Goal: Task Accomplishment & Management: Complete application form

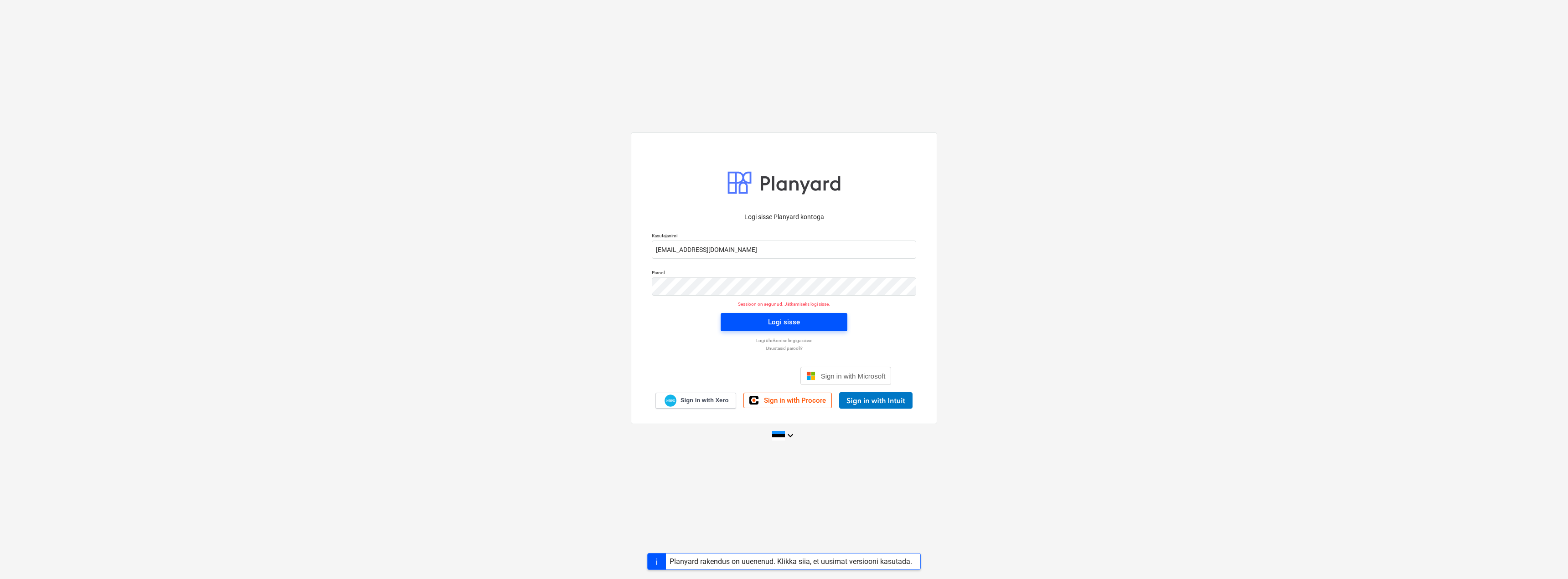
drag, startPoint x: 0, startPoint y: 0, endPoint x: 797, endPoint y: 329, distance: 862.2
click at [797, 329] on button "Logi sisse" at bounding box center [784, 322] width 127 height 18
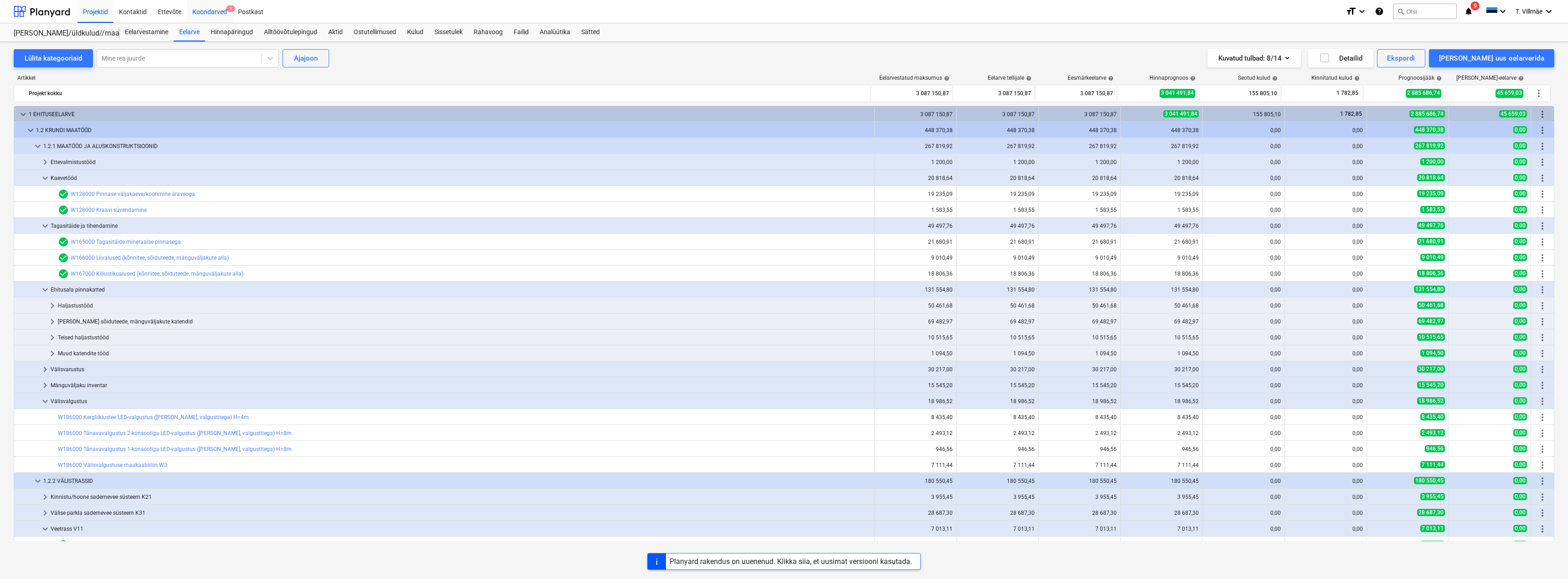
click at [206, 12] on div "Koondarved 1" at bounding box center [209, 11] width 46 height 23
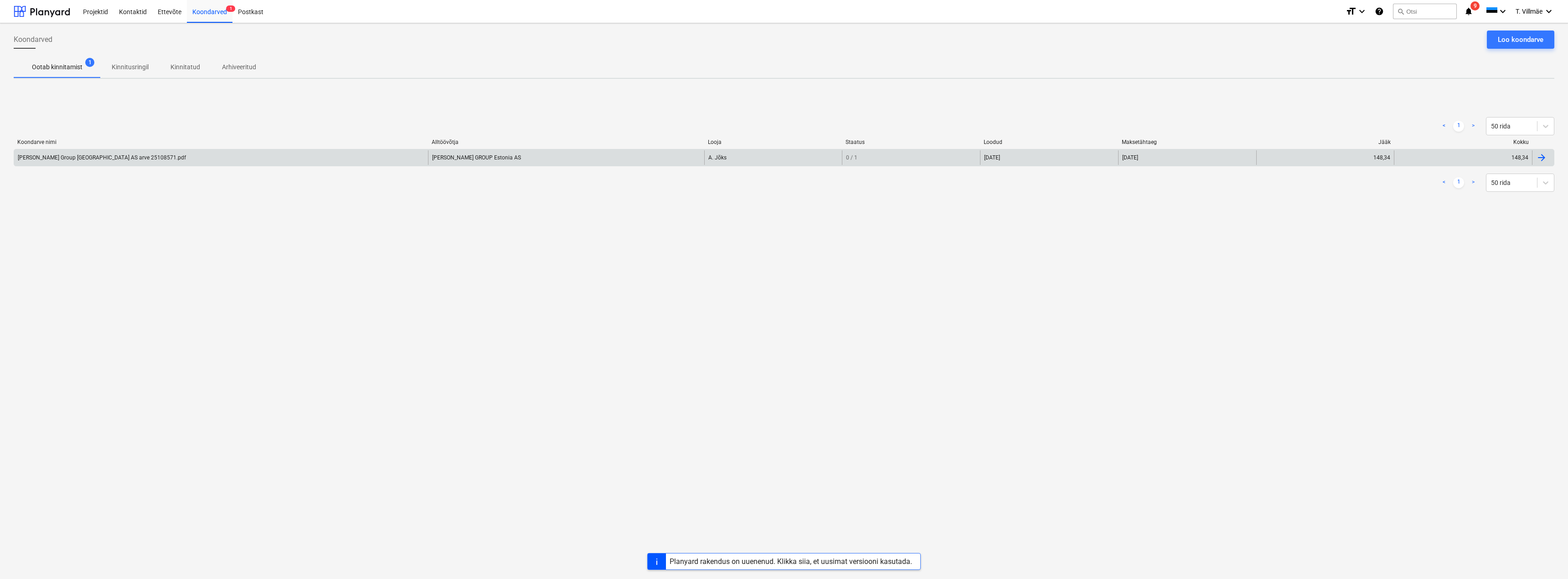
click at [47, 156] on div "Luna Group Estonia AS arve 25108571.pdf" at bounding box center [102, 158] width 168 height 6
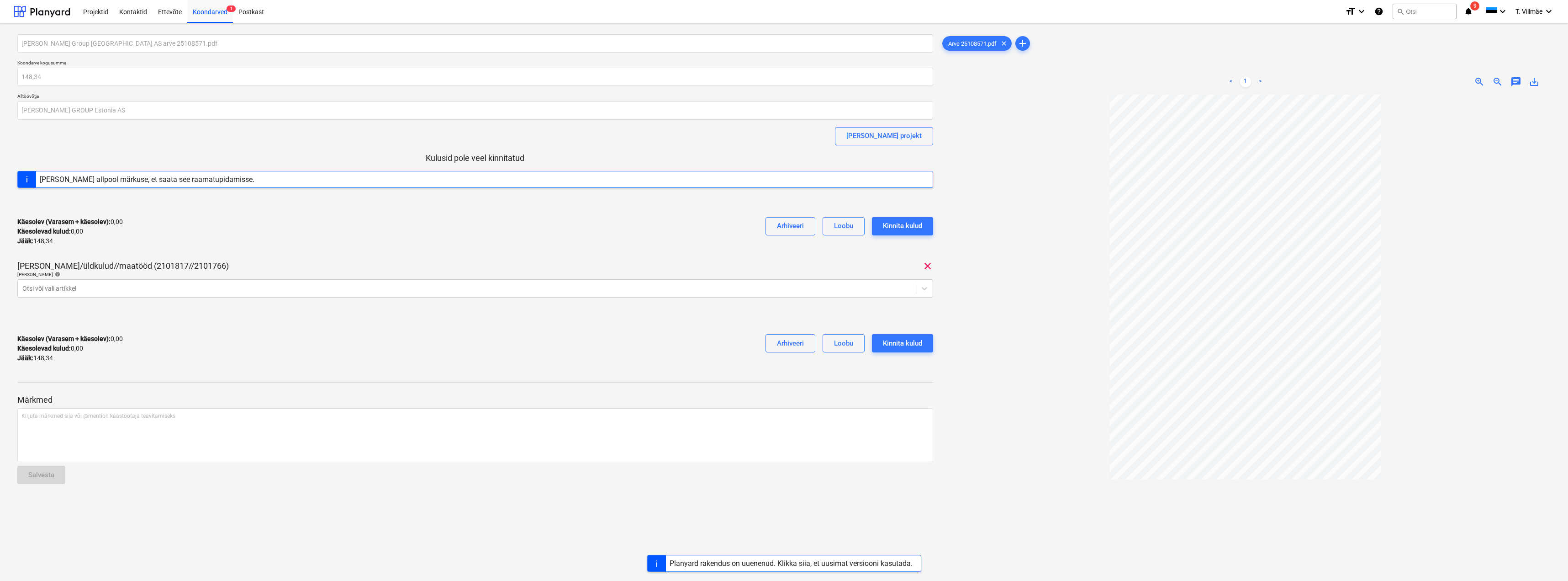
click at [1479, 82] on span "zoom_in" at bounding box center [1479, 82] width 11 height 11
click at [923, 290] on icon at bounding box center [924, 288] width 9 height 9
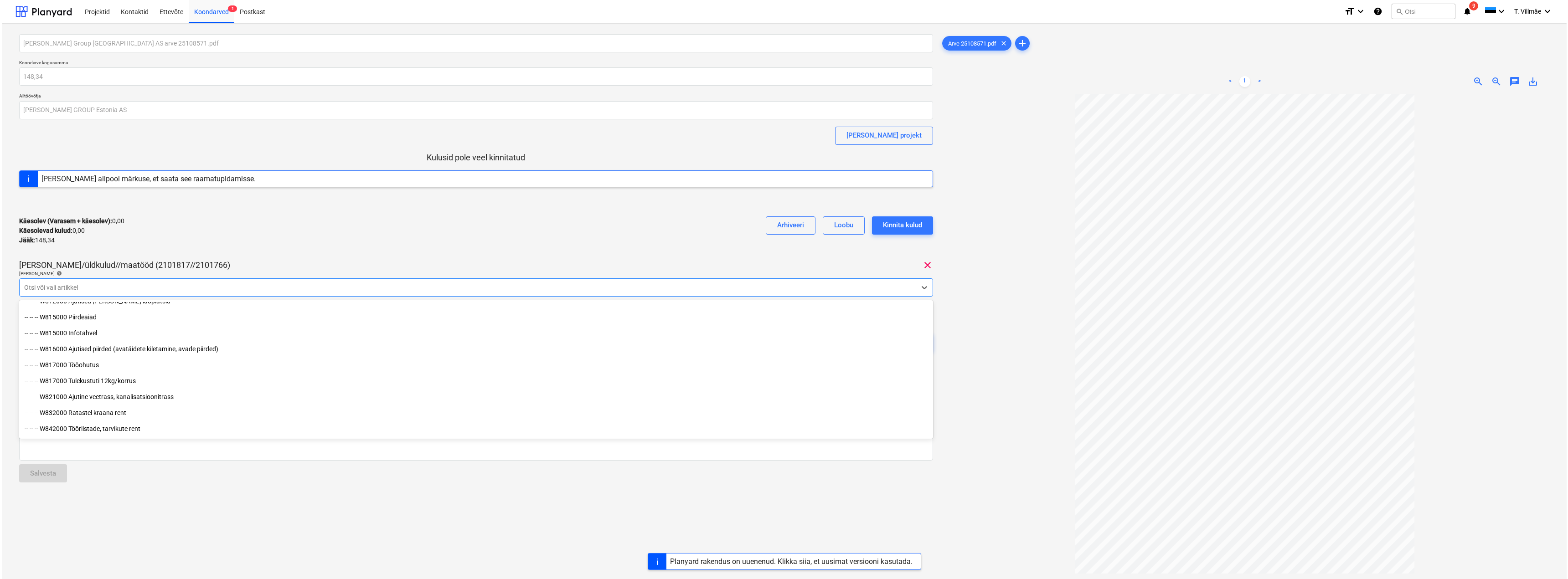
scroll to position [4782, 0]
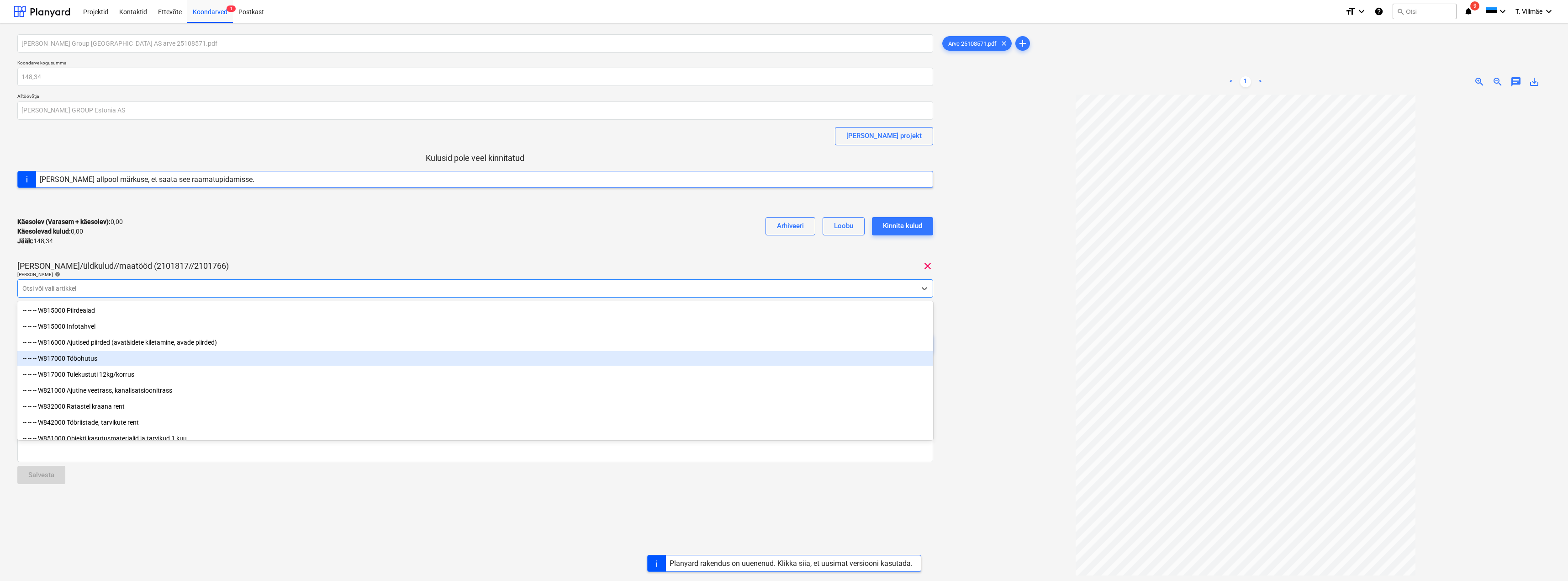
drag, startPoint x: 89, startPoint y: 365, endPoint x: 94, endPoint y: 357, distance: 9.4
click at [94, 357] on div "-- -- -- W817000 Tööohutus" at bounding box center [474, 358] width 915 height 15
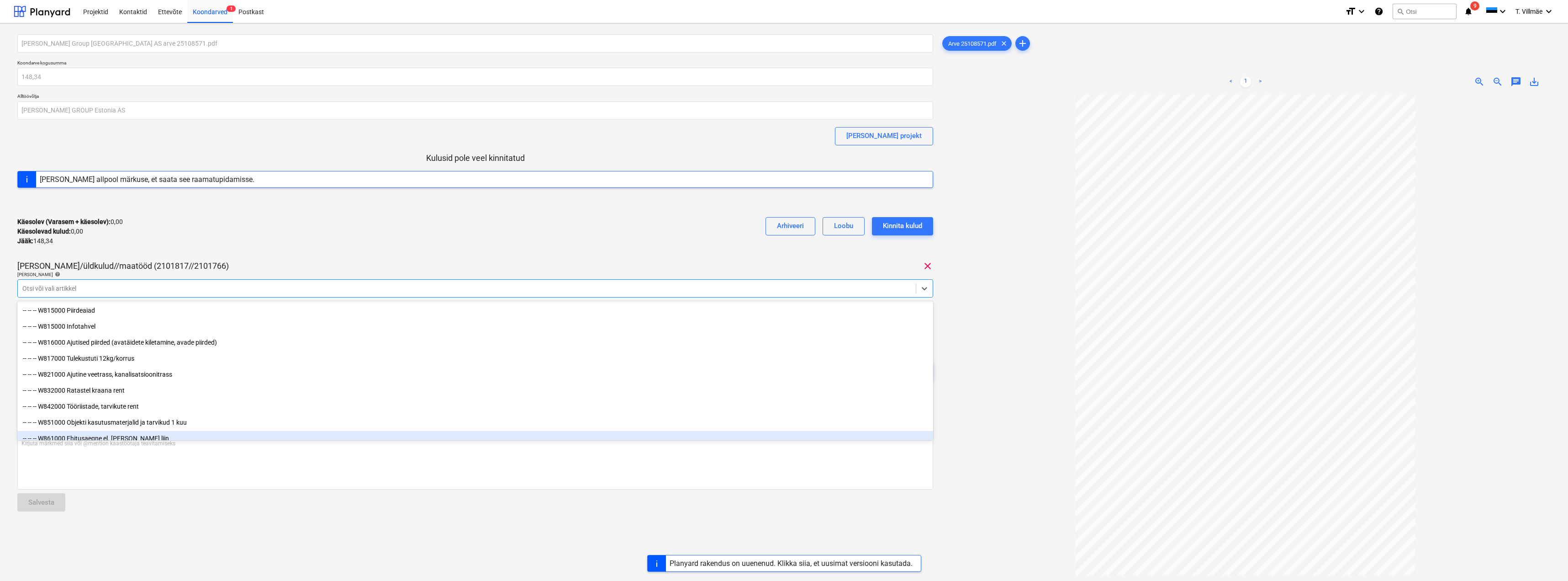
click at [989, 502] on div at bounding box center [1245, 372] width 610 height 555
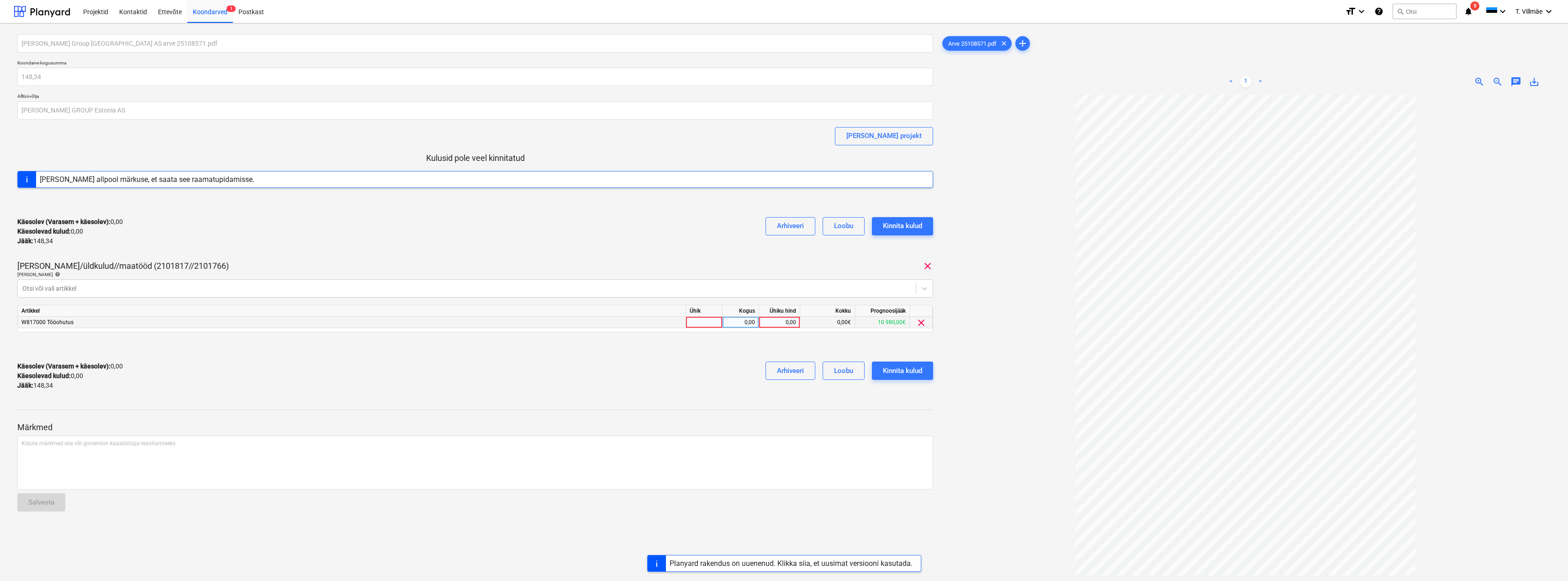
click at [704, 322] on div at bounding box center [704, 322] width 37 height 12
type input "kmpl"
click at [743, 324] on div "0,00" at bounding box center [740, 322] width 29 height 12
type input "1"
click at [795, 319] on div "0,00" at bounding box center [779, 322] width 34 height 12
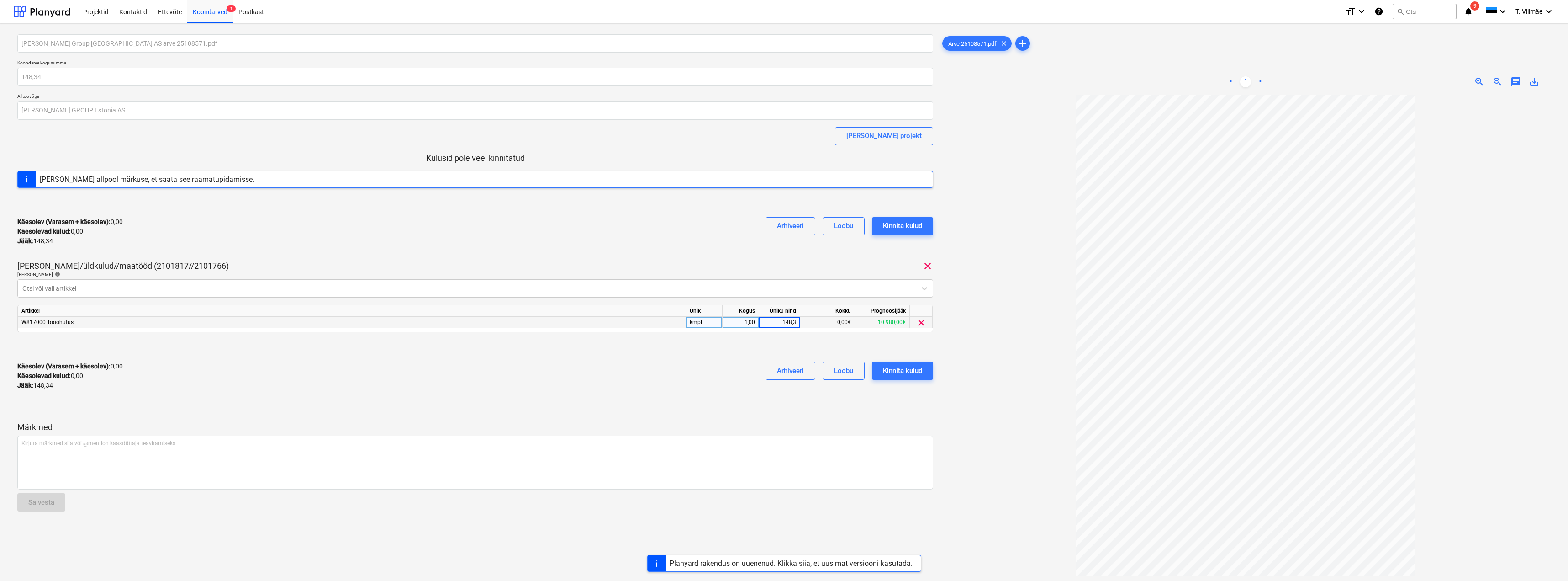
type input "148,34"
click at [974, 358] on div at bounding box center [1245, 372] width 610 height 555
click at [1018, 370] on div at bounding box center [1245, 372] width 610 height 555
click at [892, 370] on div "Kinnita kulud" at bounding box center [903, 370] width 39 height 12
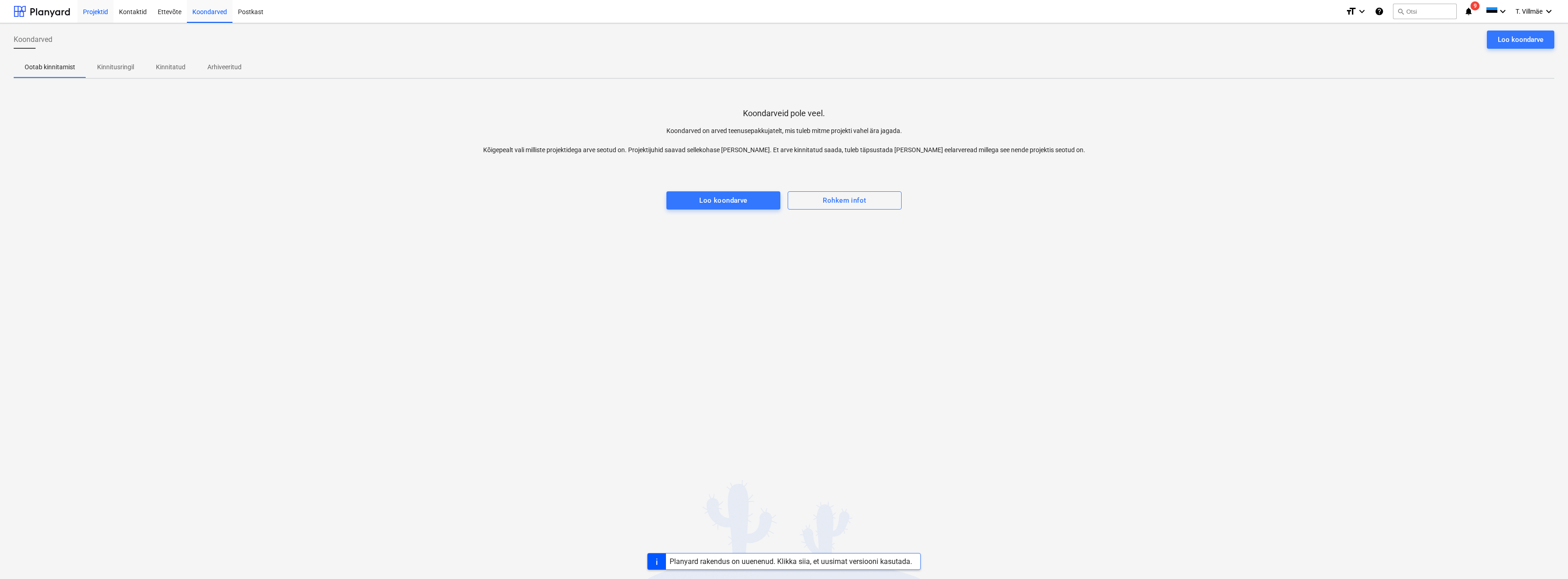
click at [88, 13] on div "Projektid" at bounding box center [95, 11] width 36 height 23
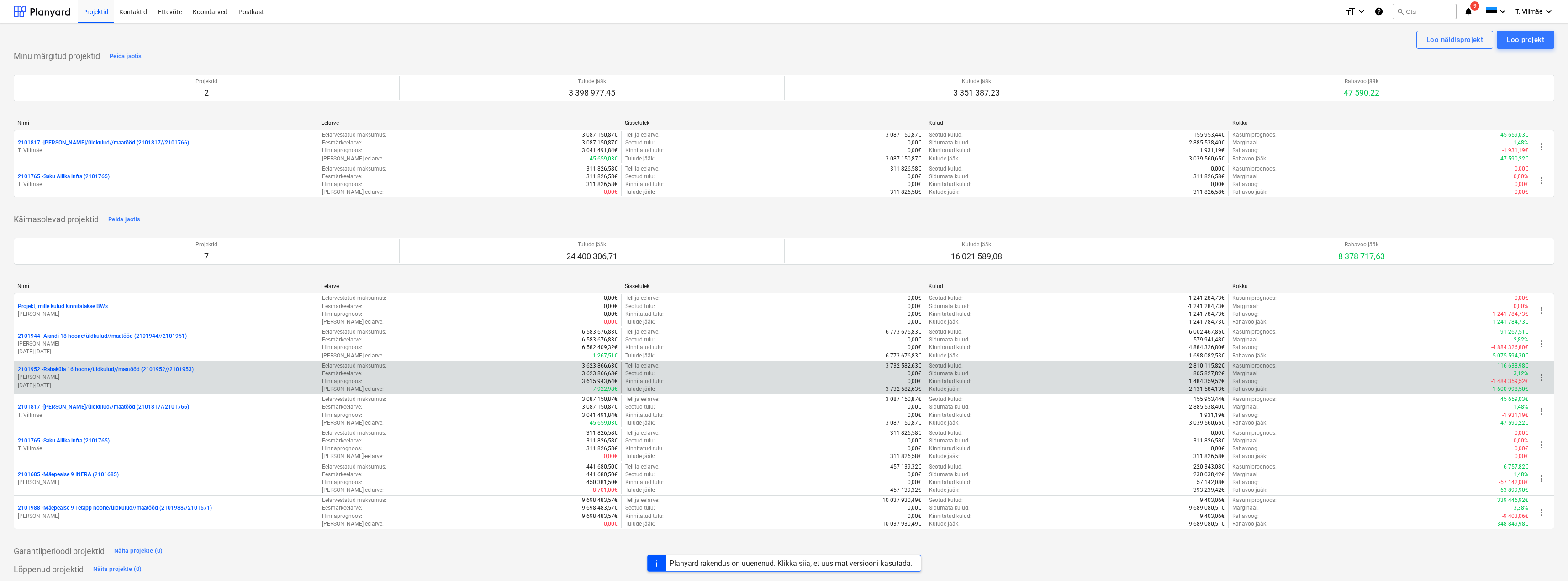
click at [93, 376] on p "[PERSON_NAME]" at bounding box center [166, 377] width 296 height 8
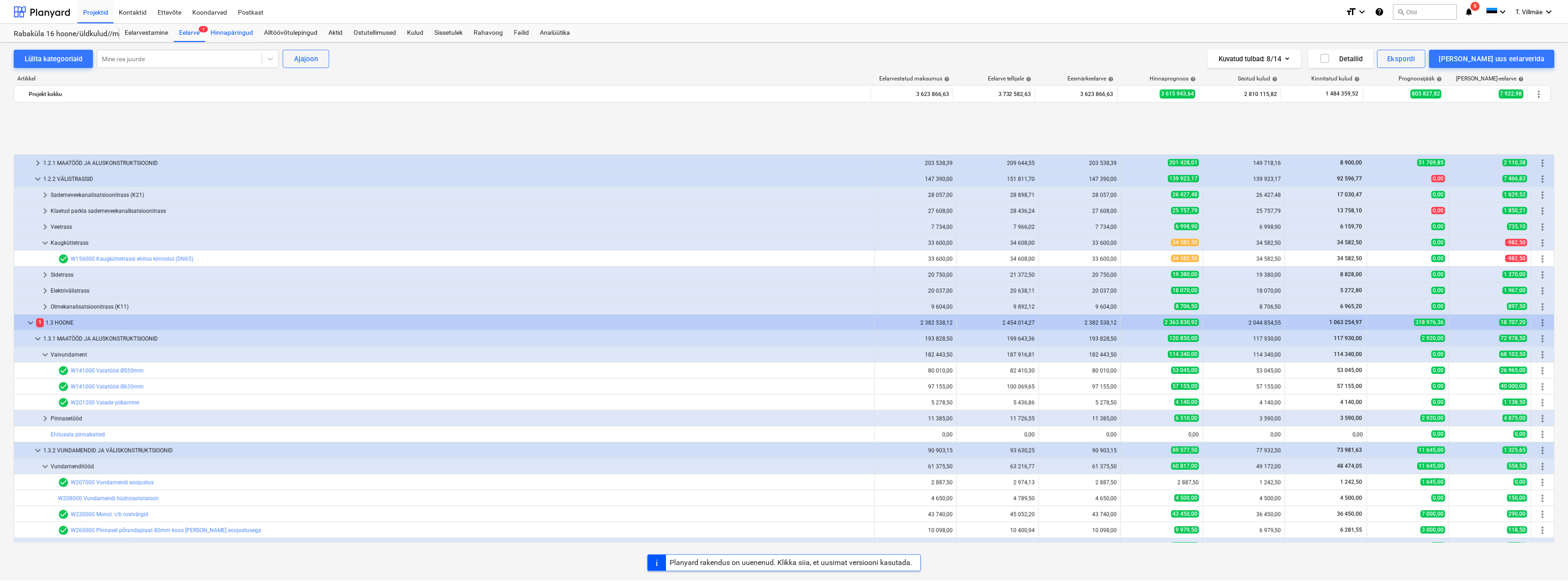
scroll to position [369, 0]
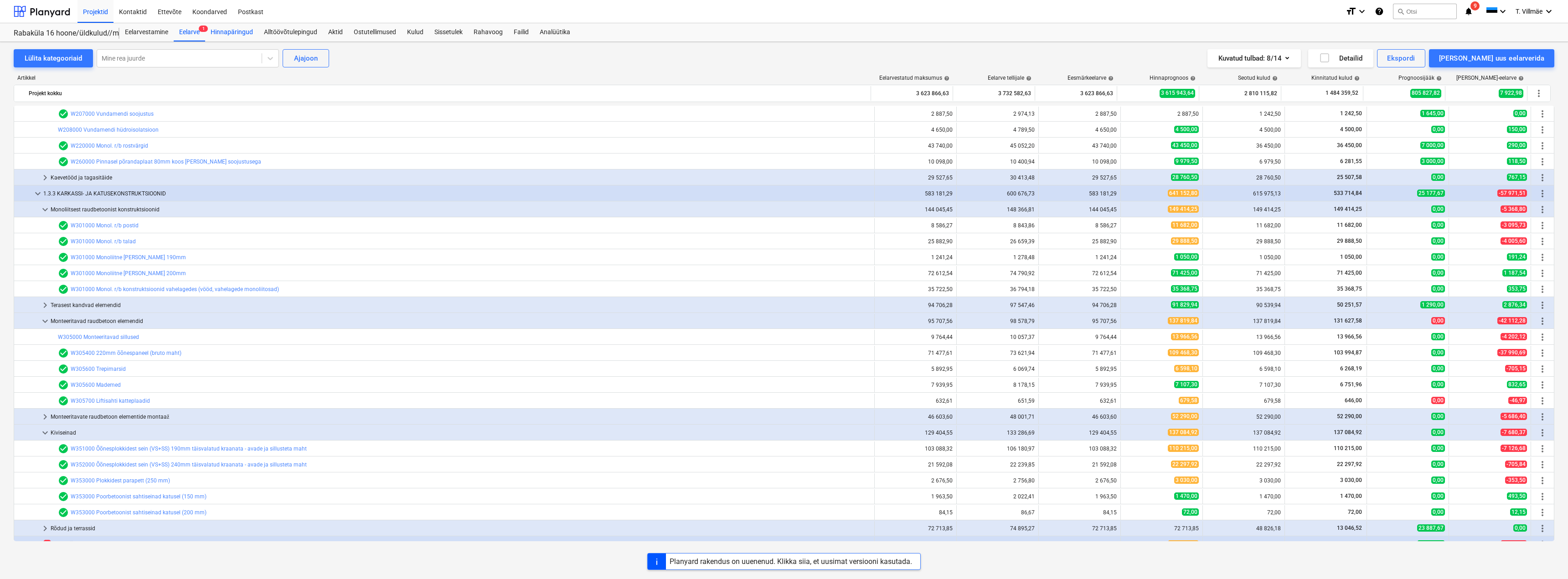
click at [233, 36] on div "Hinnapäringud" at bounding box center [232, 32] width 54 height 18
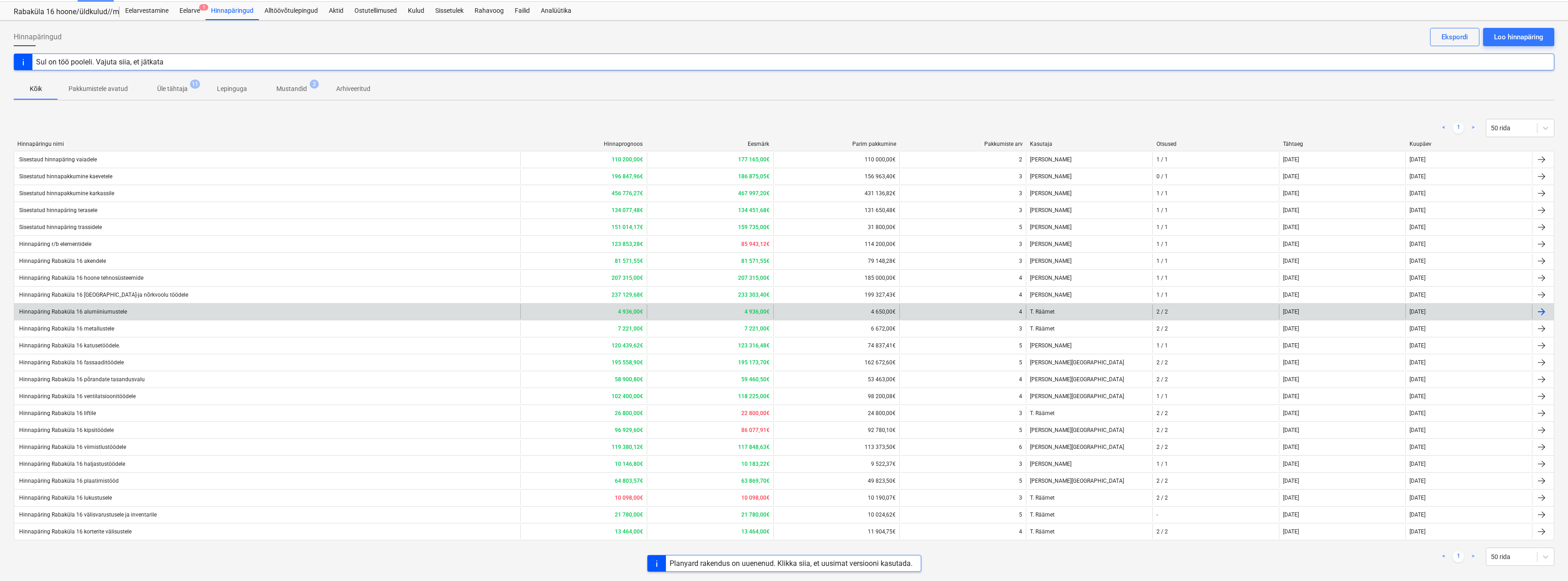
scroll to position [32, 0]
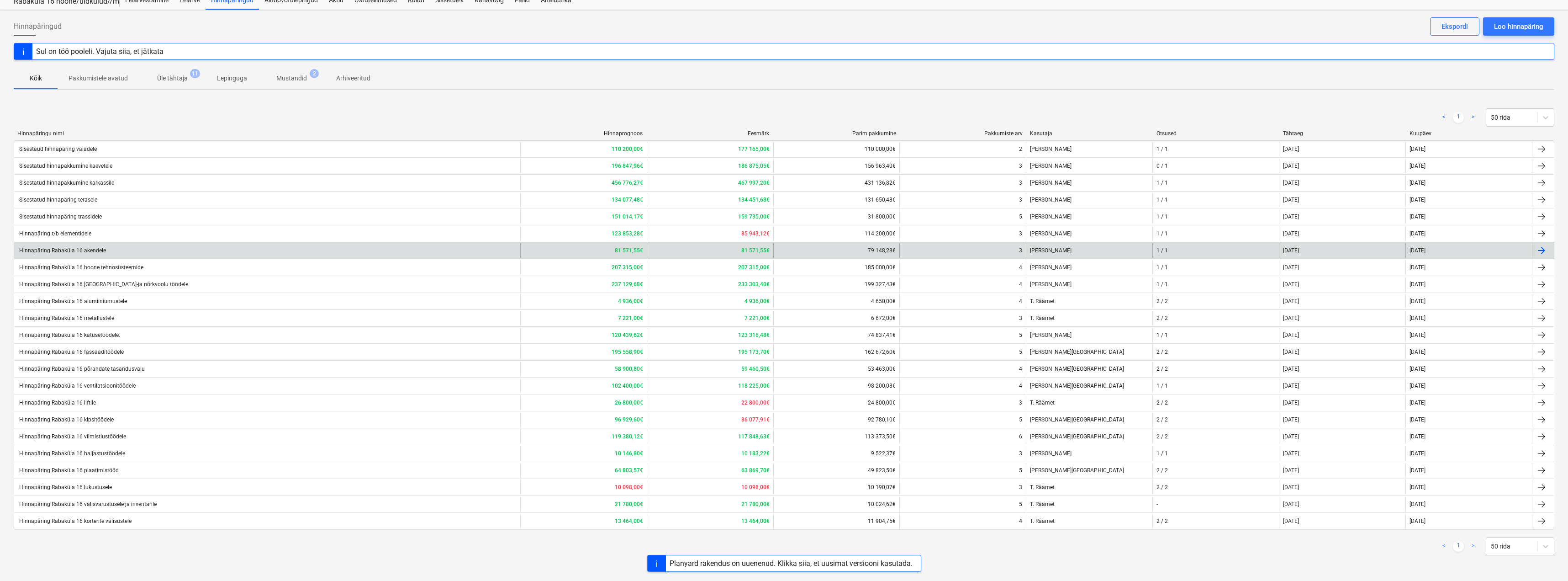
click at [98, 249] on div "Hinnapäring Rabaküla 16 akendele" at bounding box center [62, 250] width 88 height 6
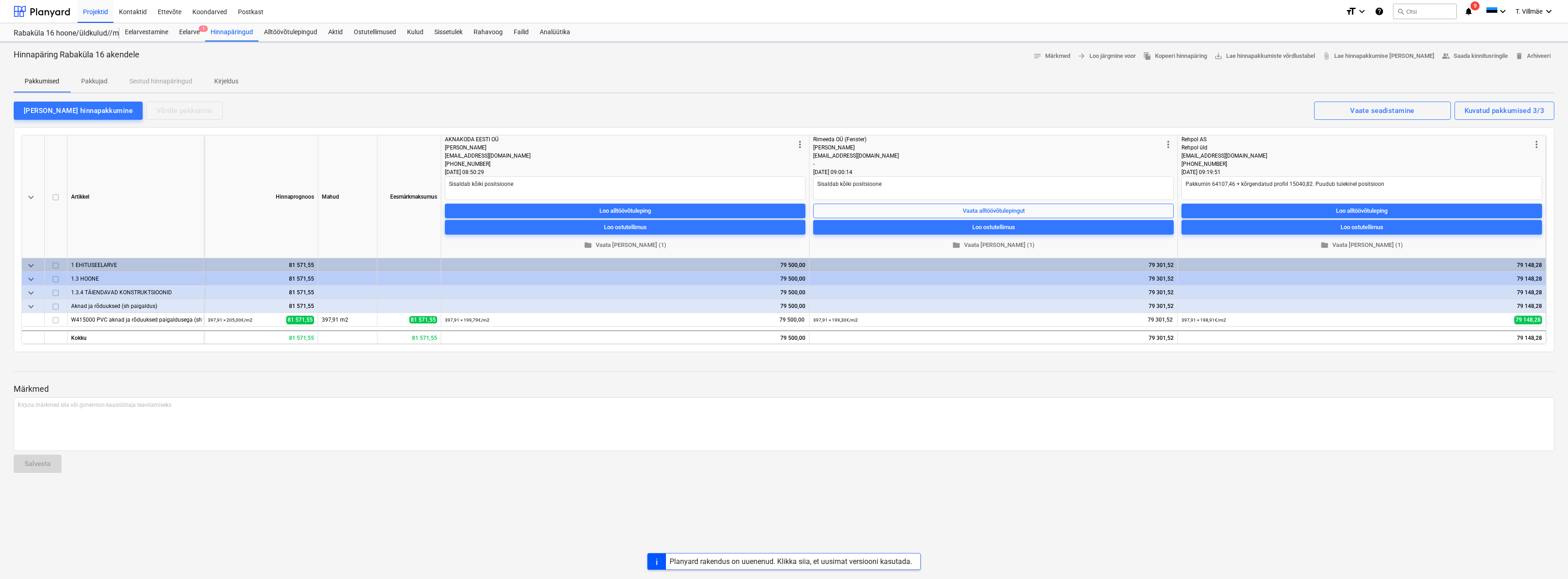
type textarea "x"
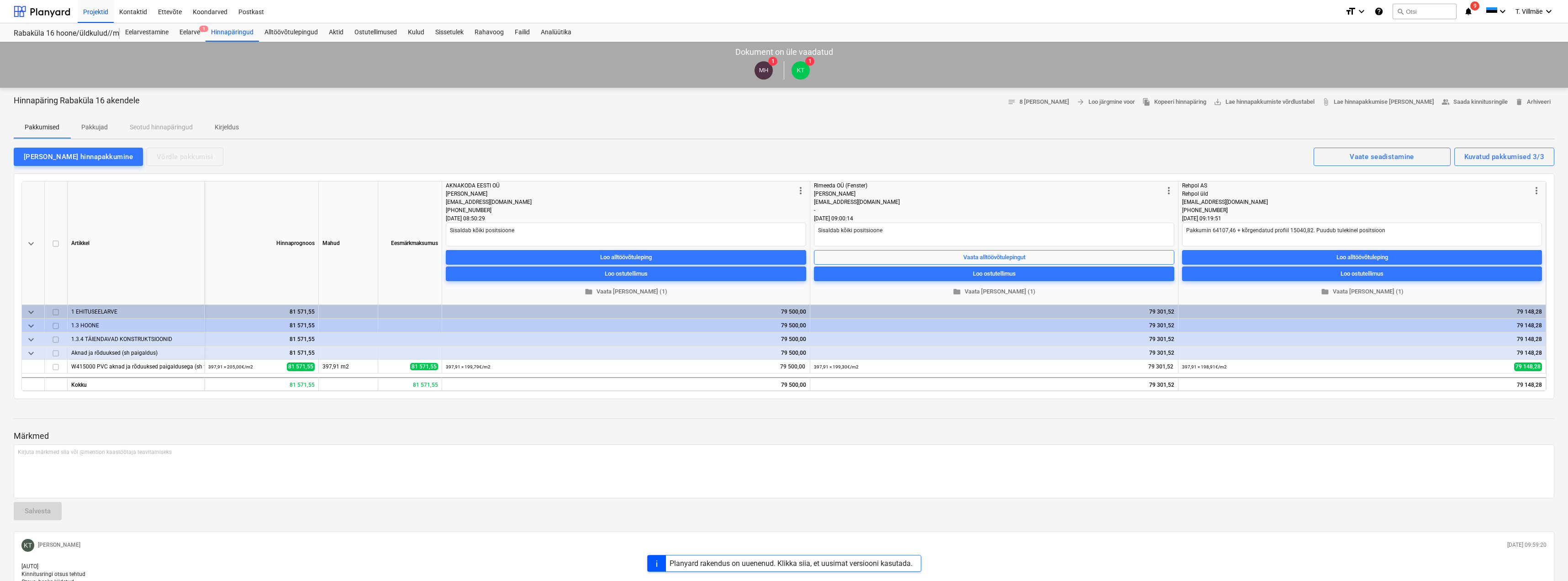
click at [230, 126] on p "Kirjeldus" at bounding box center [227, 128] width 24 height 10
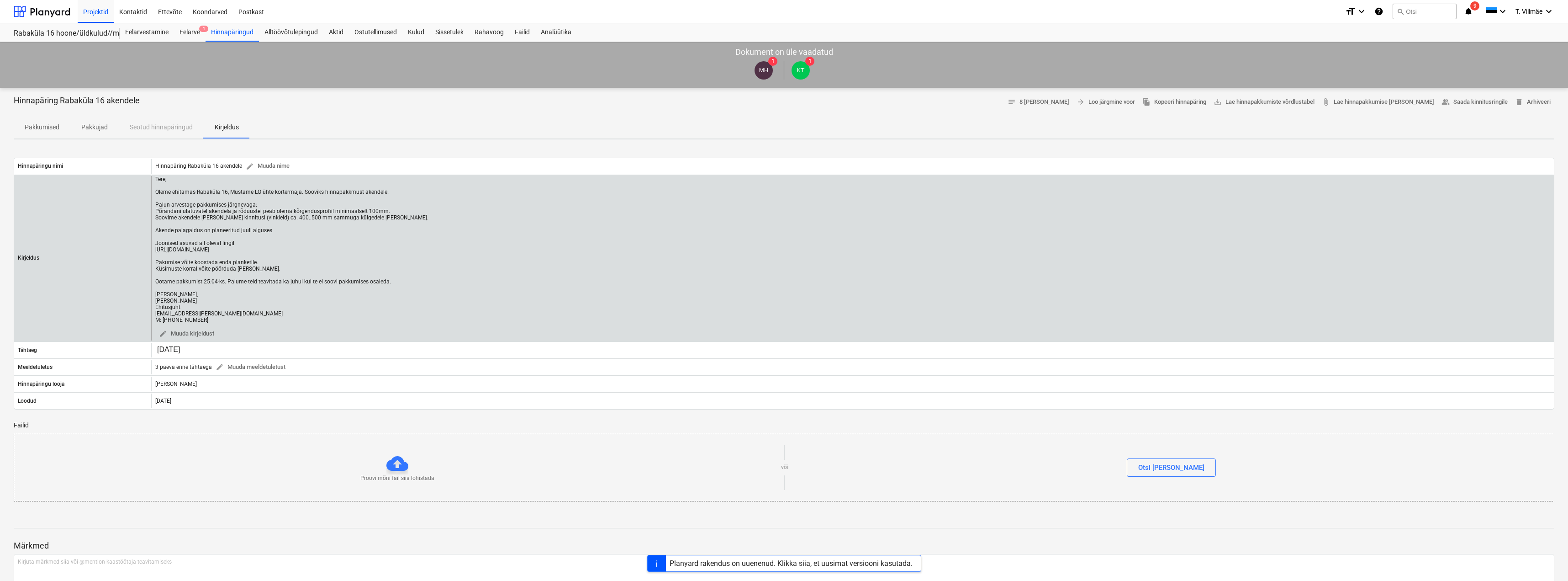
click at [349, 250] on div "Tere, Oleme ehitamas Rabaküla 16, Mustame LO ühte kortermaja. Sooviks hinnapakk…" at bounding box center [292, 249] width 273 height 147
drag, startPoint x: 353, startPoint y: 250, endPoint x: 152, endPoint y: 252, distance: 201.0
click at [152, 252] on div "Tere, Oleme ehitamas Rabaküla 16, Mustame LO ühte kortermaja. Sooviks hinnapakk…" at bounding box center [853, 258] width 1403 height 165
copy div "https://app.bauhub.ee/public/sharebox/582a2c2f-da9b-4f4e-80ce-832c6f79cc63"
click at [428, 254] on div "Tere, Oleme ehitamas Rabaküla 16, Mustame LO ühte kortermaja. Sooviks hinnapakk…" at bounding box center [853, 258] width 1403 height 165
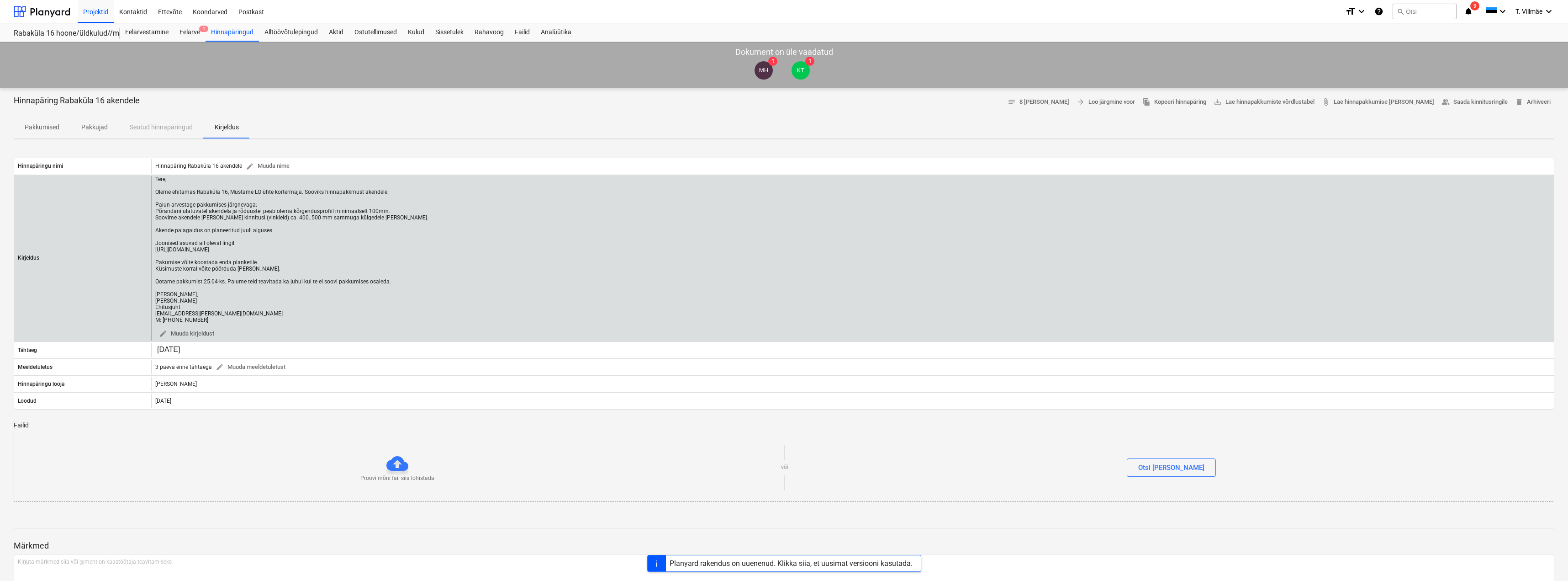
drag, startPoint x: 156, startPoint y: 179, endPoint x: 337, endPoint y: 317, distance: 227.6
click at [337, 317] on div "Tere, Oleme ehitamas Rabaküla 16, Mustame LO ühte kortermaja. Sooviks hinnapakk…" at bounding box center [292, 249] width 273 height 147
copy div "Tere, Oleme ehitamas Rabaküla 16, Mustame LO ühte kortermaja. Sooviks hinnapakk…"
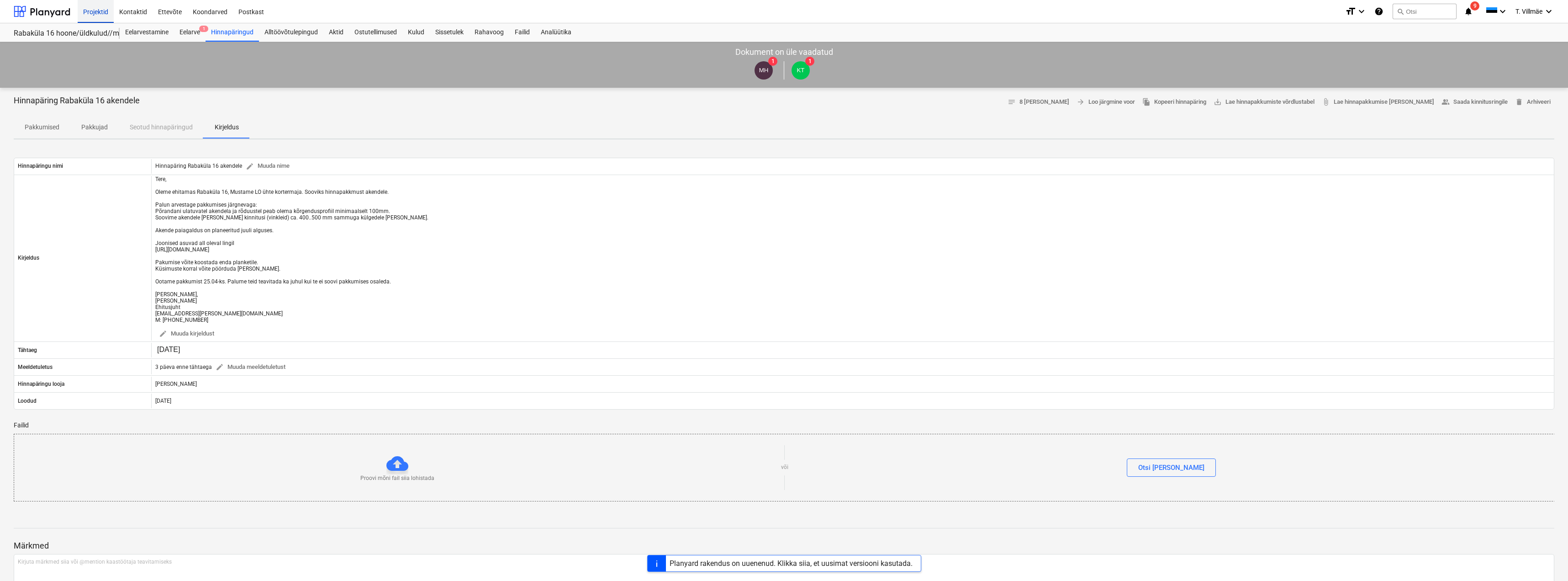
click at [101, 12] on div "Projektid" at bounding box center [95, 11] width 36 height 23
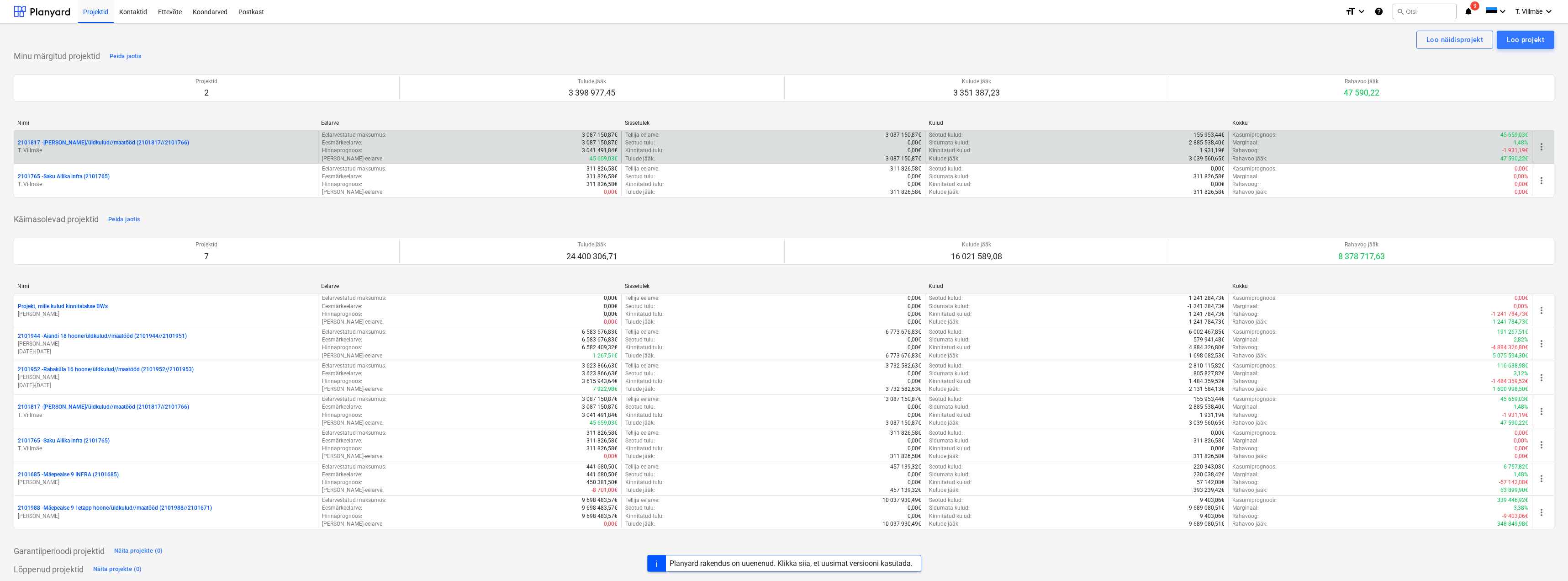
click at [91, 146] on p "2101817 - [PERSON_NAME]/üldkulud//maatööd (2101817//2101766)" at bounding box center [103, 143] width 171 height 8
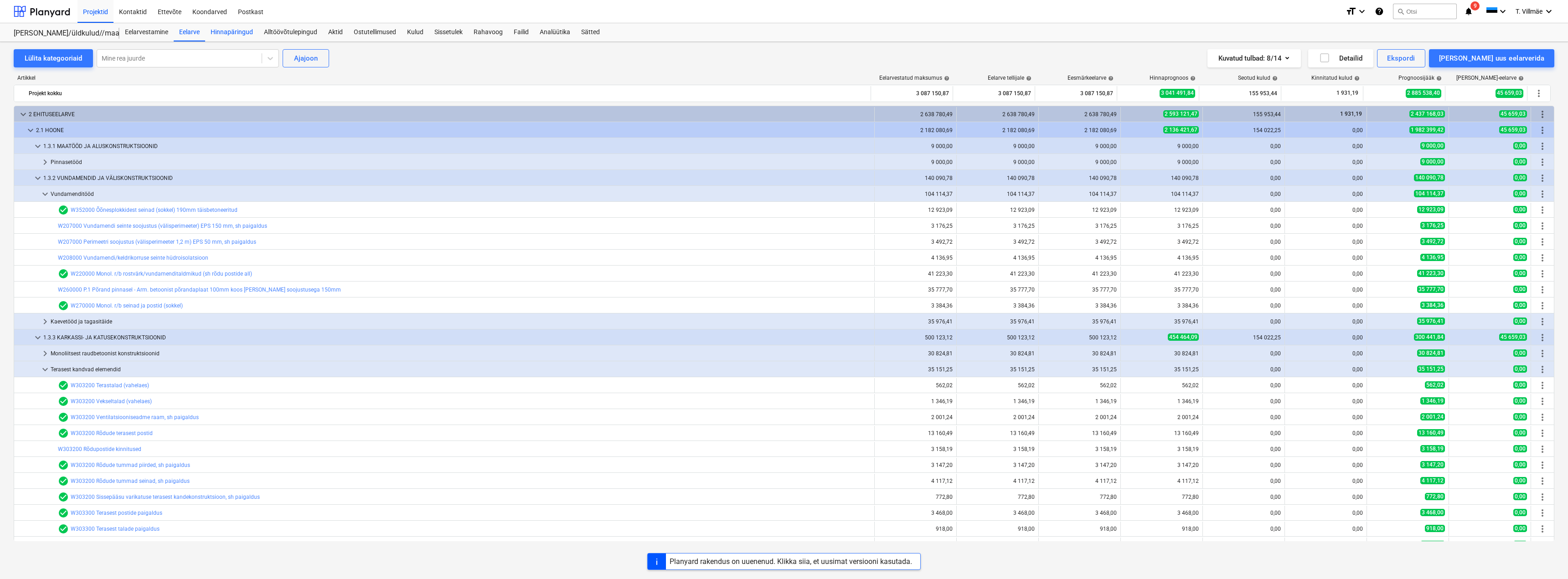
click at [244, 34] on div "Hinnapäringud" at bounding box center [232, 32] width 54 height 18
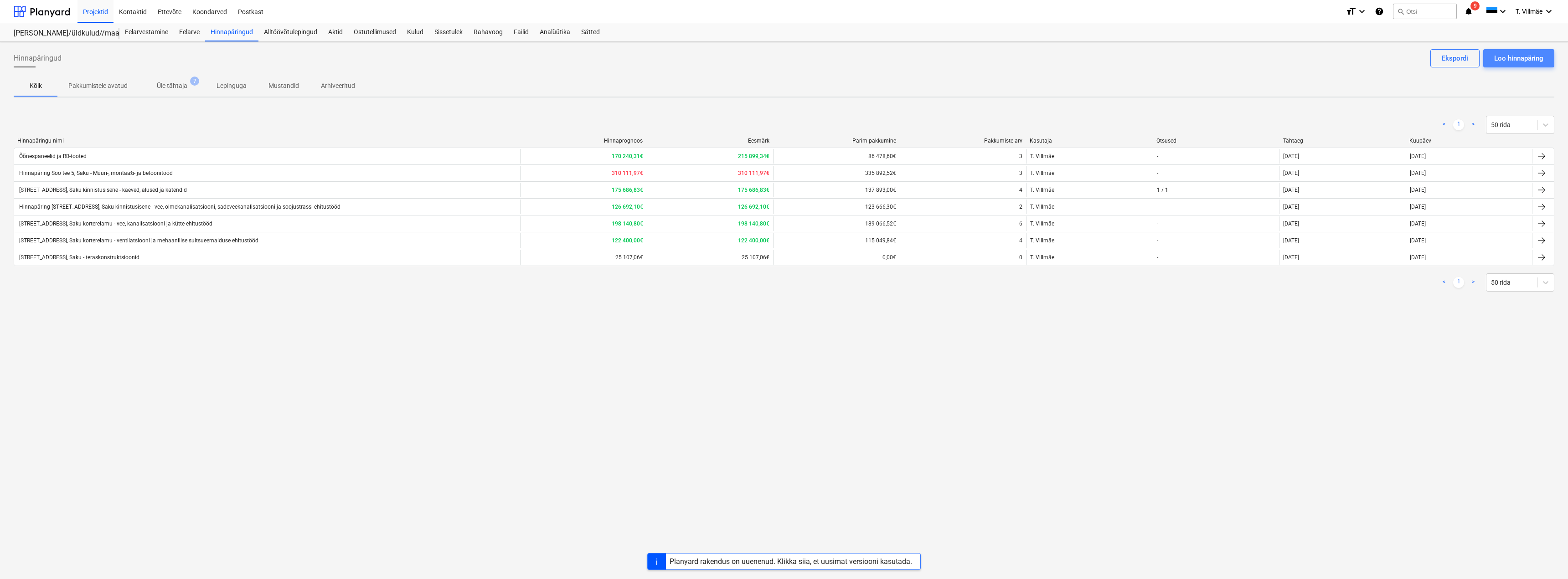
click at [1507, 61] on div "Loo hinnapäring" at bounding box center [1519, 58] width 49 height 12
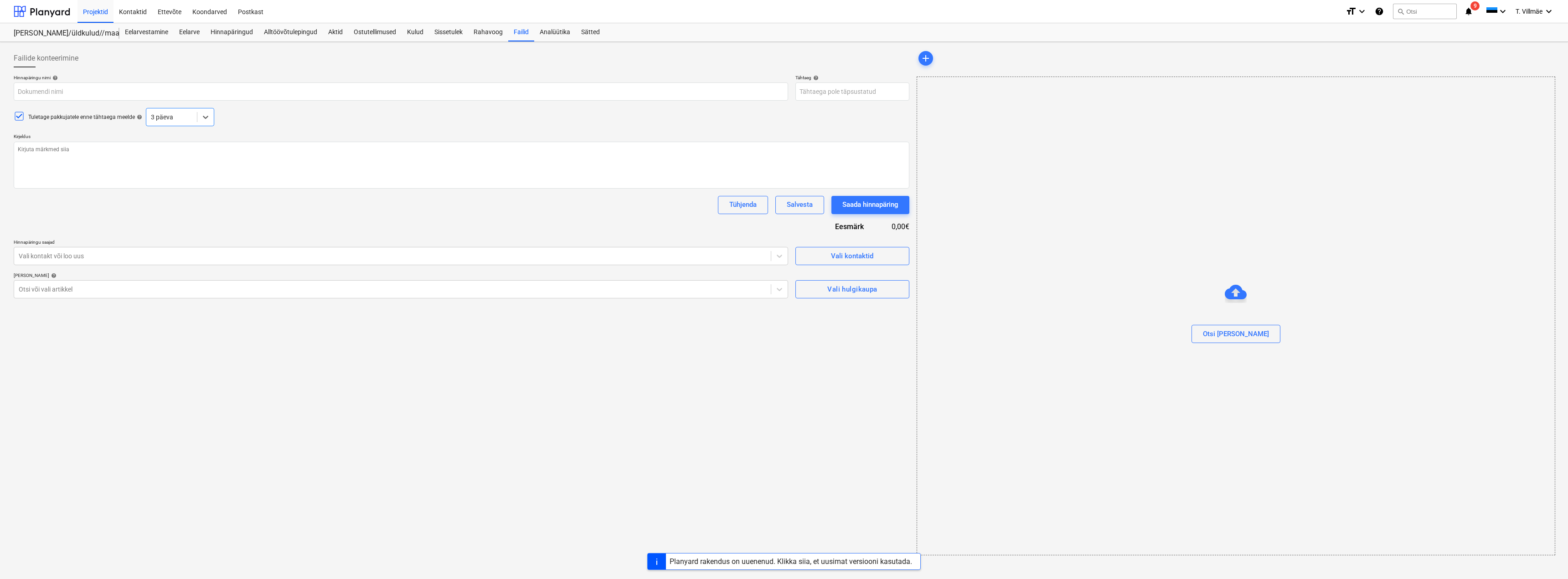
type textarea "x"
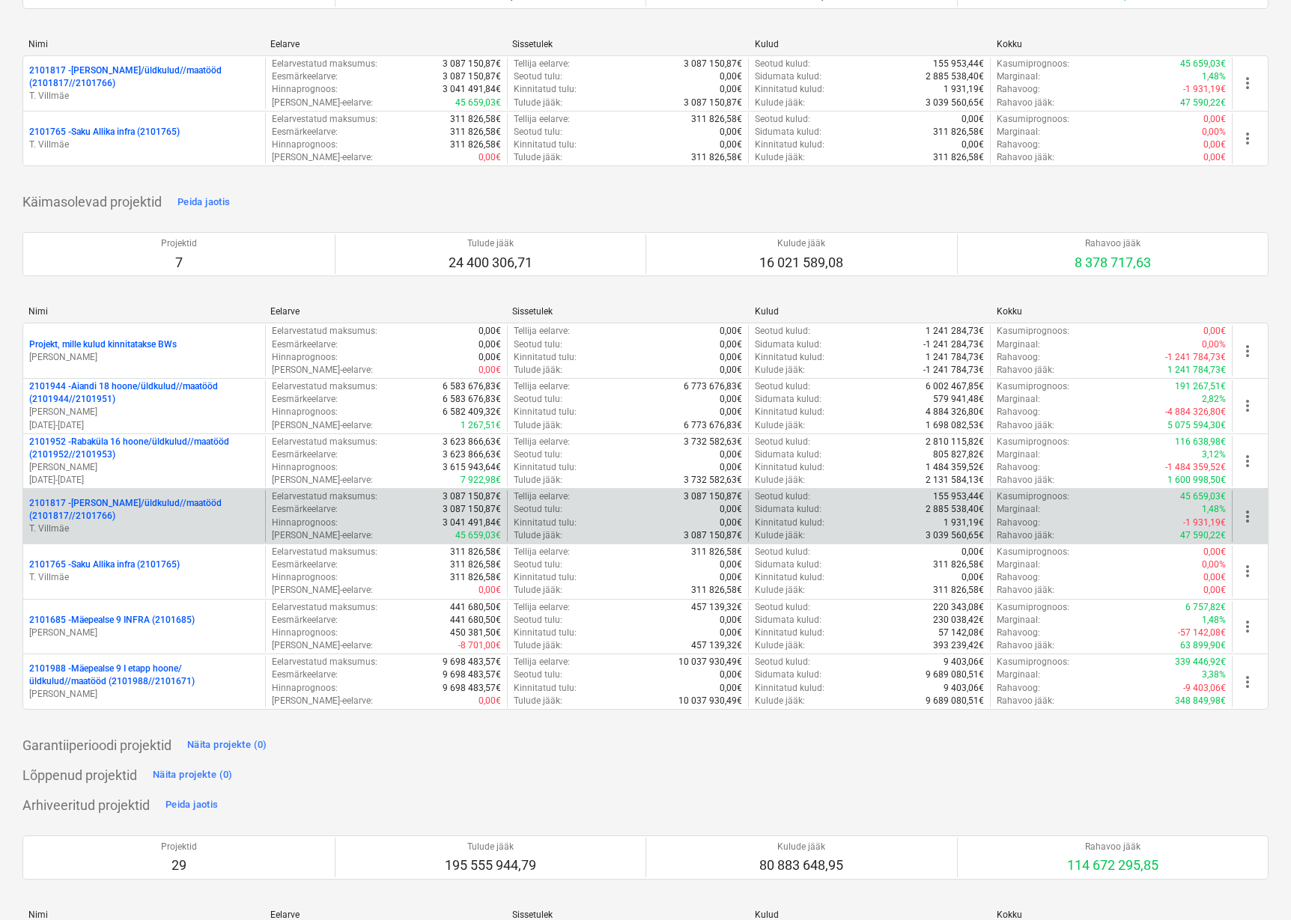
scroll to position [75, 0]
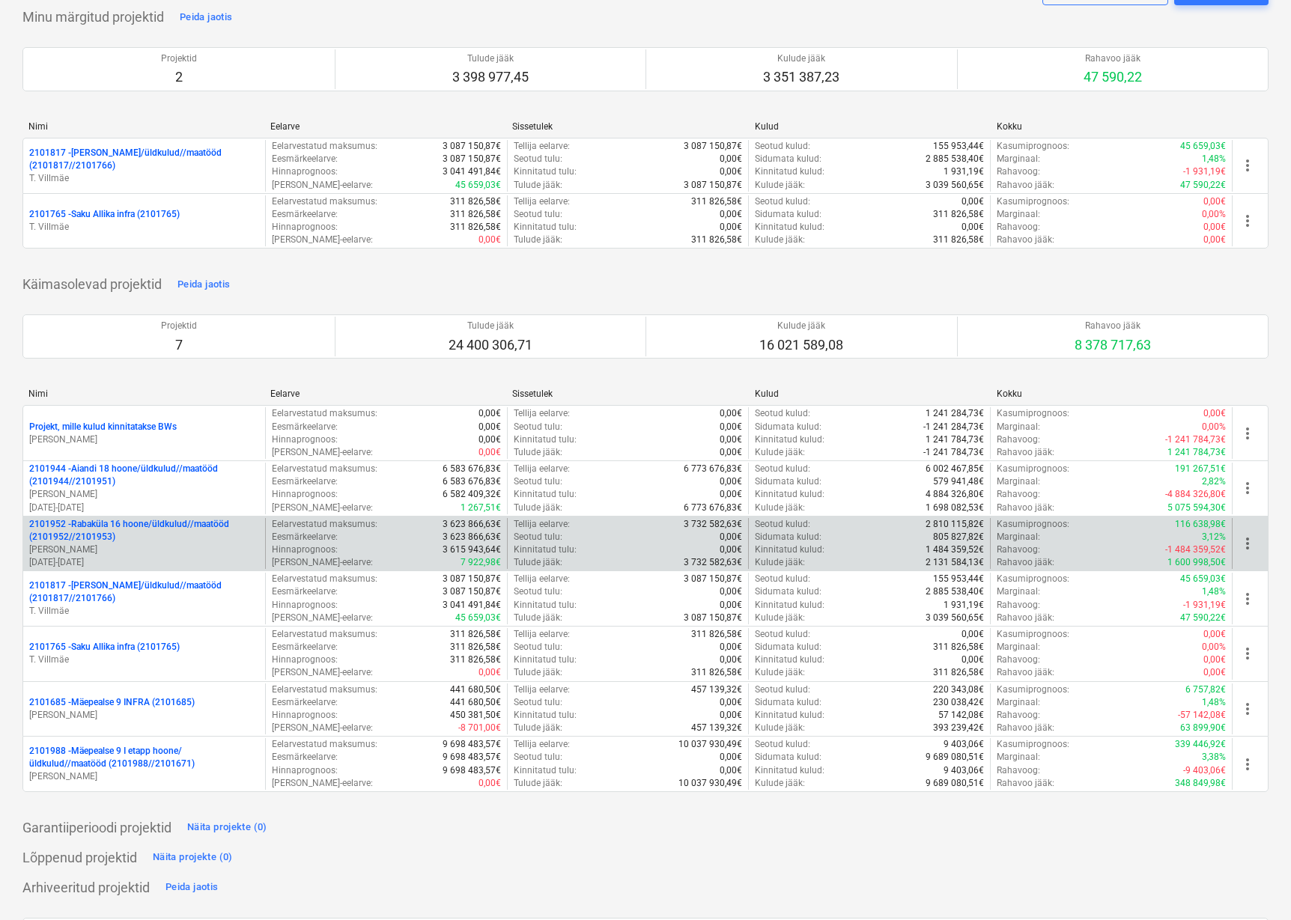
click at [140, 534] on p "2101952 - [GEOGRAPHIC_DATA] 16 hoone/üldkulud//maatööd (2101952//2101953)" at bounding box center [144, 530] width 230 height 25
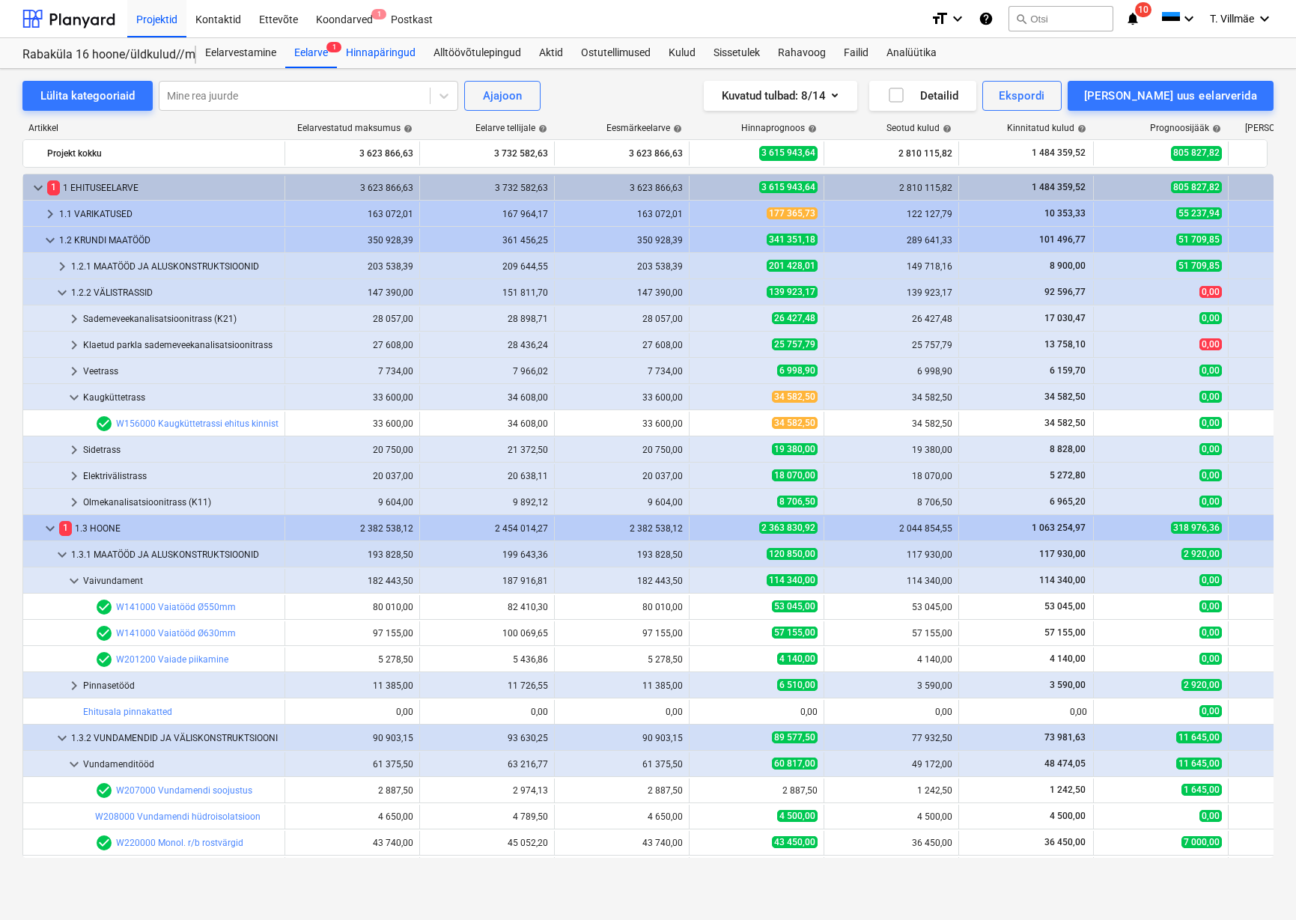
click at [375, 52] on div "Hinnapäringud" at bounding box center [381, 53] width 88 height 30
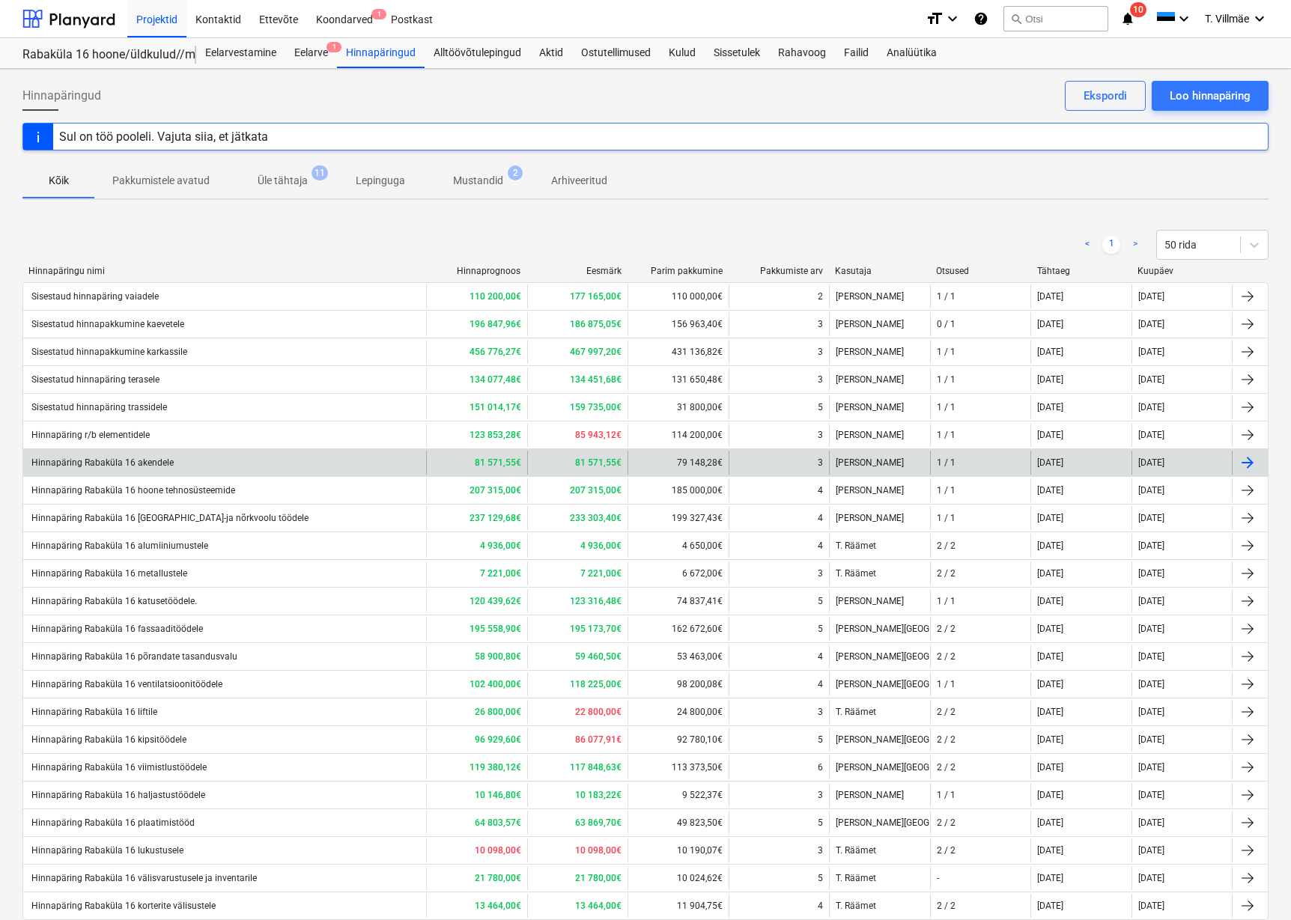
click at [145, 467] on div "Hinnapäring Rabaküla 16 akendele" at bounding box center [101, 463] width 145 height 10
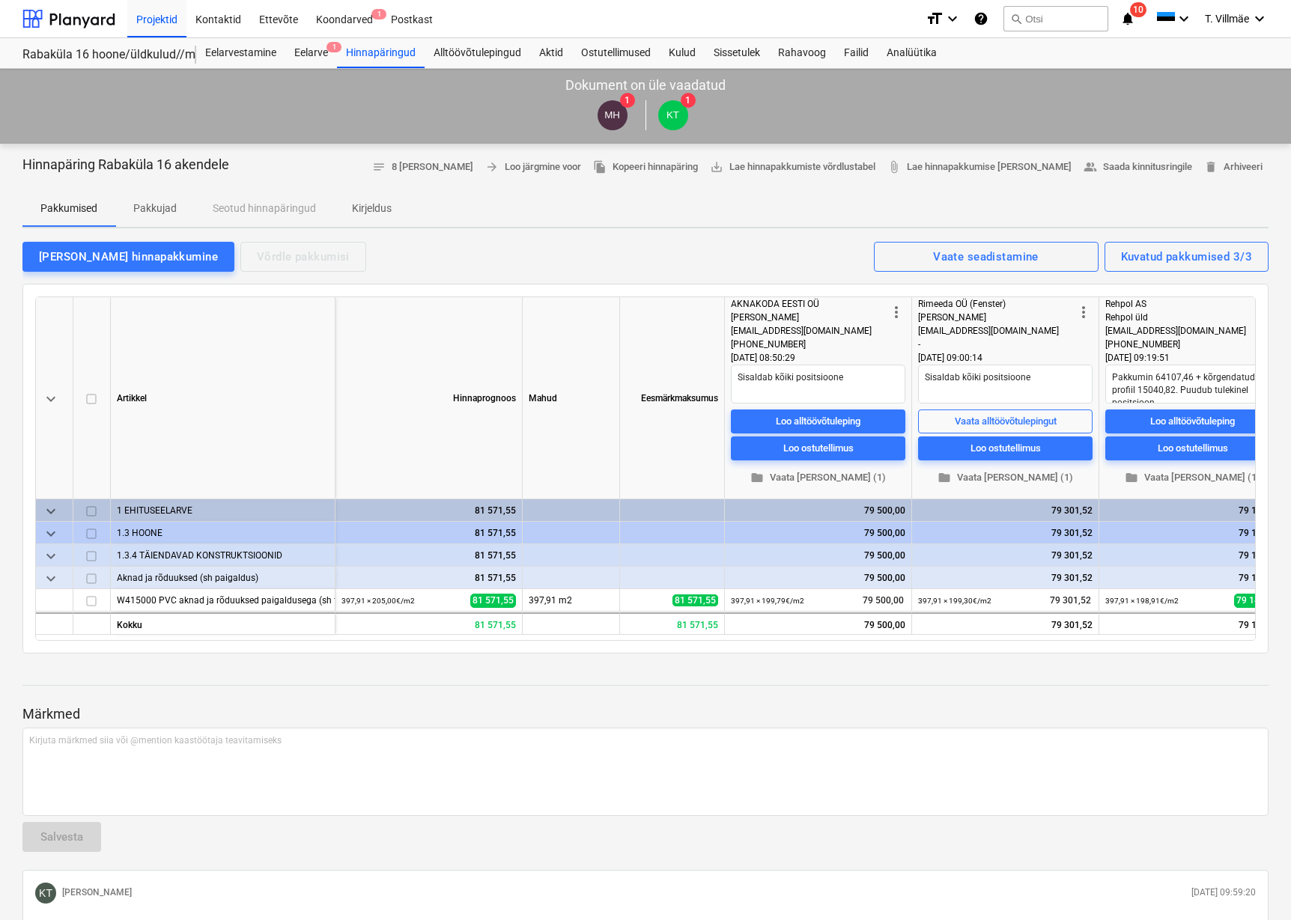
click at [373, 205] on p "Kirjeldus" at bounding box center [372, 209] width 40 height 16
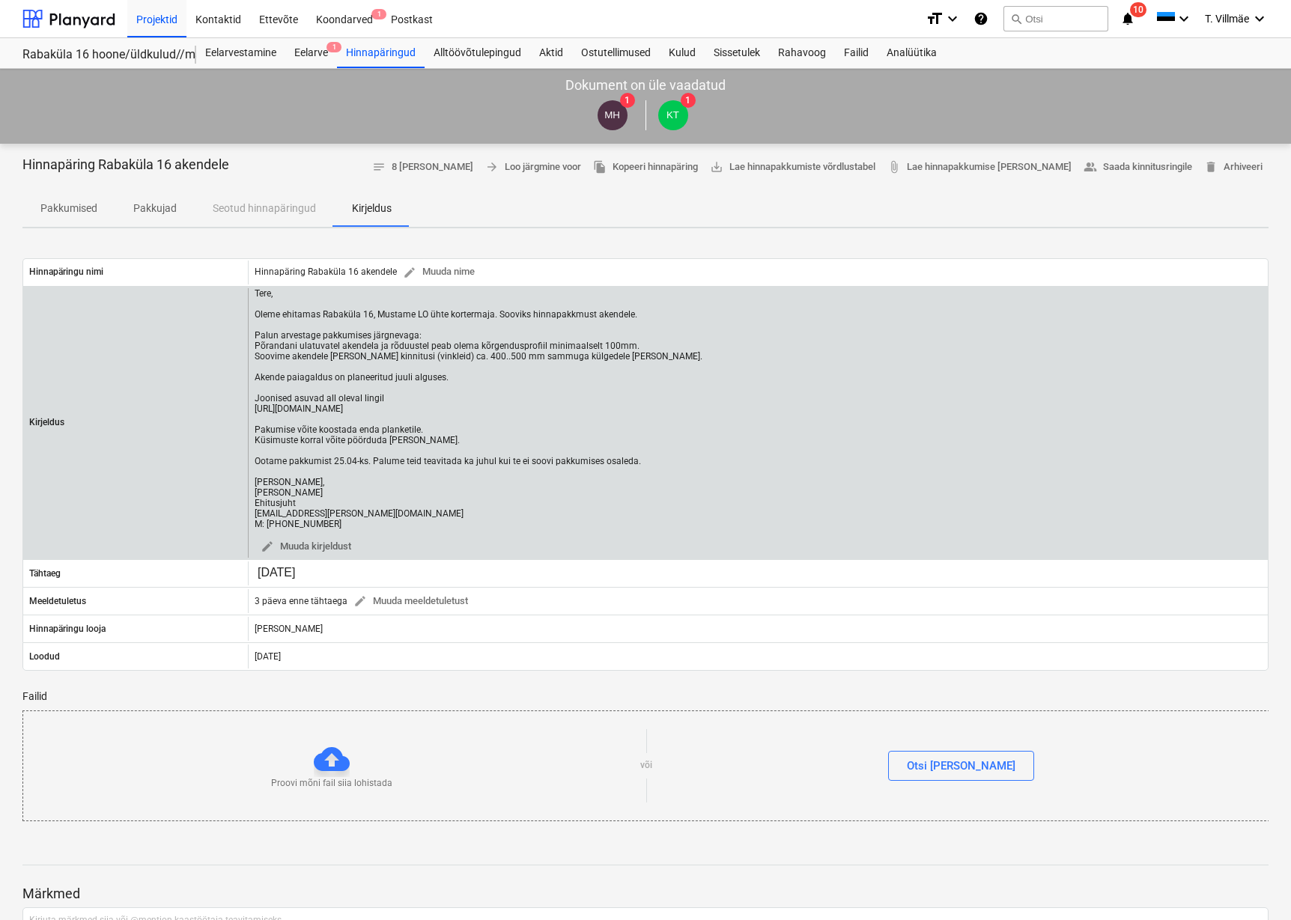
drag, startPoint x: 255, startPoint y: 292, endPoint x: 362, endPoint y: 520, distance: 252.3
click at [362, 520] on div "Tere, Oleme ehitamas Rabaküla 16, Mustame LO ühte kortermaja. Sooviks hinnapakk…" at bounding box center [479, 408] width 448 height 241
copy div "Tere, Oleme ehitamas Rabaküla 16, Mustame LO ühte kortermaja. Sooviks hinnapakk…"
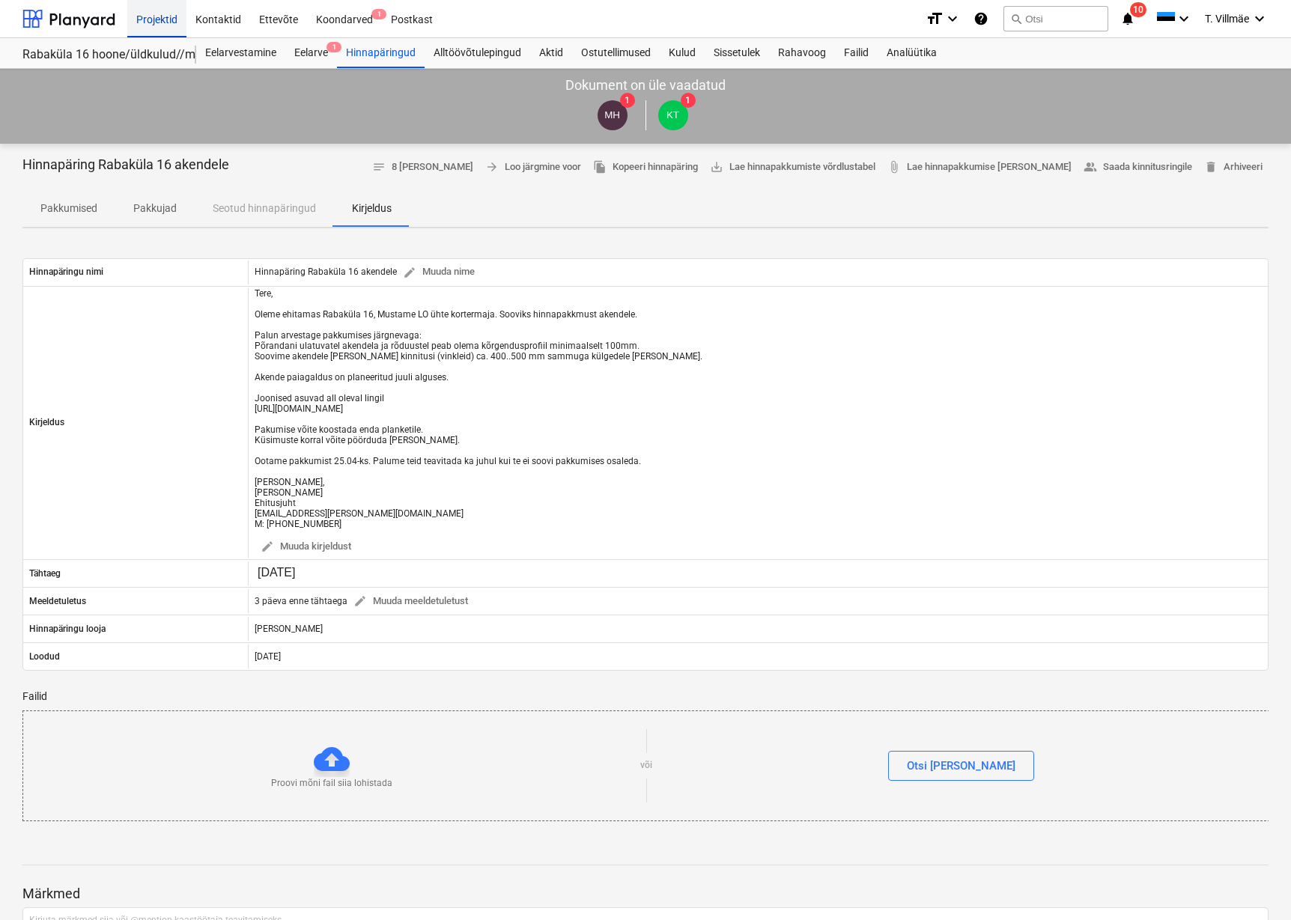
click at [152, 23] on div "Projektid" at bounding box center [156, 18] width 59 height 38
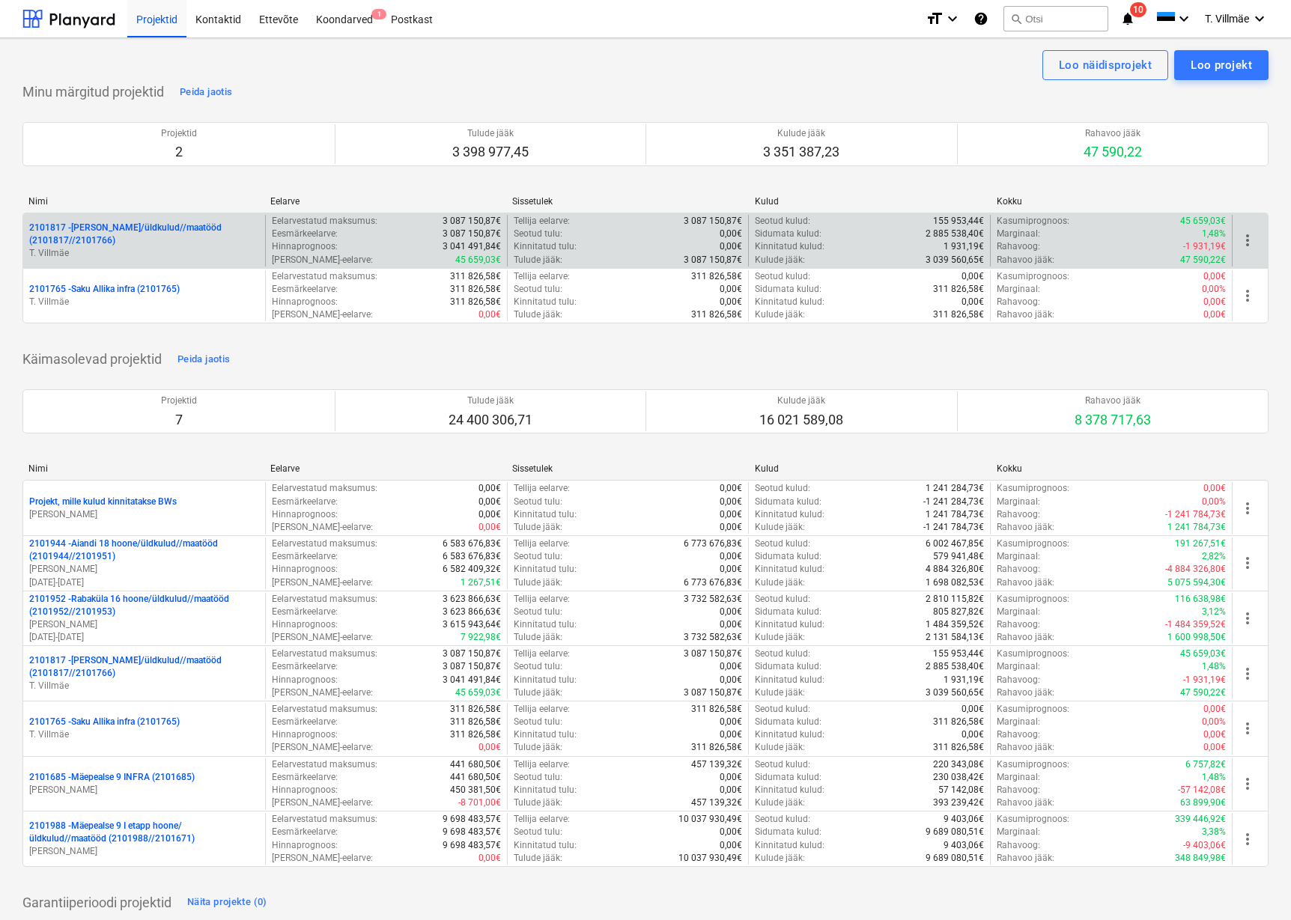
click at [122, 240] on p "2101817 - [PERSON_NAME]/üldkulud//maatööd (2101817//2101766)" at bounding box center [144, 234] width 230 height 25
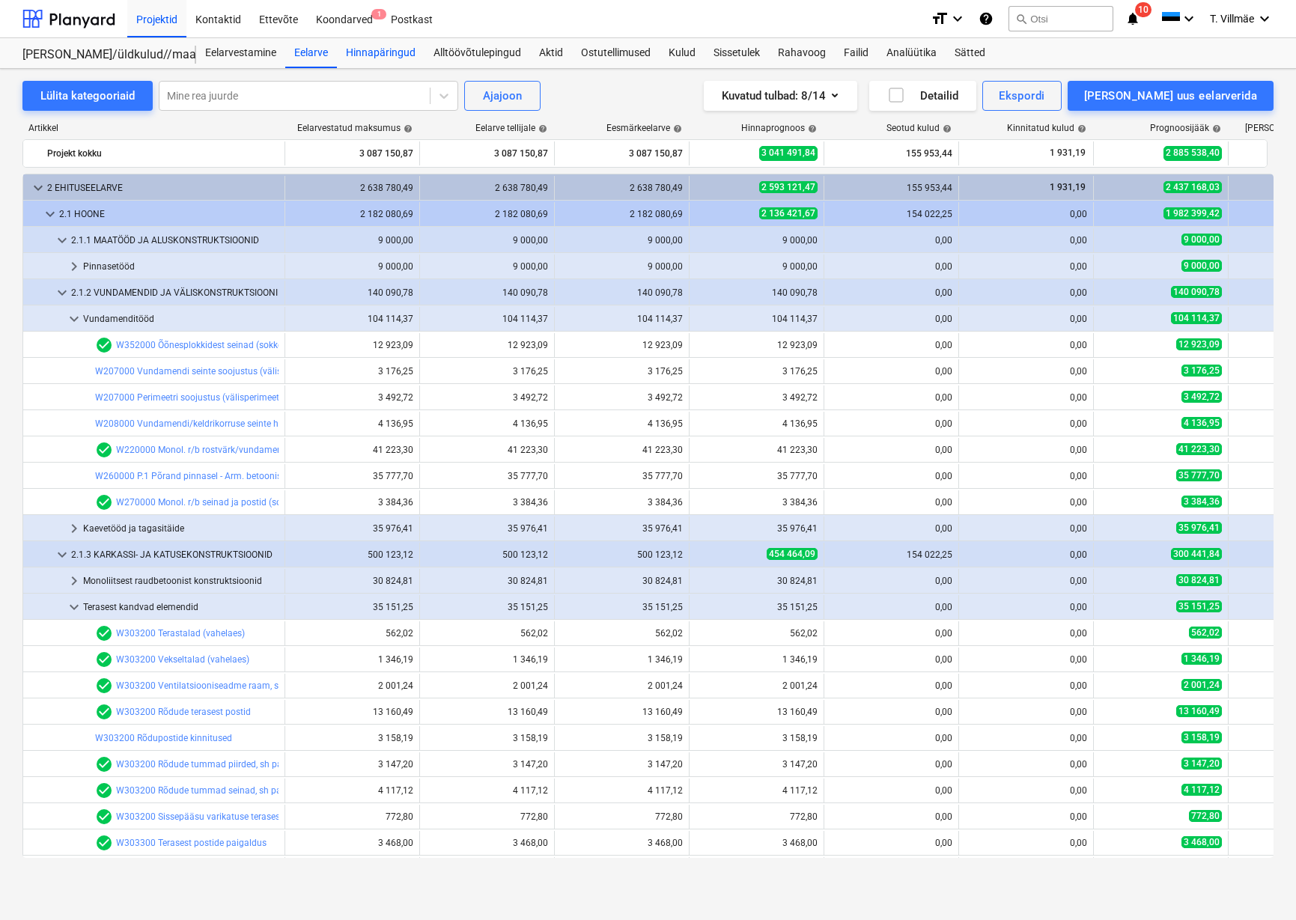
click at [374, 55] on div "Hinnapäringud" at bounding box center [381, 53] width 88 height 30
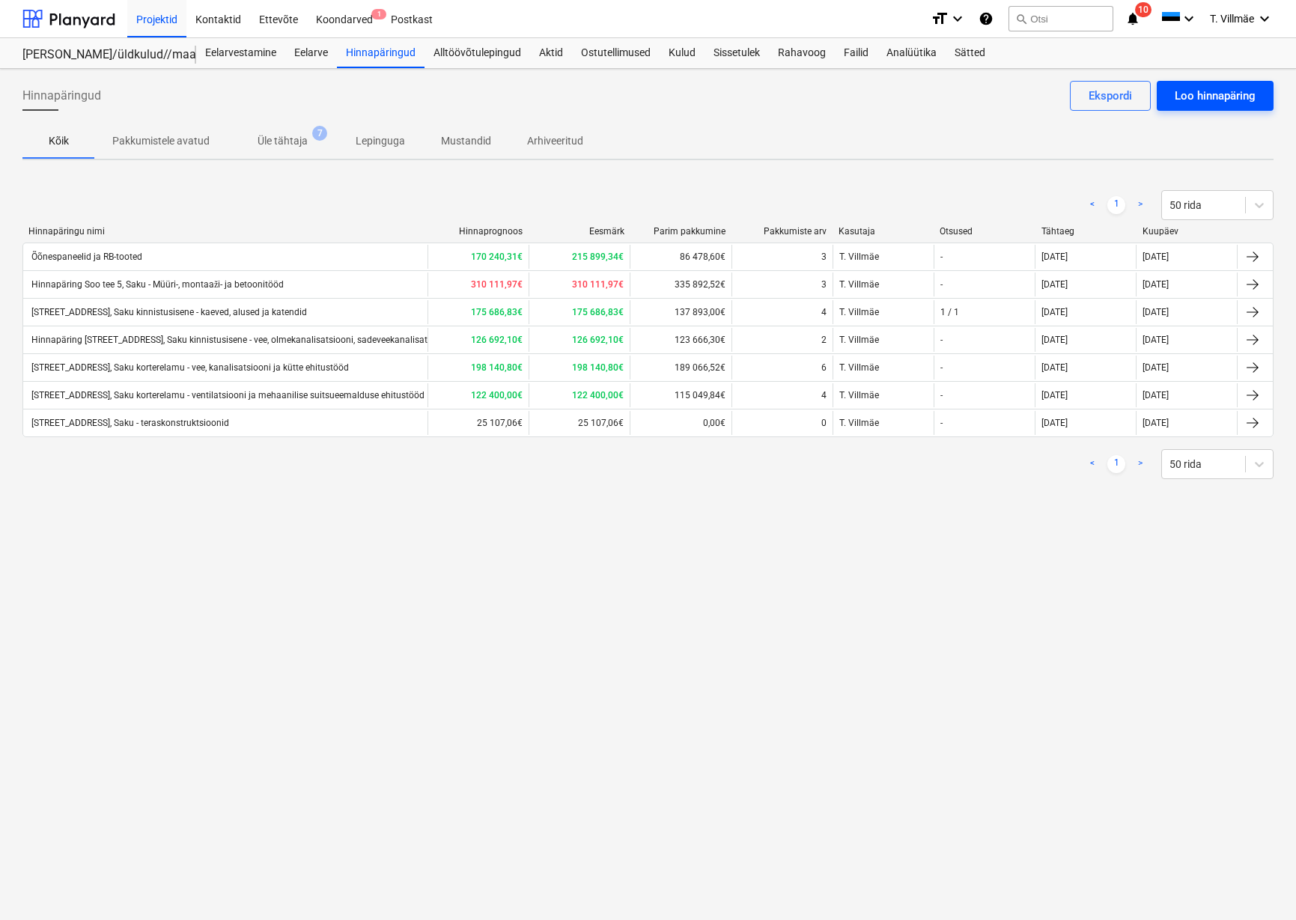
click at [1203, 98] on div "Loo hinnapäring" at bounding box center [1215, 95] width 81 height 19
click at [1202, 92] on div "Loo hinnapäring" at bounding box center [1215, 95] width 81 height 19
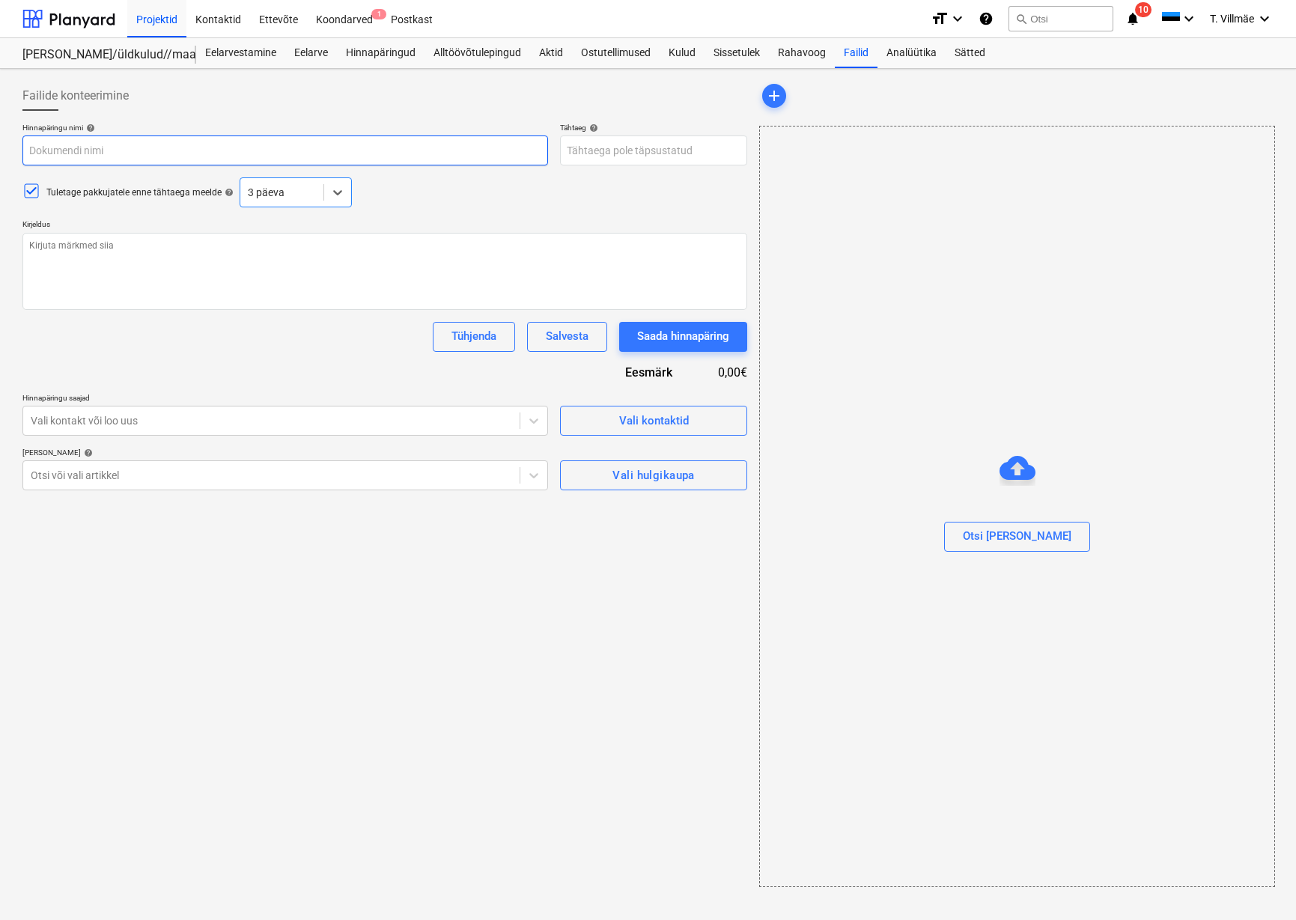
click at [99, 157] on input "text" at bounding box center [285, 151] width 526 height 30
type textarea "x"
type input "H"
type textarea "x"
type input "Hi"
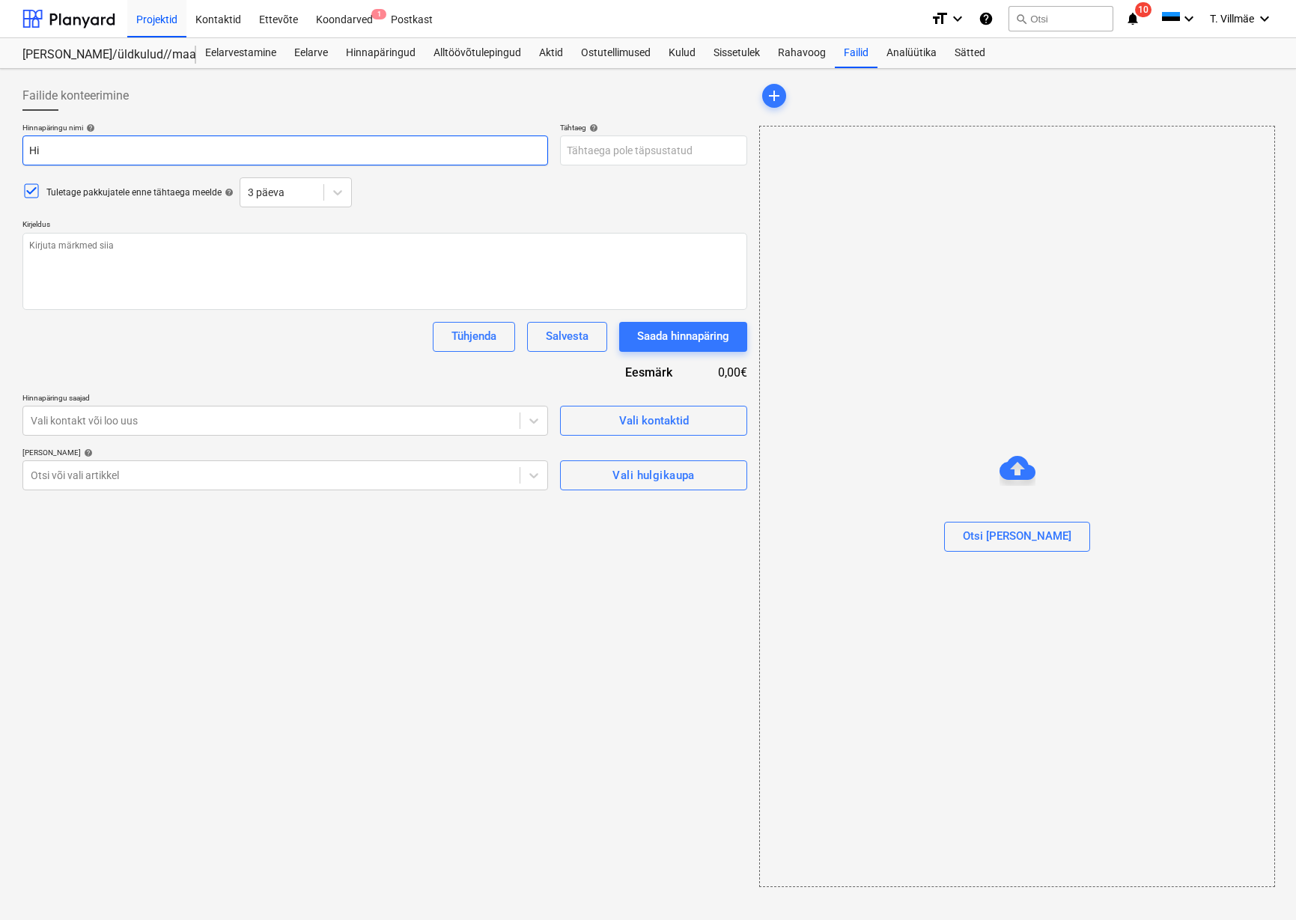
type textarea "x"
type input "Hin"
type textarea "x"
type input "[PERSON_NAME]"
type textarea "x"
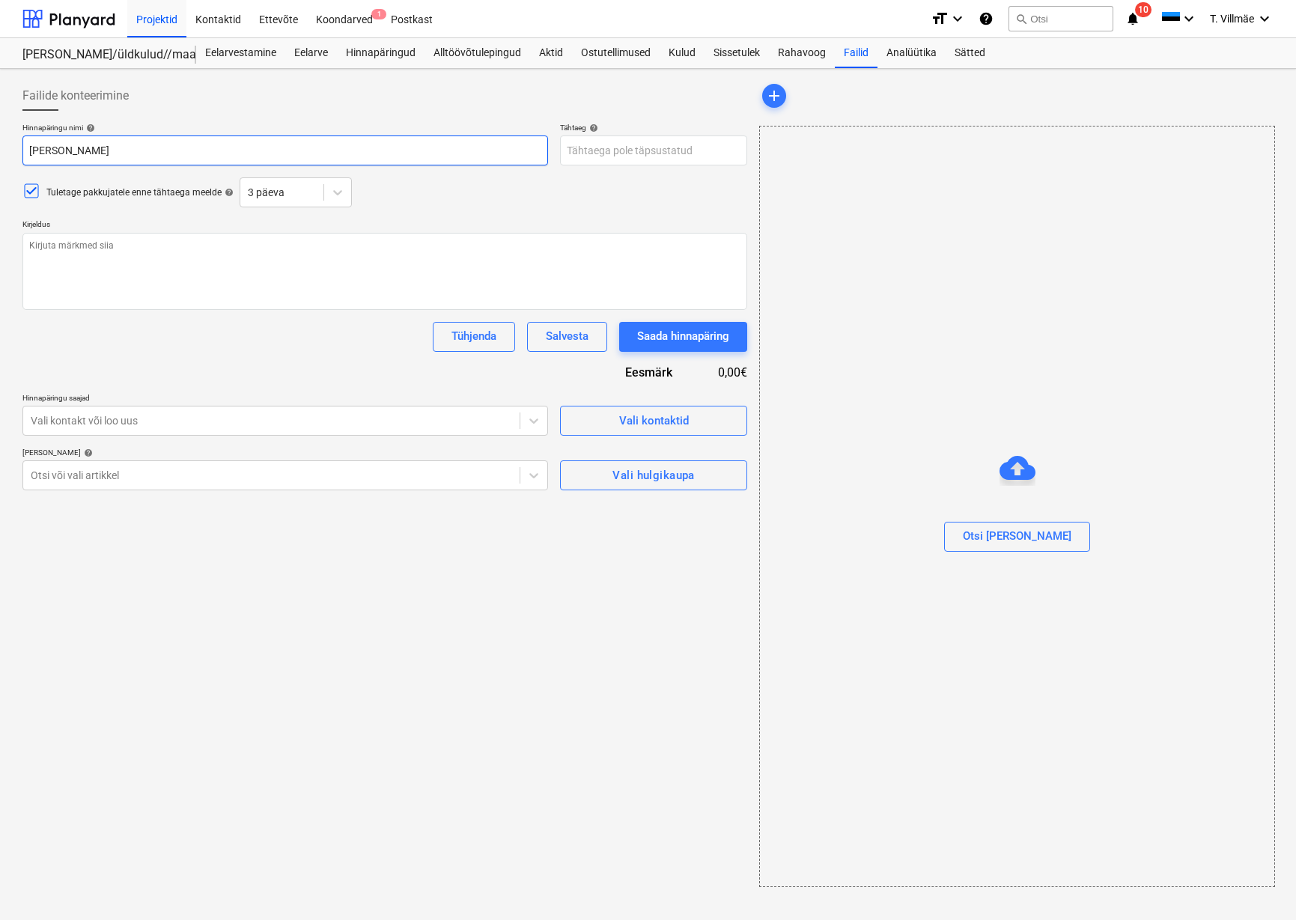
type input "Hinna"
type textarea "x"
type input "Hinnap"
type textarea "x"
type input "Hinnapä"
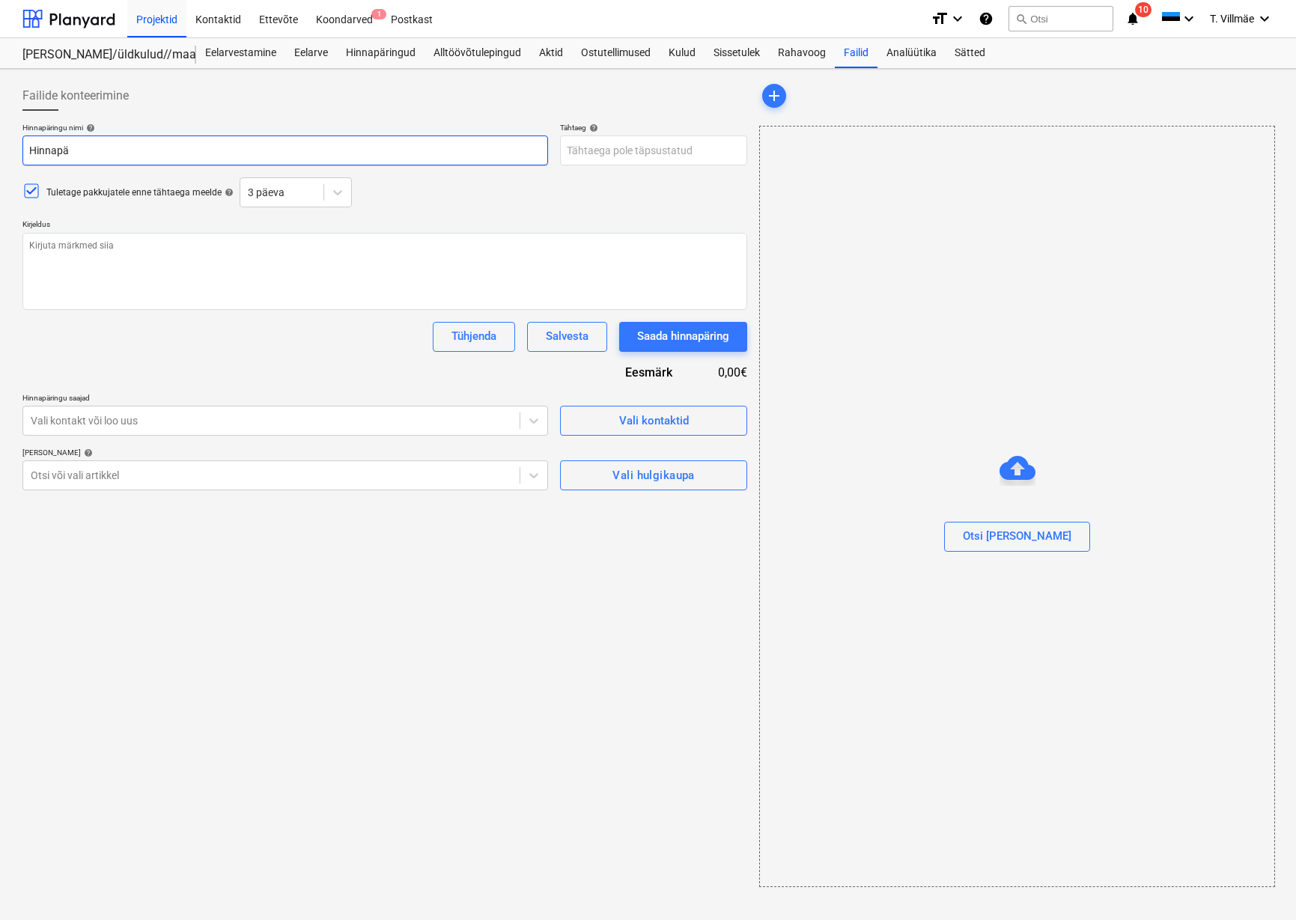
type textarea "x"
type input "Hinnapär"
type textarea "x"
type input "Hinnapäri"
type textarea "x"
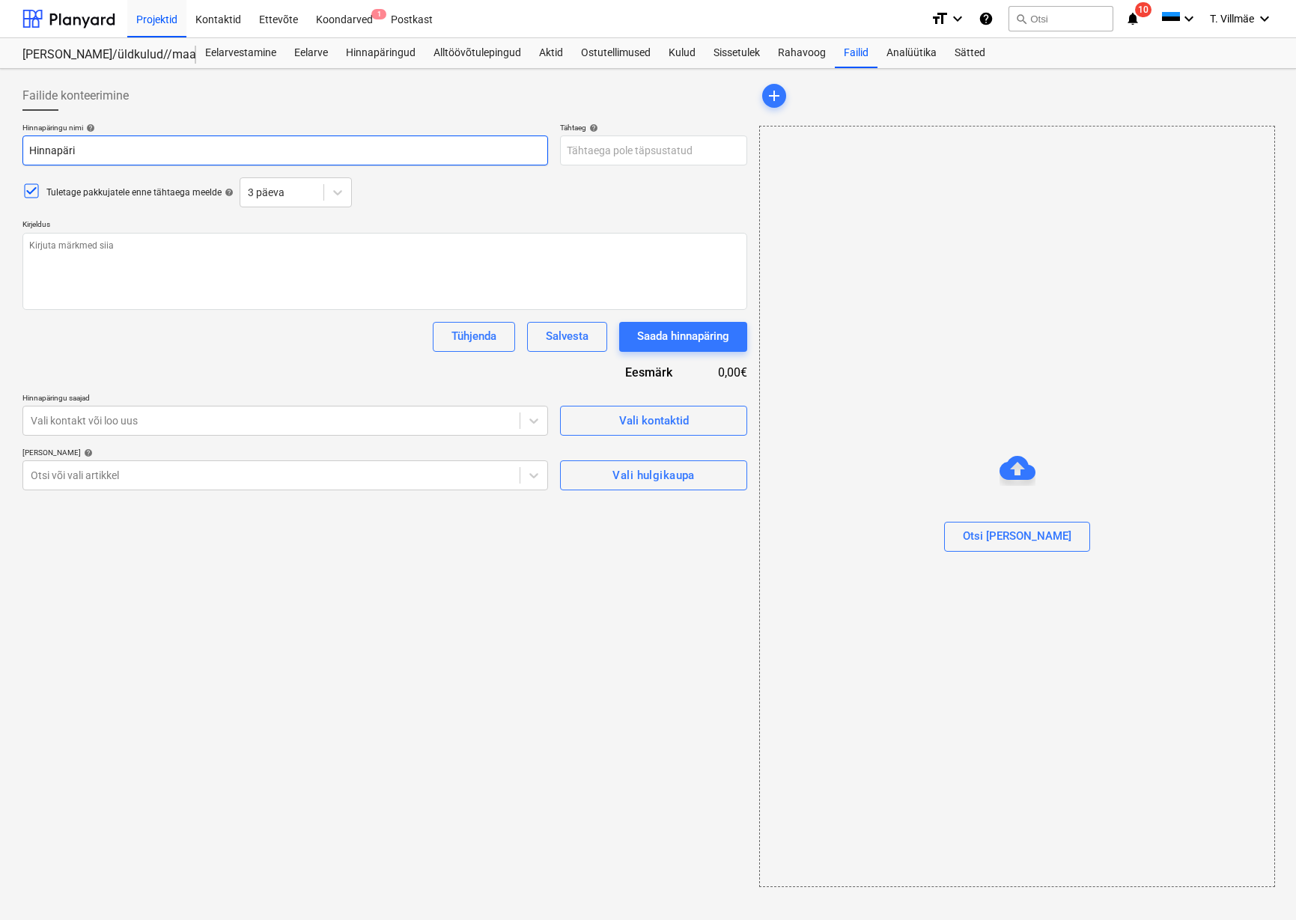
type input "Hinnapärin"
type textarea "x"
type input "Hinnapärin"
type textarea "x"
type input "Hinnapärin S"
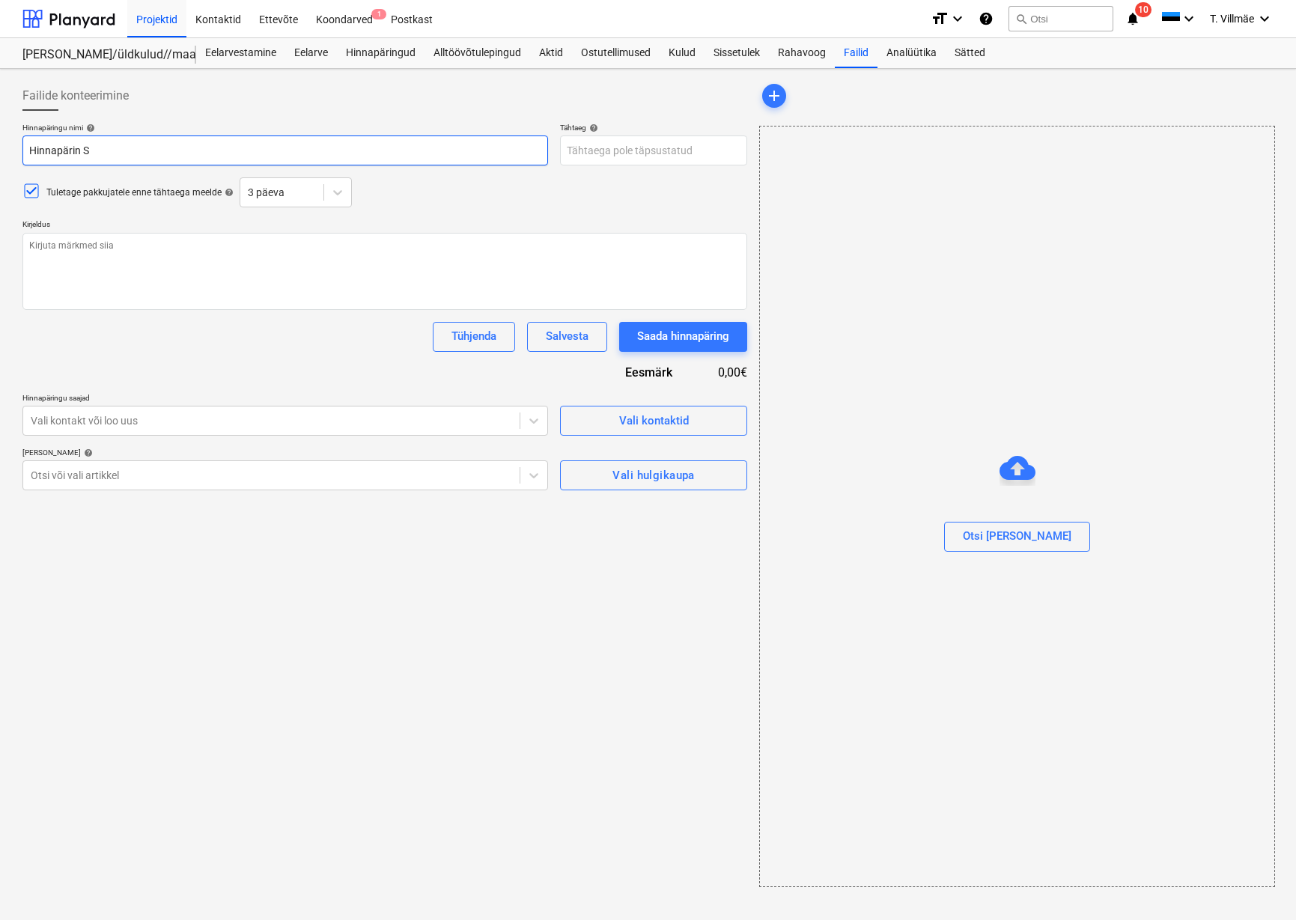
type textarea "x"
type input "Hinnapärin So"
type textarea "x"
type input "[PERSON_NAME]"
type textarea "x"
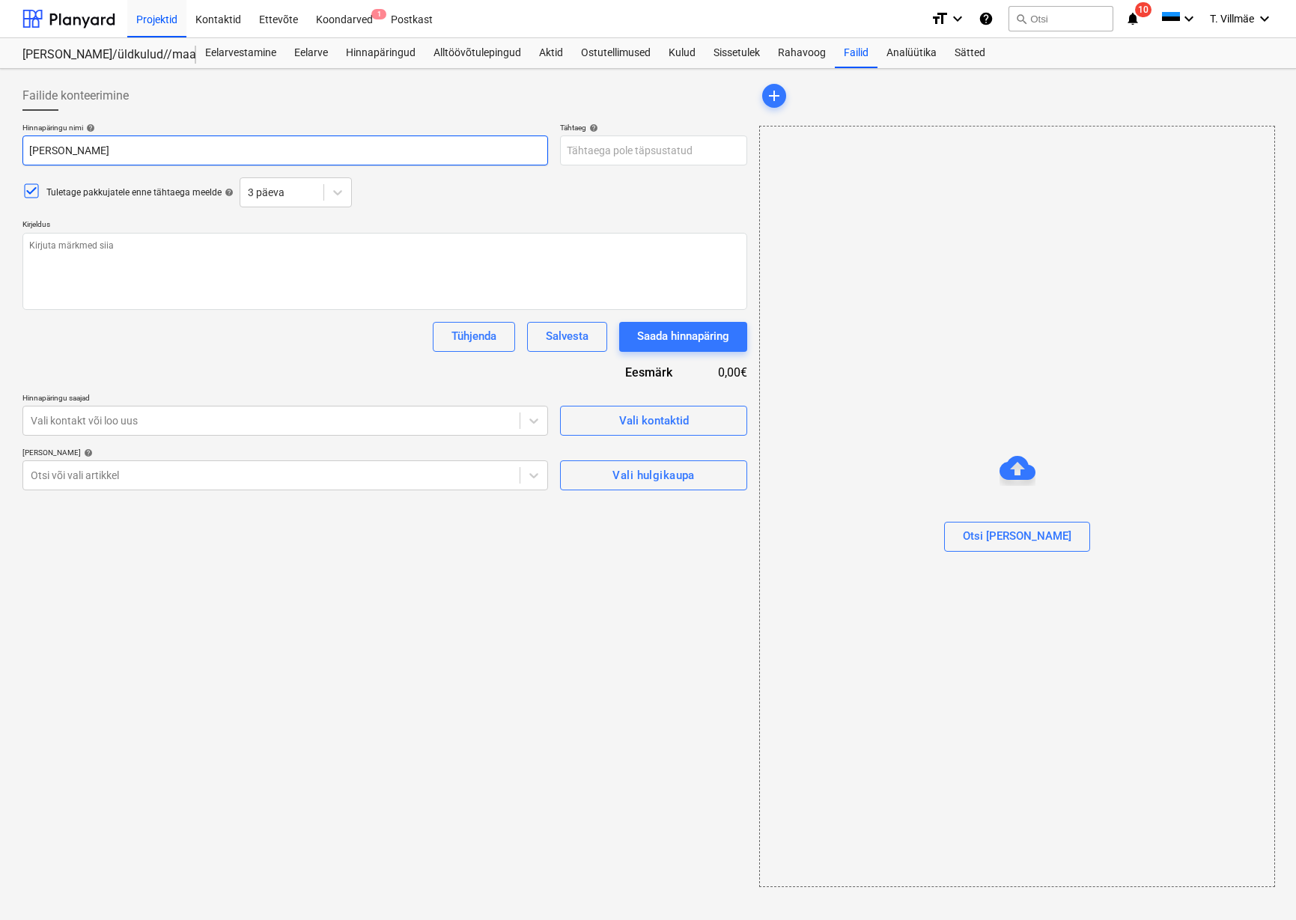
type input "[PERSON_NAME]"
type textarea "x"
type input "[PERSON_NAME]"
type textarea "x"
type input "Hinnapärin Soo te"
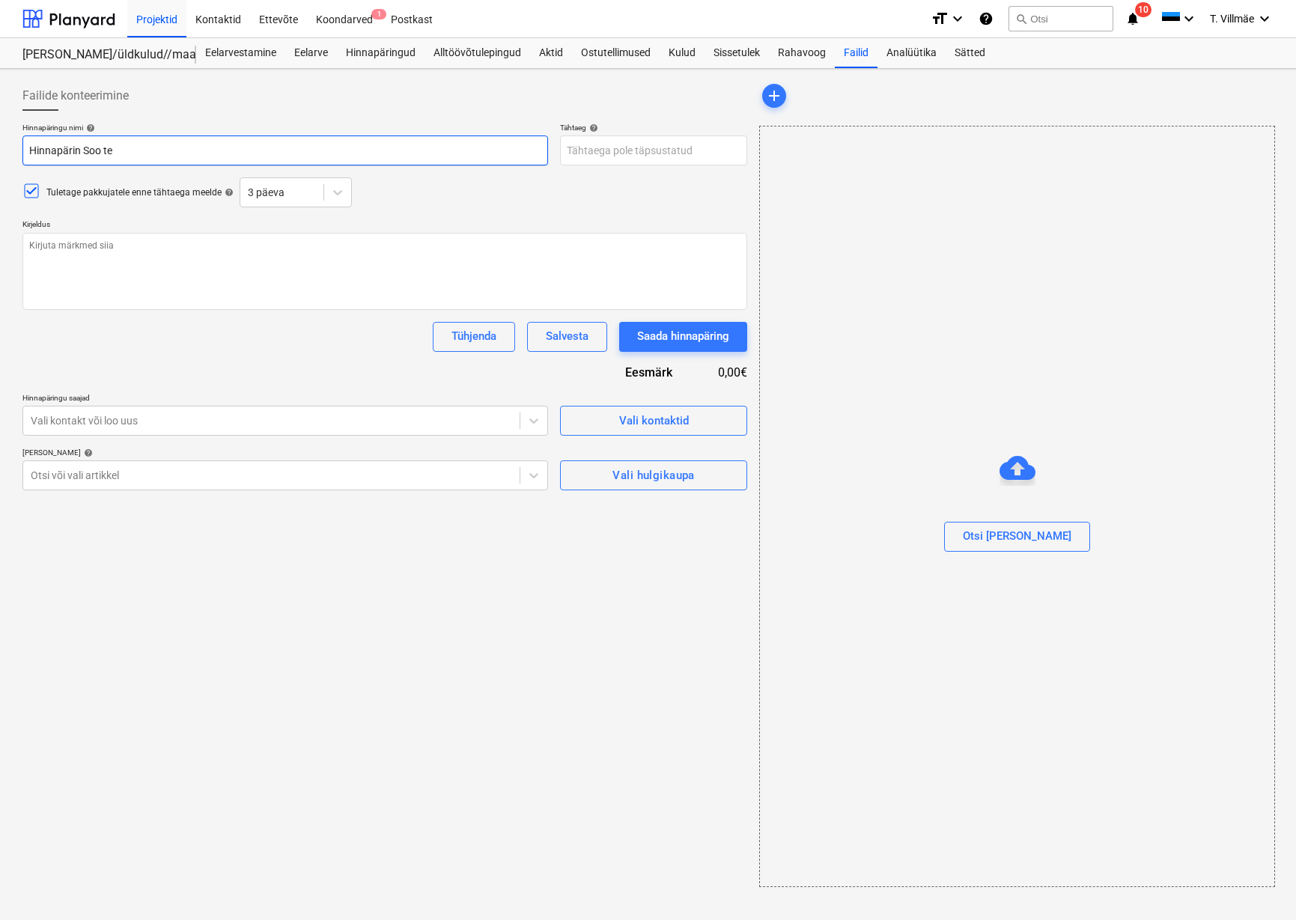
type textarea "x"
type input "[PERSON_NAME]"
type textarea "x"
type input "[PERSON_NAME]"
type textarea "x"
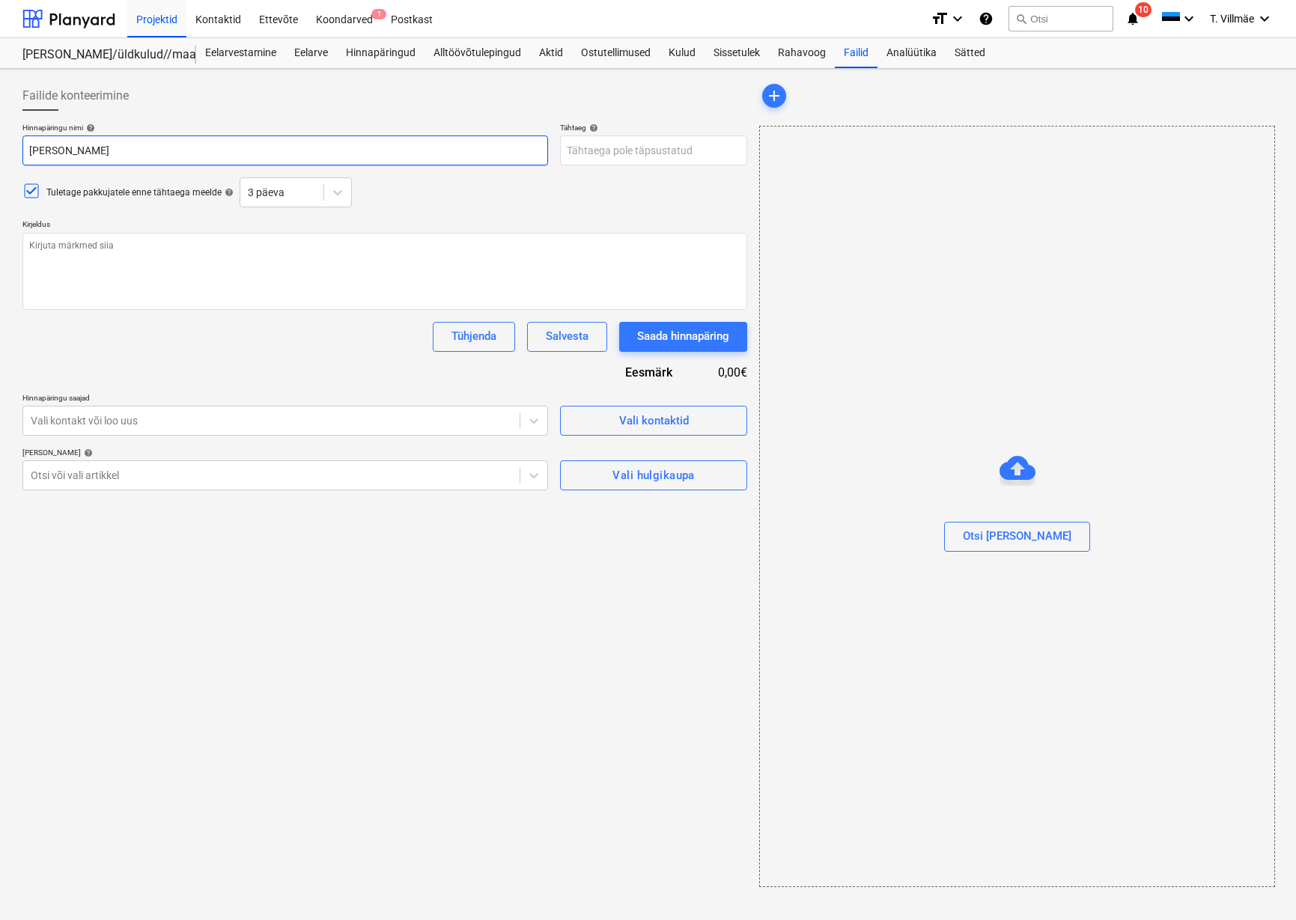
type input "Hinnapärin Soo tee 5"
click at [79, 154] on input "Hinnapärin Soo tee 5" at bounding box center [285, 151] width 526 height 30
type textarea "x"
type input "Hinnapäring Soo tee 5"
click at [138, 149] on input "Hinnapäring Soo tee 5" at bounding box center [285, 151] width 526 height 30
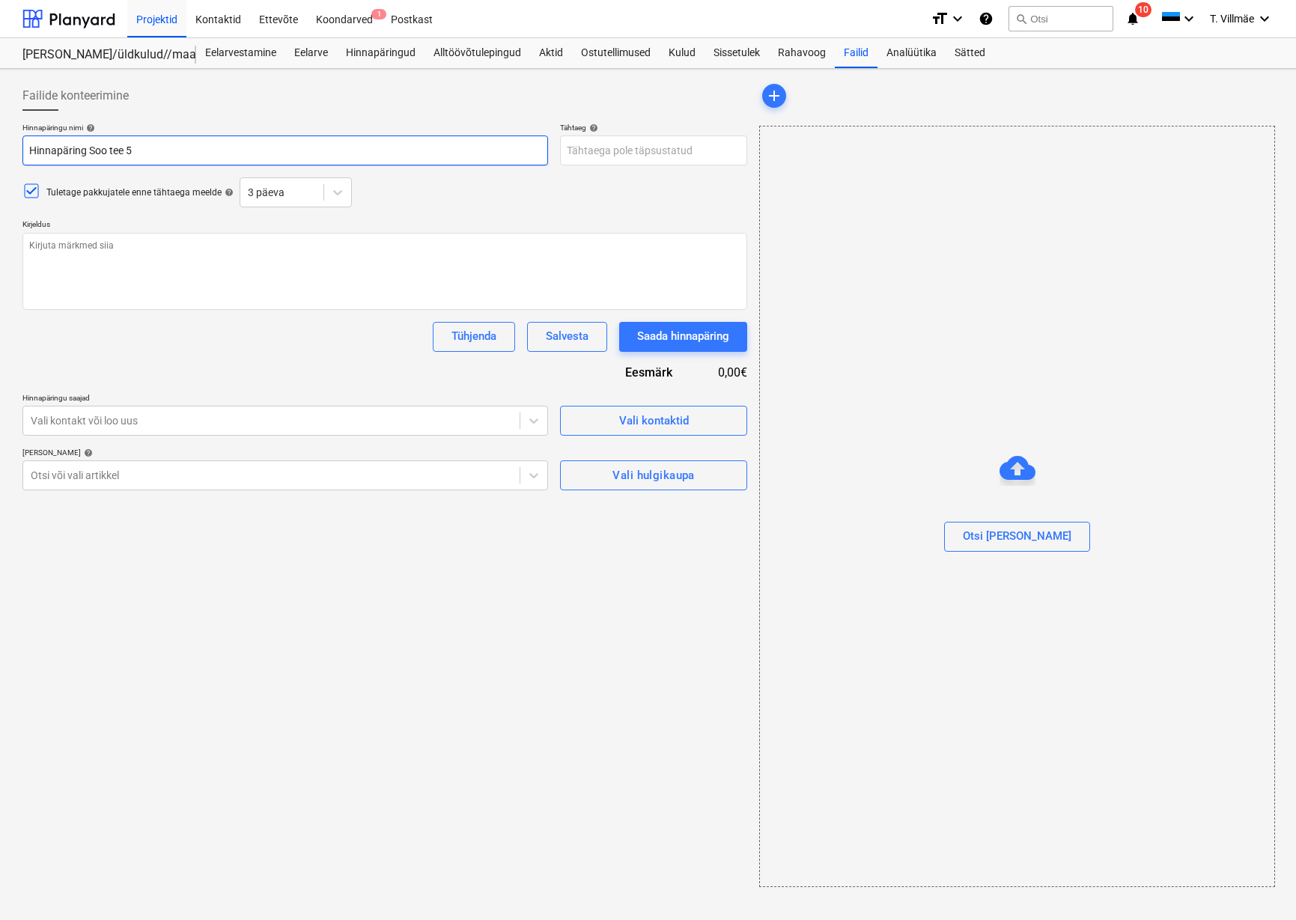
type textarea "x"
type input "[STREET_ADDRESS],"
type textarea "x"
type input "[STREET_ADDRESS],"
type textarea "x"
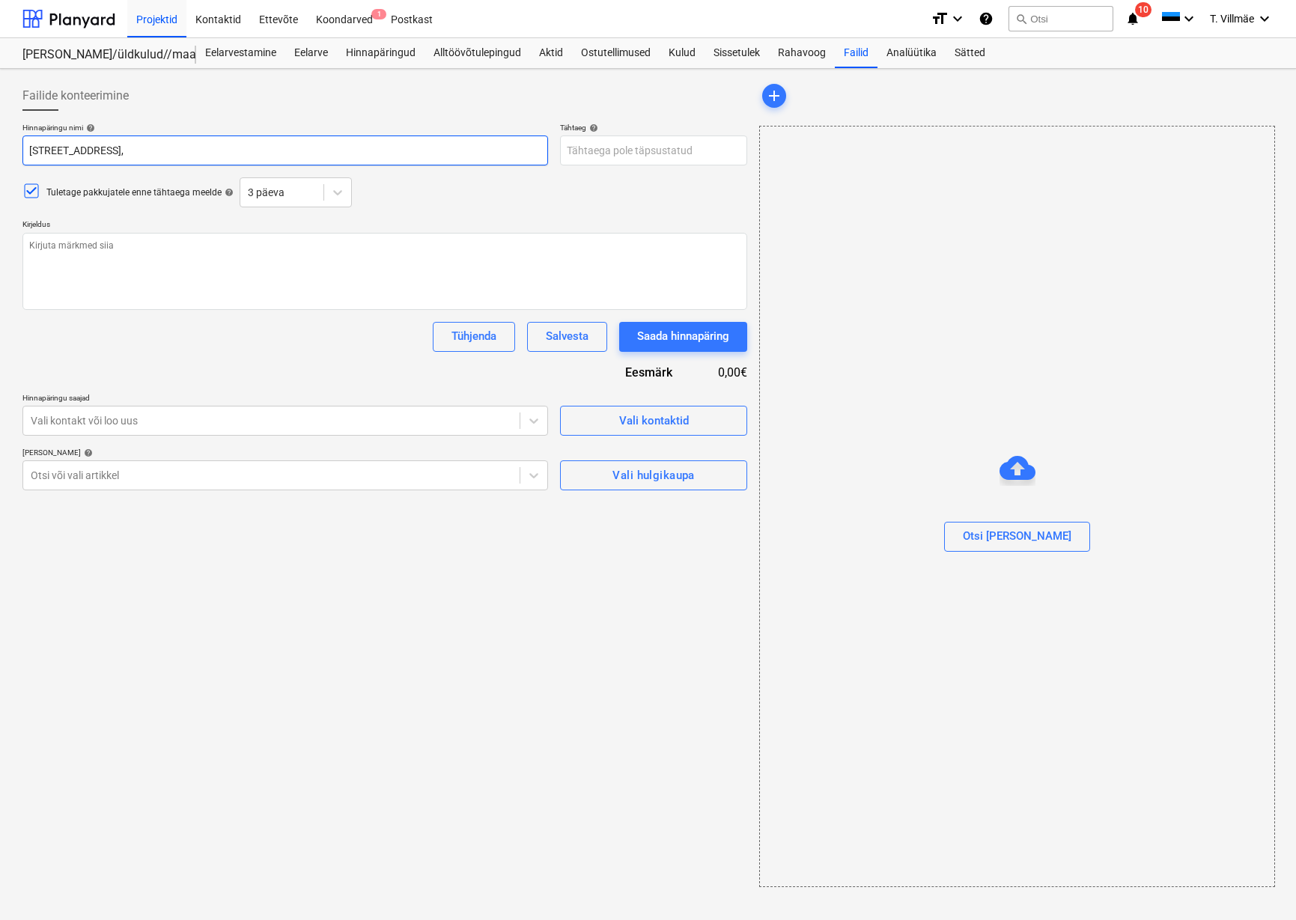
type input "[STREET_ADDRESS]"
type textarea "x"
type input "[STREET_ADDRESS]"
type textarea "x"
type input "[STREET_ADDRESS]"
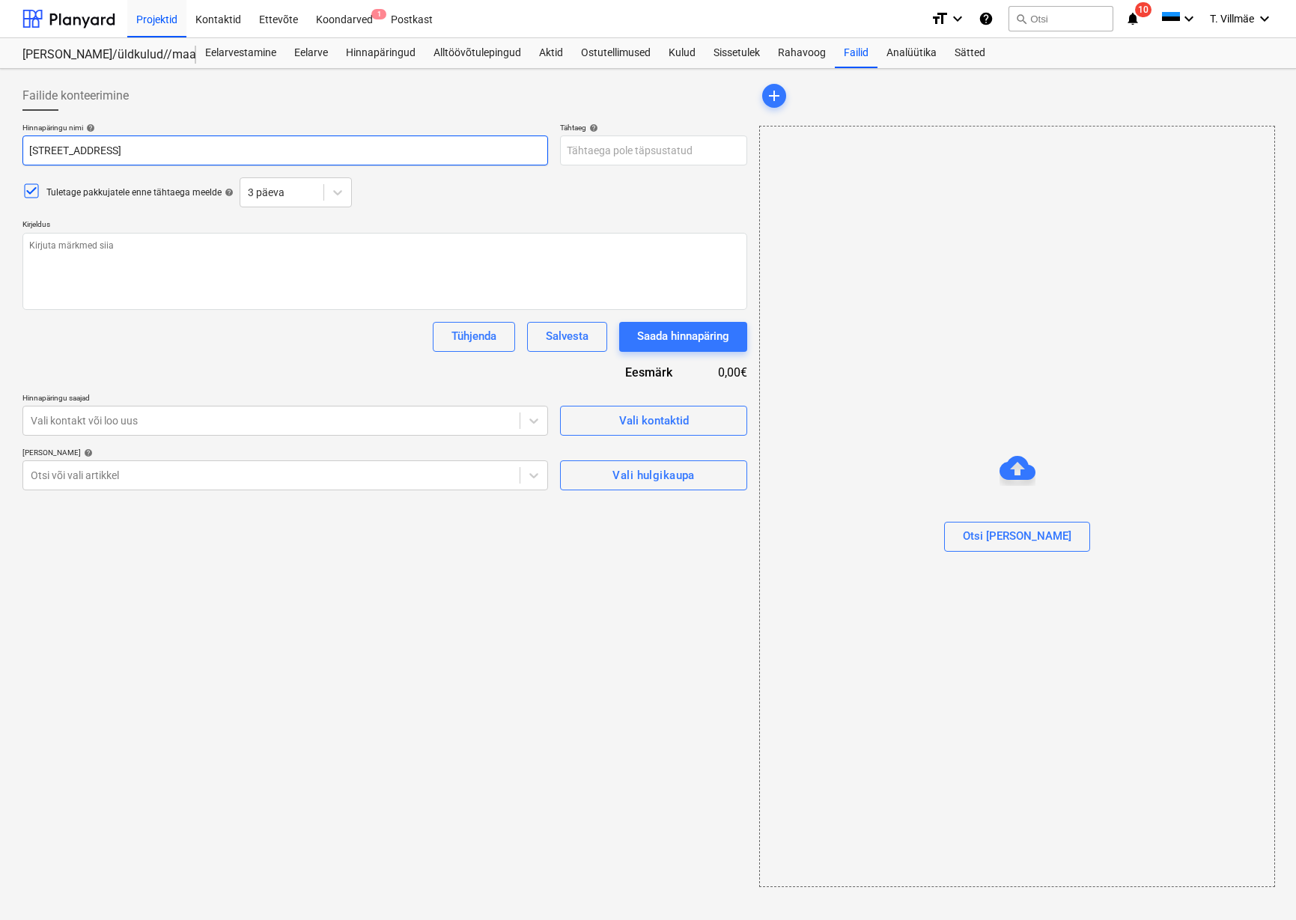
type textarea "x"
type input "[STREET_ADDRESS]"
type textarea "x"
type input "[STREET_ADDRESS]"
type textarea "x"
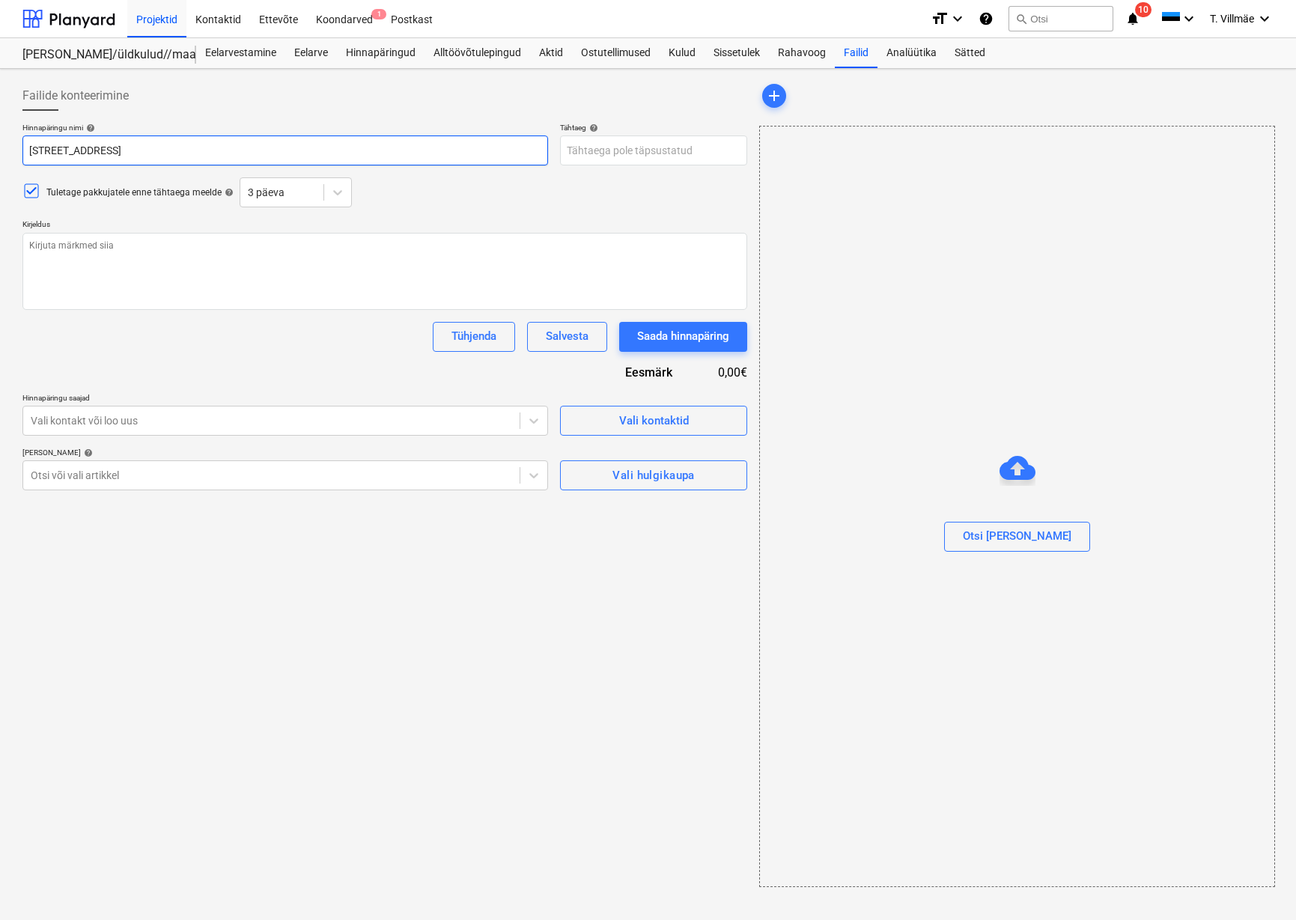
type input "Hinnapäring [STREET_ADDRESS] -"
type textarea "x"
type input "Hinnapäring [STREET_ADDRESS] -"
type textarea "x"
type input "Hinnapäring [STREET_ADDRESS]"
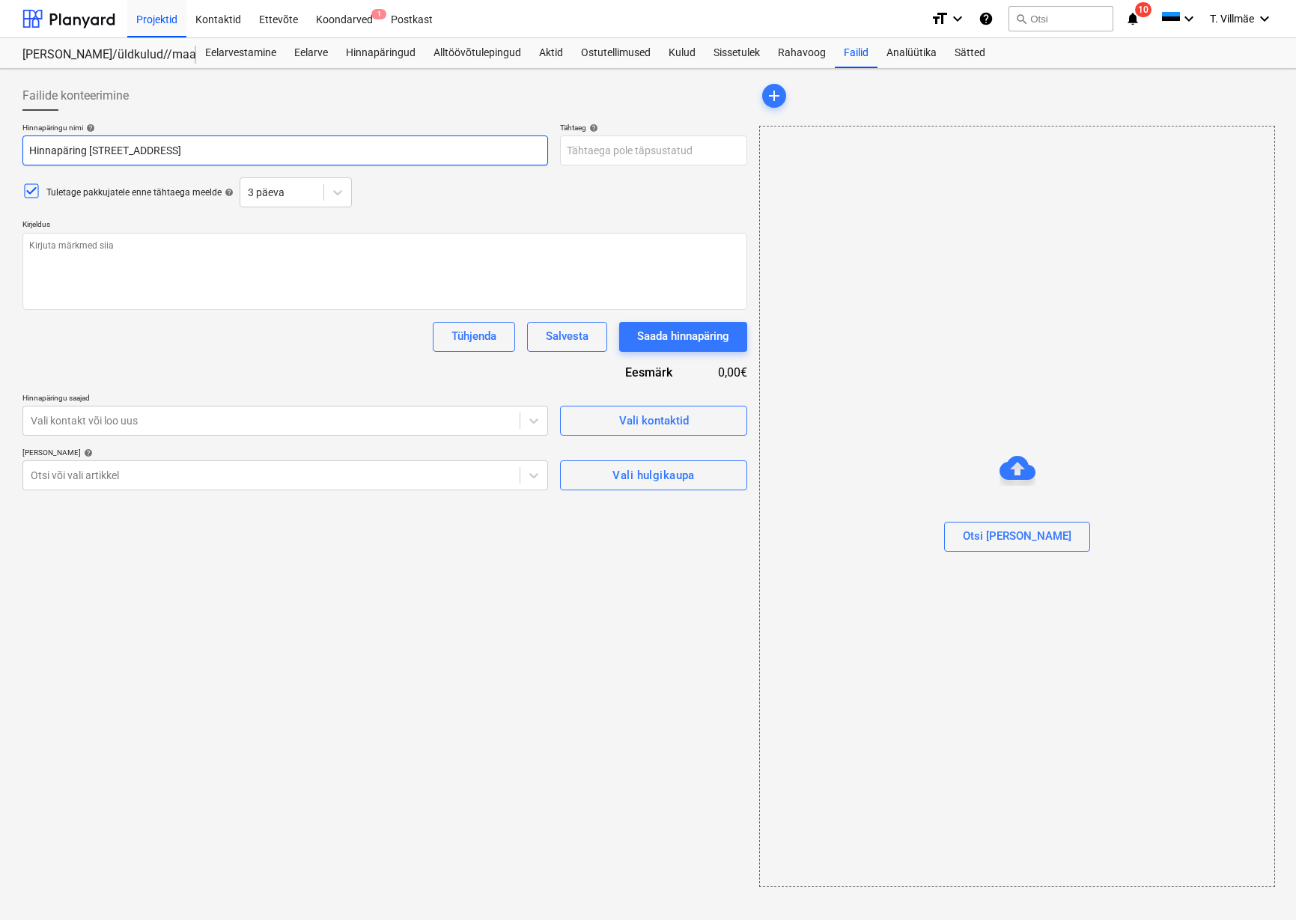
type textarea "x"
type input "Hinnapäring [STREET_ADDRESS]"
type textarea "x"
type input "[STREET_ADDRESS]"
type textarea "x"
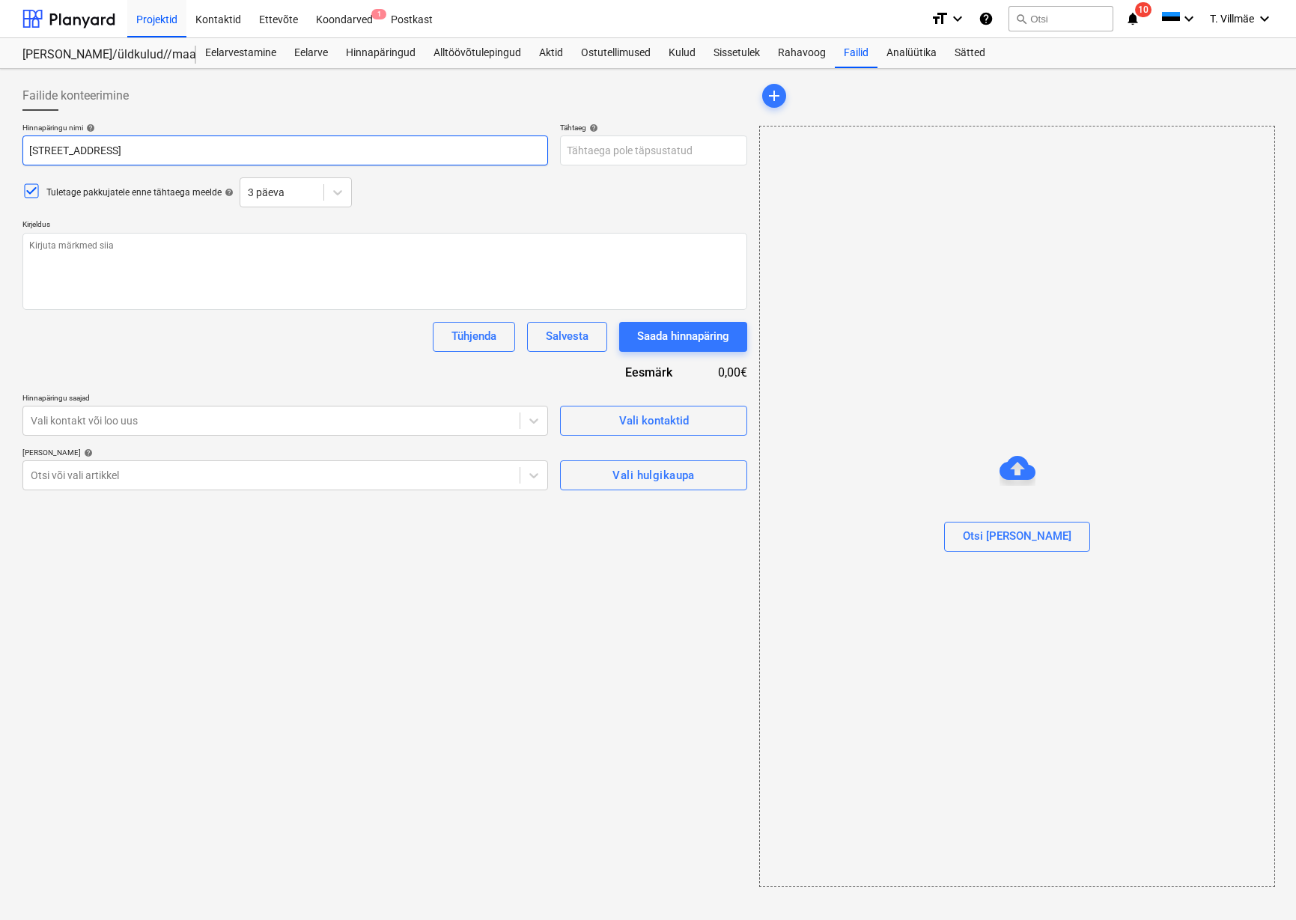
type input "Hinnapäring [STREET_ADDRESS]"
type textarea "x"
type input "Hinnapäring [STREET_ADDRESS]"
type textarea "x"
type input "Hinnapäring [STREET_ADDRESS]"
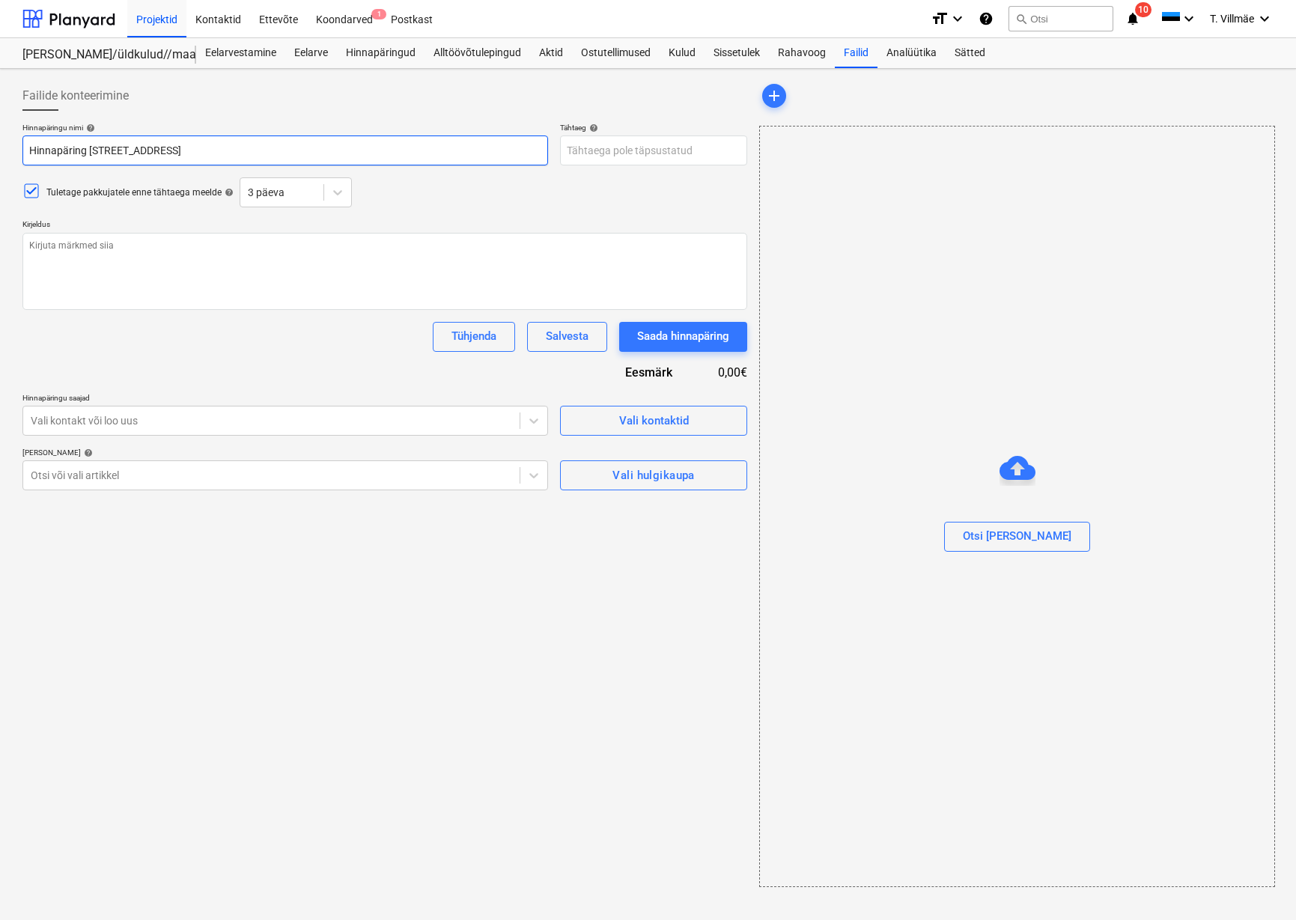
type textarea "x"
type input "[STREET_ADDRESS]"
type textarea "x"
type input "Hinnapäring [STREET_ADDRESS]"
type textarea "x"
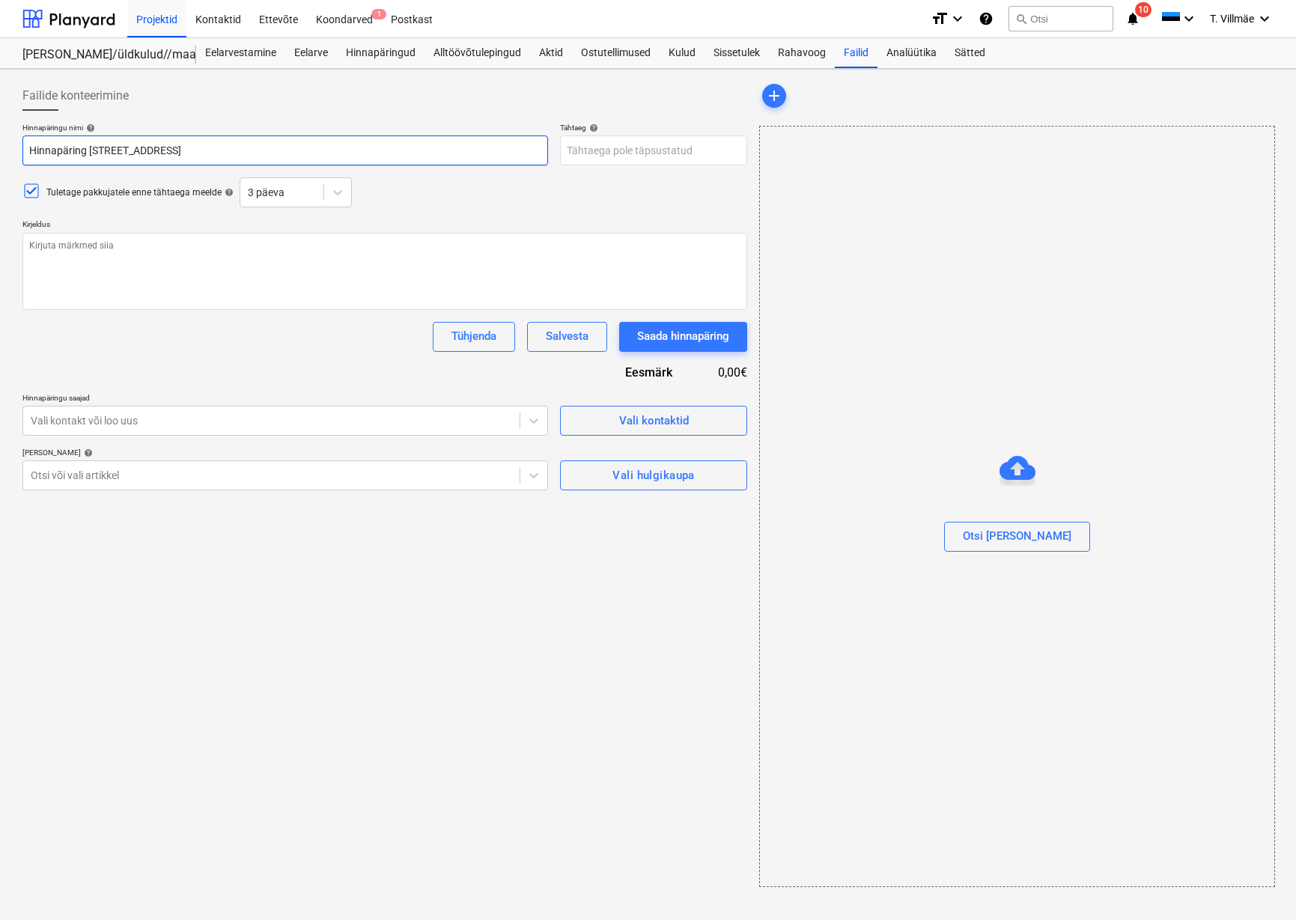
type input "[STREET_ADDRESS][PERSON_NAME]"
type textarea "x"
type input "Hinnapäring [STREET_ADDRESS]"
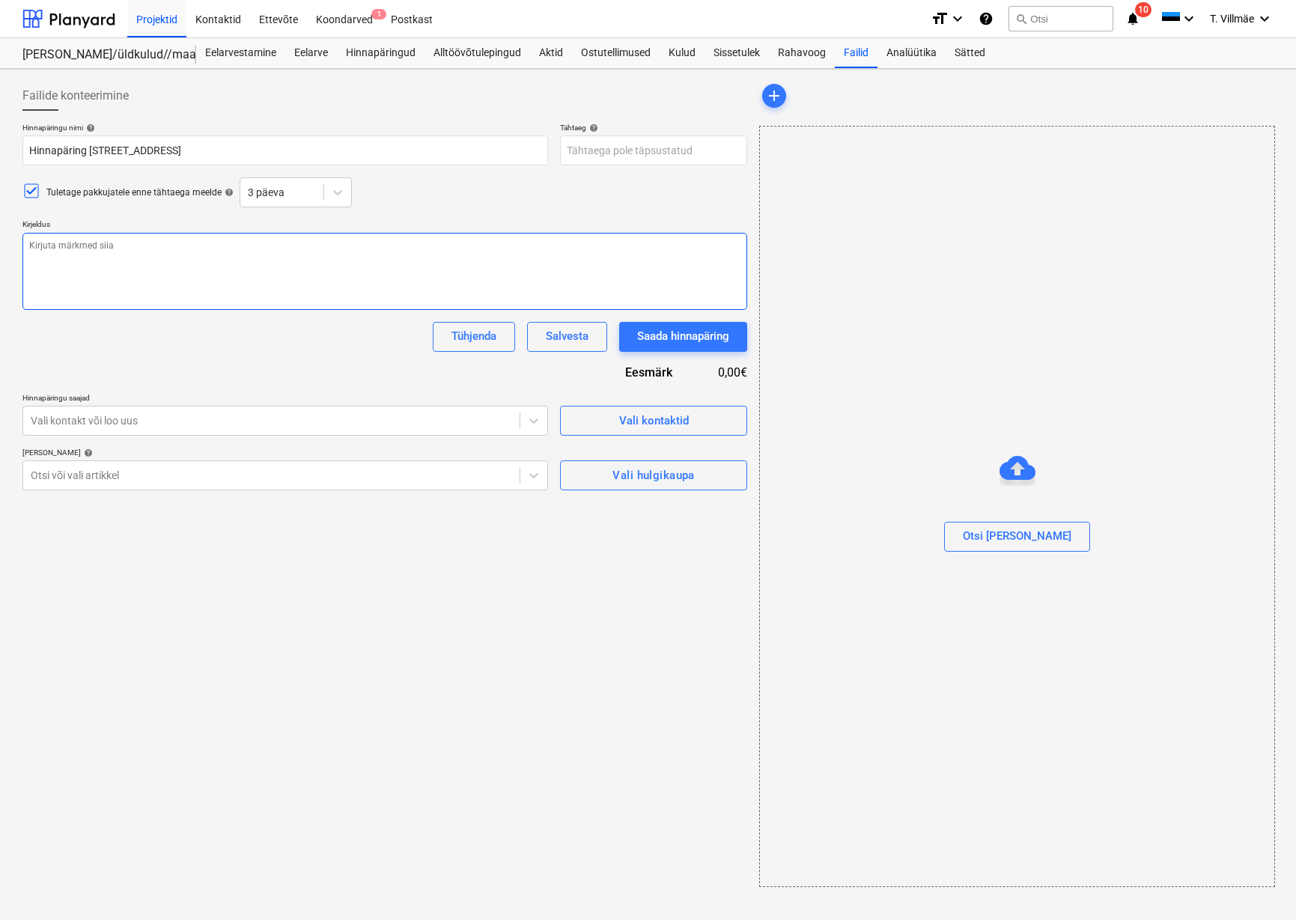
click at [103, 246] on textarea at bounding box center [384, 271] width 725 height 77
paste textarea "Tere, Oleme ehitamas Rabaküla 16, Mustame LO ühte kortermaja. Sooviks hinnapakk…"
type textarea "x"
type textarea "Tere, Oleme ehitamas Rabaküla 16, Mustame LO ühte kortermaja. Sooviks hinnapakk…"
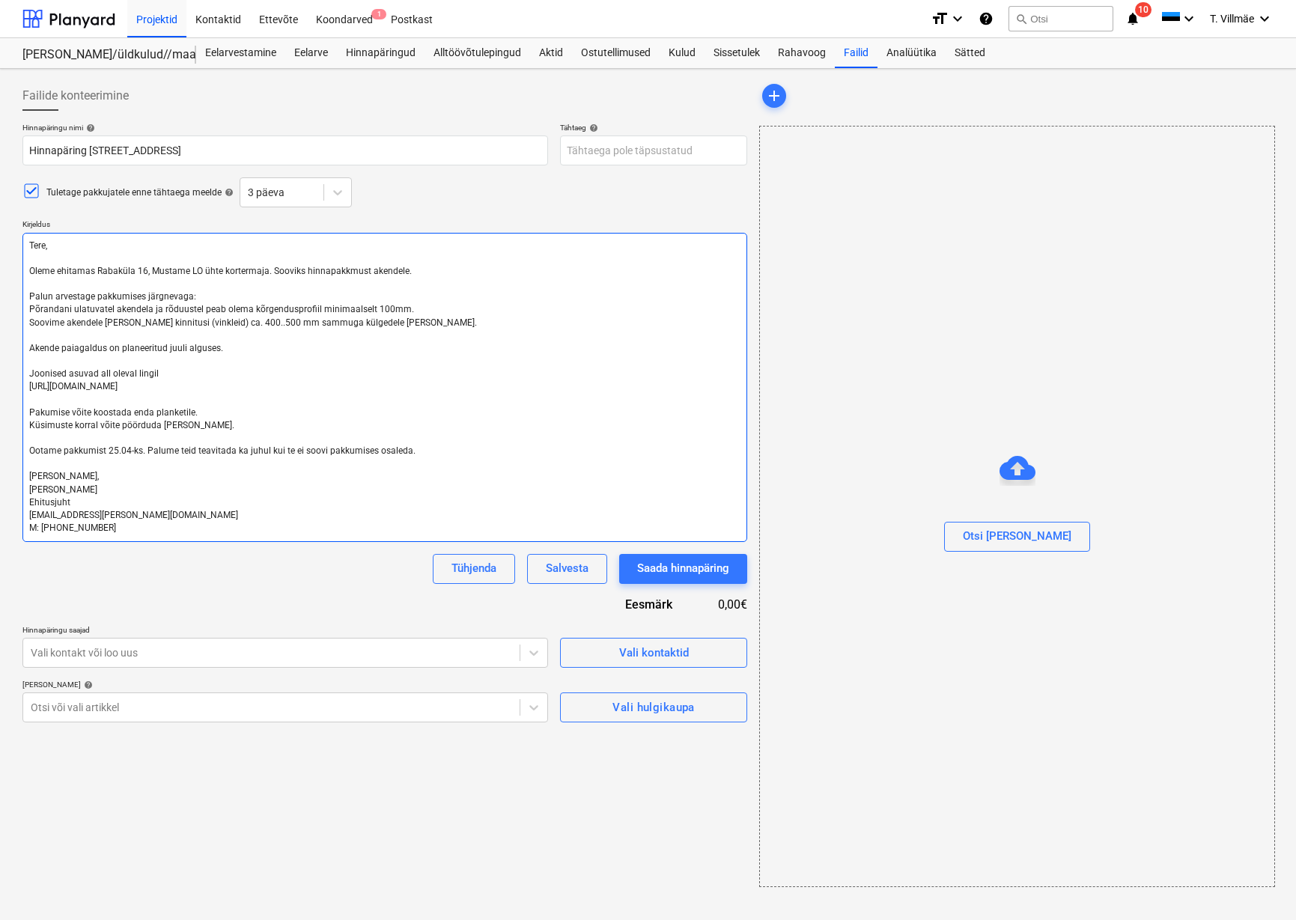
click at [134, 268] on textarea "Tere, Oleme ehitamas Rabaküla 16, Mustame LO ühte kortermaja. Sooviks hinnapakk…" at bounding box center [384, 387] width 725 height 309
type textarea "x"
type textarea "Tere, Oleme ehitamas Rabakül 16, Mustame LO ühte kortermaja. Sooviks hinnapakkm…"
type textarea "x"
type textarea "Tere, Oleme ehitamas Rabakü 16, Mustame LO ühte kortermaja. Sooviks hinnapakkmu…"
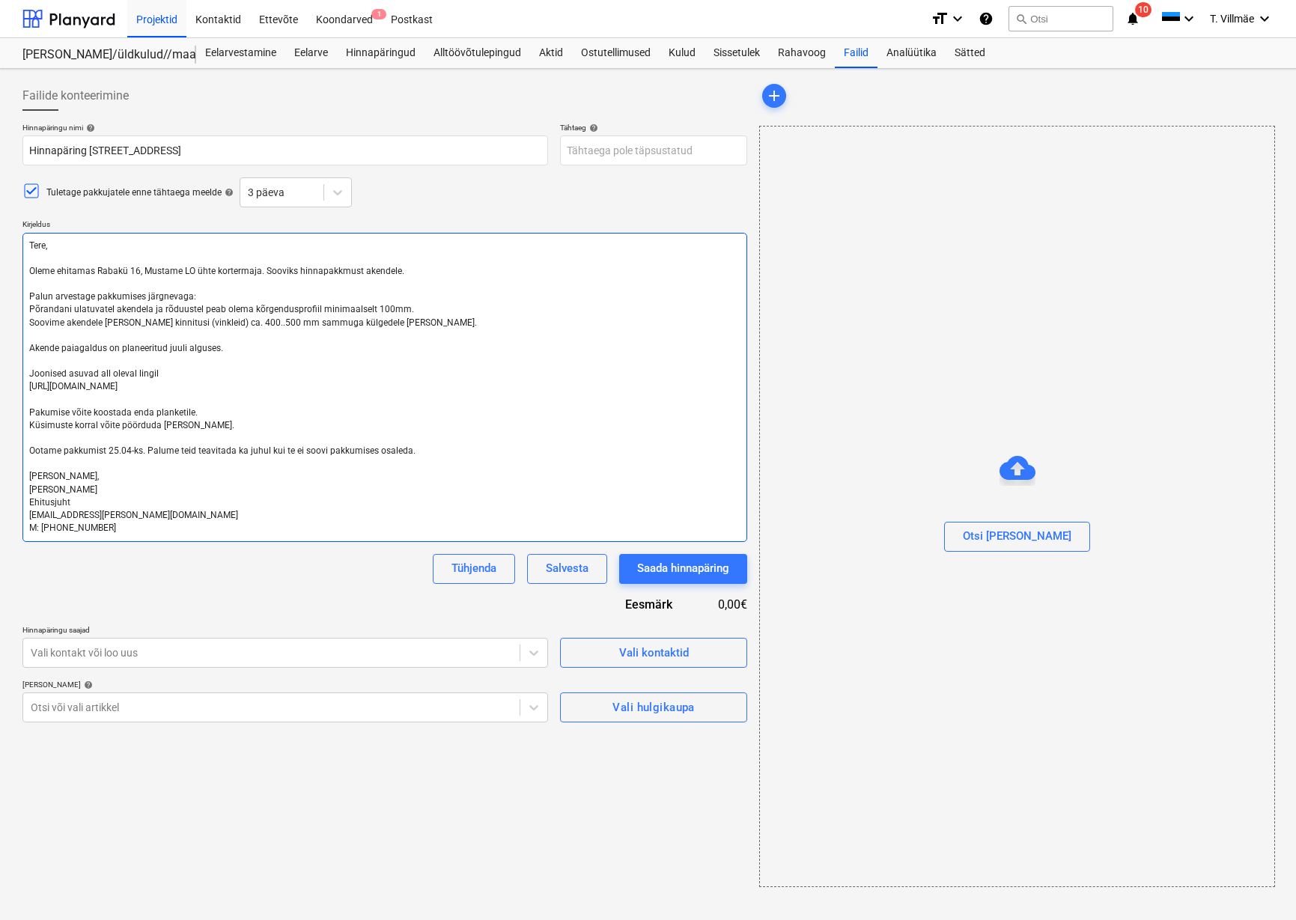
type textarea "x"
type textarea "Tere, Oleme ehitamas Rabak 16, Mustame LO ühte kortermaja. Sooviks hinnapakkmus…"
type textarea "x"
type textarea "Tere, Oleme ehitamas Raba 16, Mustame LO ühte kortermaja. Sooviks hinnapakkmust…"
type textarea "x"
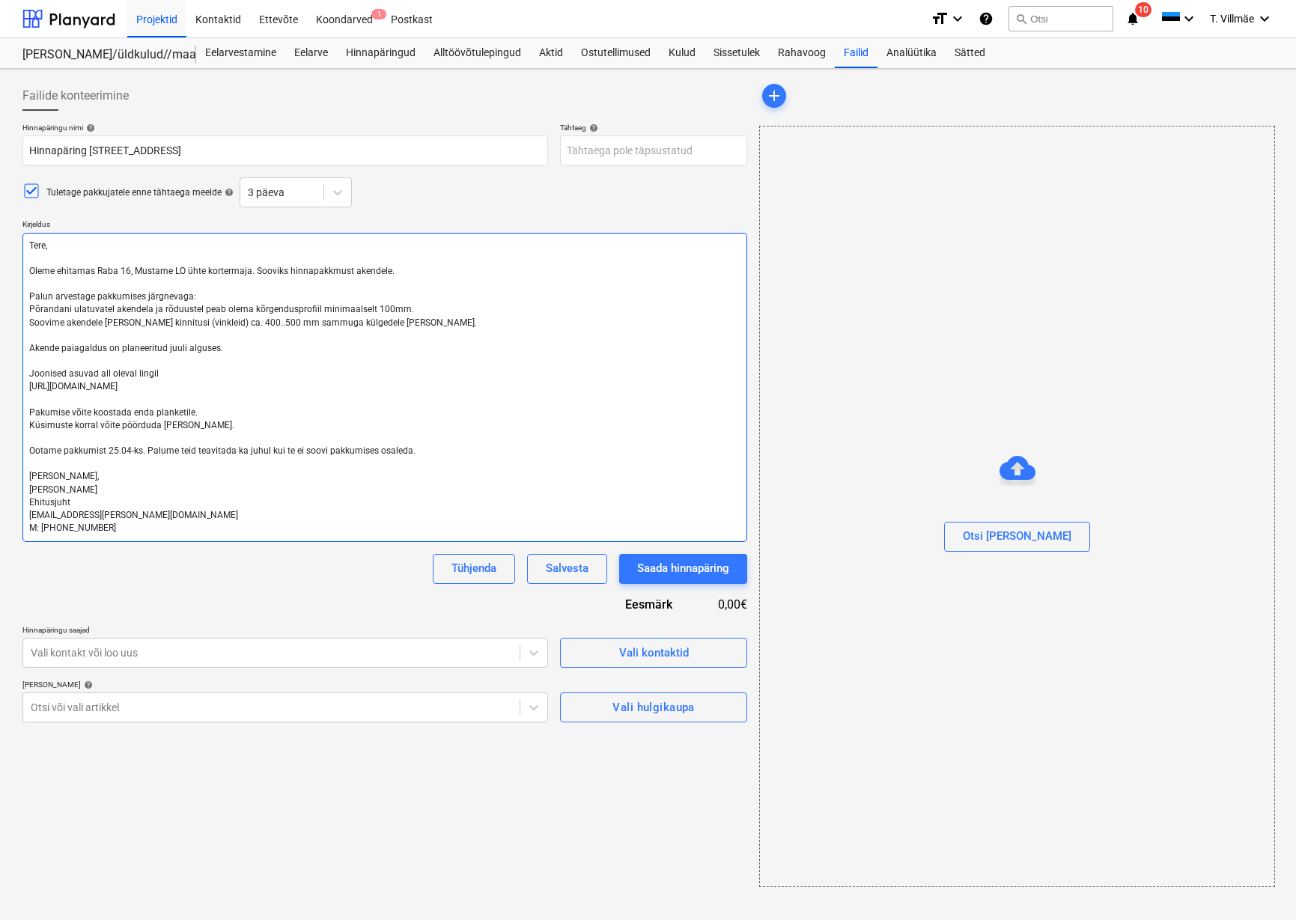
type textarea "Tere, Oleme ehitamas Rab 16, Mustame LO ühte kortermaja. Sooviks hinnapakkmust …"
type textarea "x"
type textarea "Tere, Oleme ehitamas Ra 16, Mustame LO ühte kortermaja. Sooviks hinnapakkmust a…"
type textarea "x"
type textarea "Tere, Oleme ehitamas R 16, Mustame LO ühte kortermaja. Sooviks hinnapakkmust ak…"
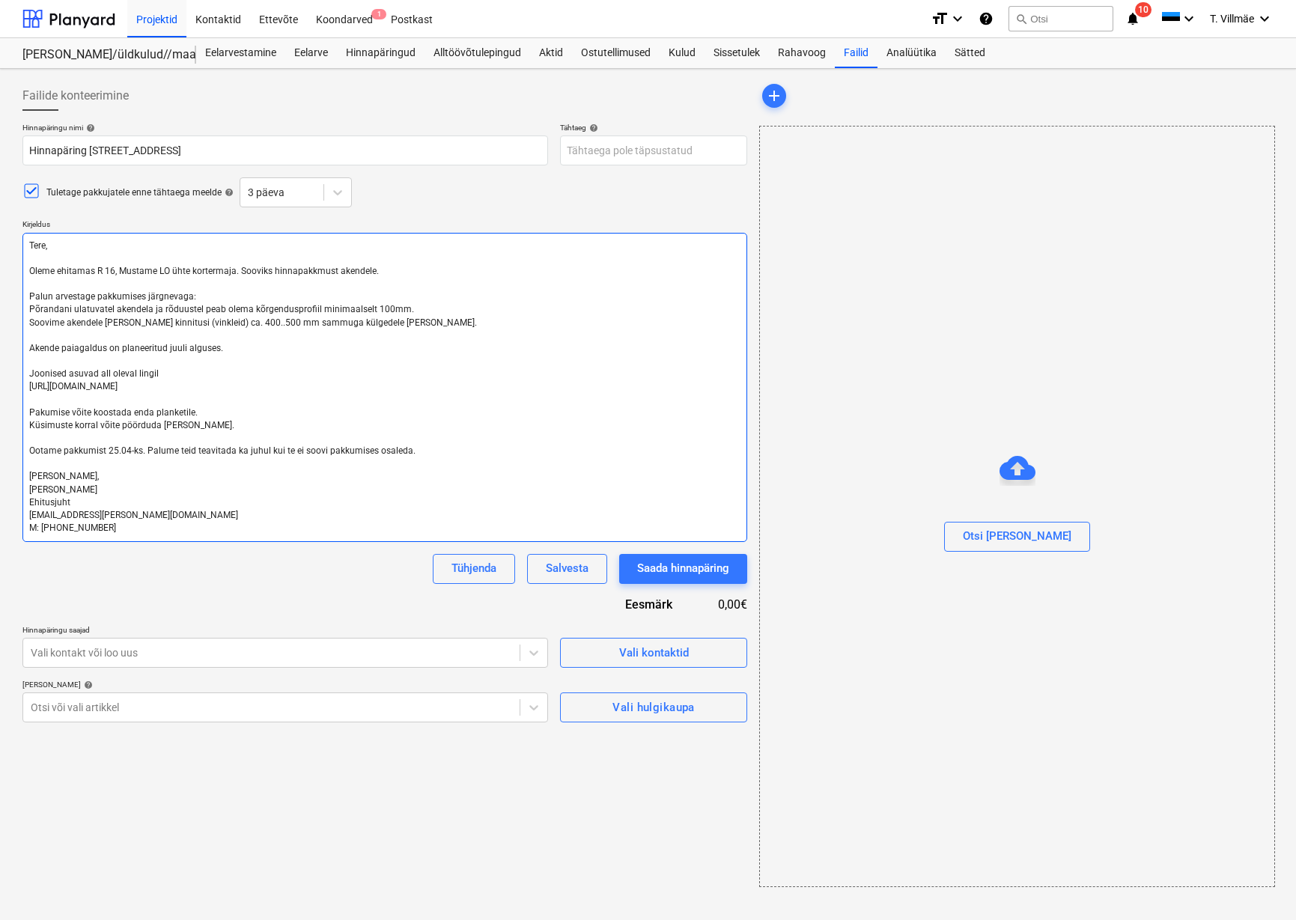
type textarea "x"
type textarea "Tere, Oleme ehitamas 16, Mustame LO ühte kortermaja. Sooviks hinnapakkmust aken…"
type textarea "x"
type textarea "Tere, Oleme ehitamas S 16, Mustame LO ühte kortermaja. Sooviks hinnapakkmust ak…"
type textarea "x"
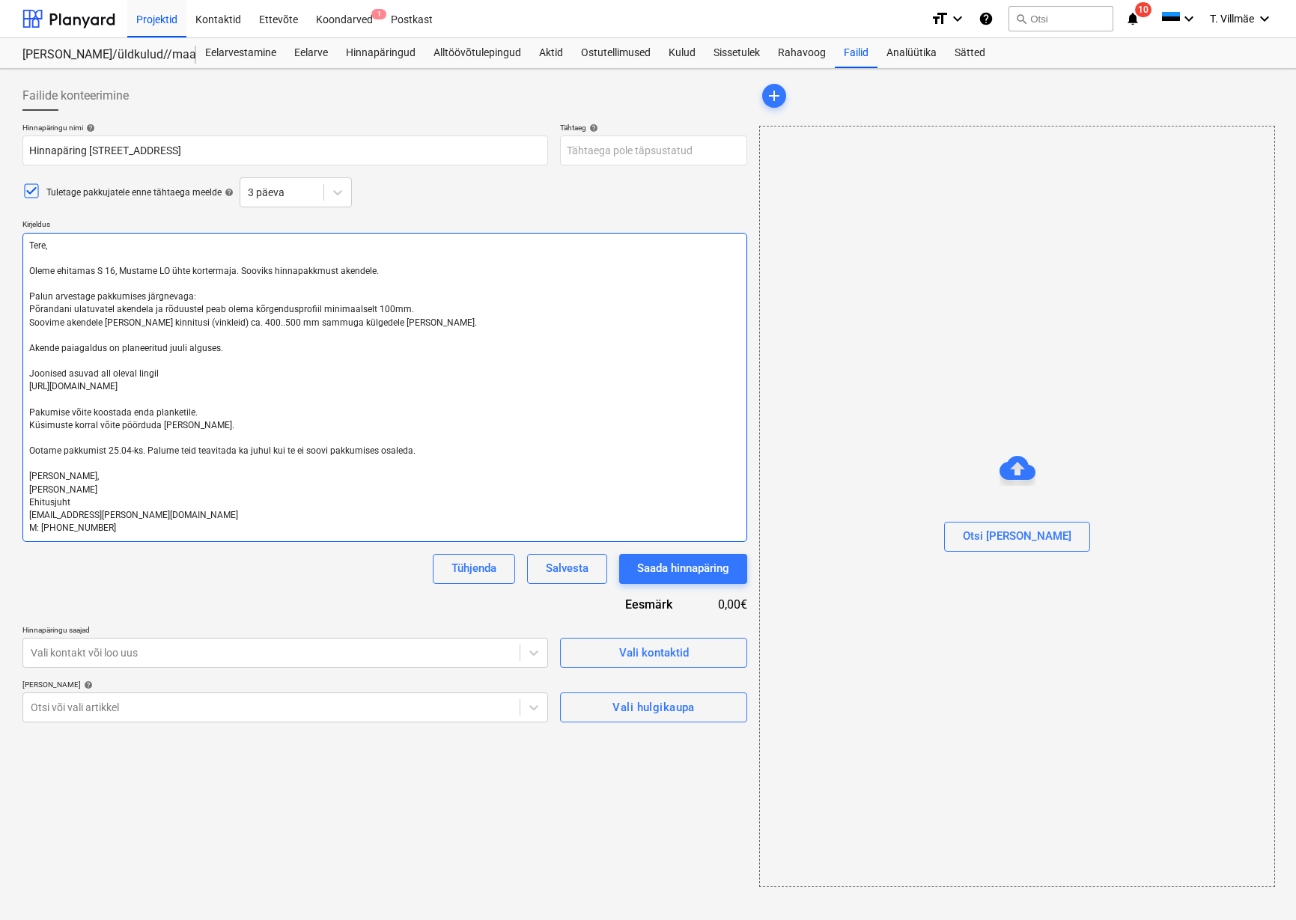
type textarea "Tere, Oleme ehitamas So 16, Mustame LO ühte kortermaja. Sooviks hinnapakkmust a…"
type textarea "x"
type textarea "Tere, Oleme ehitamas Soo 16, Mustame LO ühte kortermaja. Sooviks hinnapakkmust …"
type textarea "x"
type textarea "Tere, Oleme ehitamas Soo 16, Mustame LO ühte kortermaja. Sooviks hinnapakkmust …"
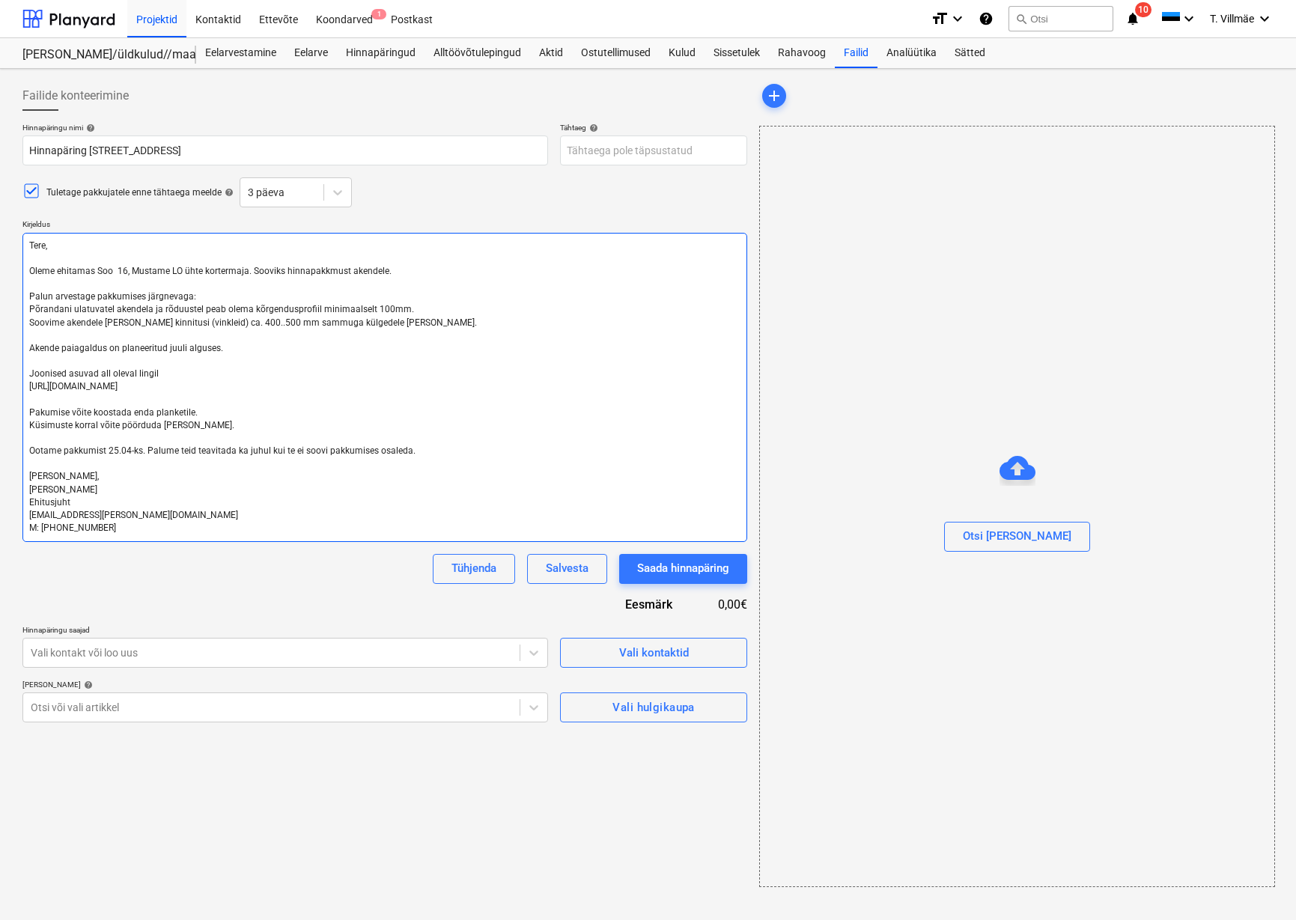
type textarea "x"
type textarea "Tere, Oleme ehitamas Soo t 16, Mustame LO ühte kortermaja. Sooviks hinnapakkmus…"
type textarea "x"
type textarea "Tere, Oleme ehitamas Soo te 16, Mustame LO ühte kortermaja. Sooviks hinnapakkmu…"
type textarea "x"
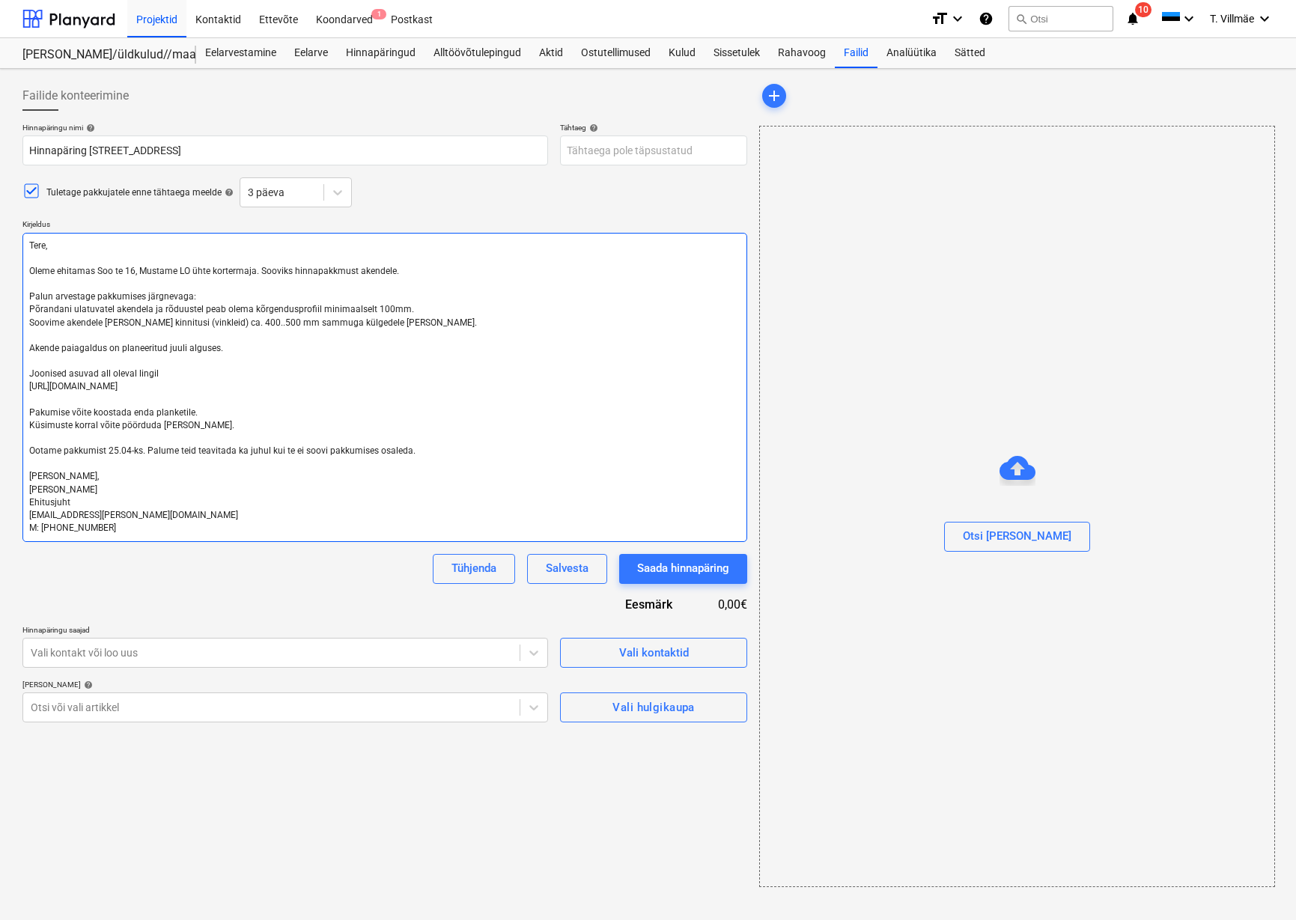
type textarea "Tere, Oleme [STREET_ADDRESS], Mustame LO ühte kortermaja. Sooviks hinnapakkmust…"
type textarea "x"
type textarea "Tere, Oleme [STREET_ADDRESS], Mustame LO ühte kortermaja. Sooviks hinnapakkmust…"
type textarea "x"
type textarea "Tere, Oleme [STREET_ADDRESS], Mustame LO ühte kortermaja. Sooviks hinnapakkmust…"
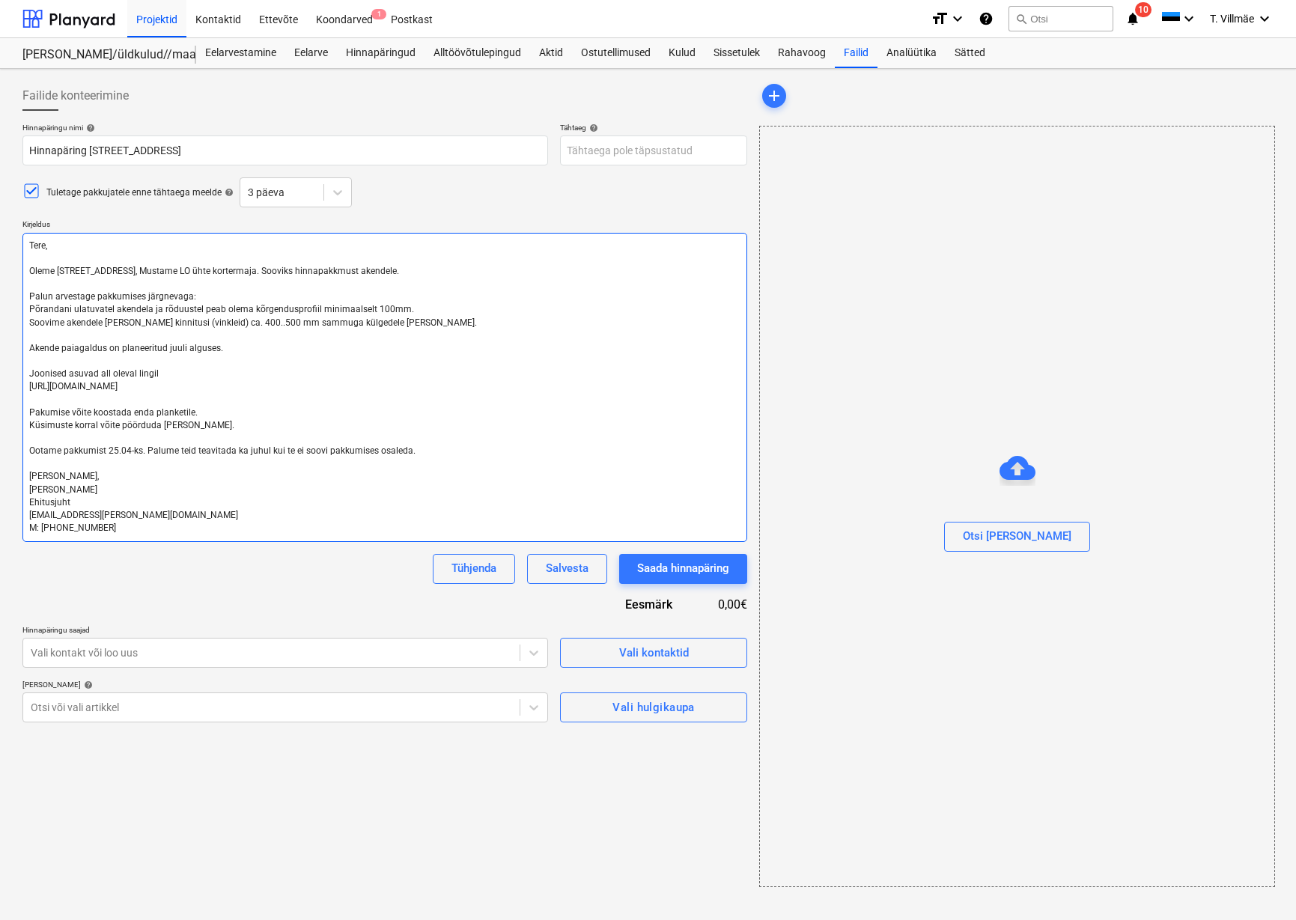
type textarea "x"
type textarea "Tere, Oleme [STREET_ADDRESS], Mustame LO ühte kortermaja. Sooviks hinnapakkmust…"
type textarea "x"
type textarea "Tere, Oleme ehitamas Soo tee 5 16, Mustame LO ühte kortermaja. Sooviks hinnapak…"
click at [145, 273] on textarea "Tere, Oleme ehitamas Soo tee 5 16, Mustame LO ühte kortermaja. Sooviks hinnapak…" at bounding box center [384, 387] width 725 height 309
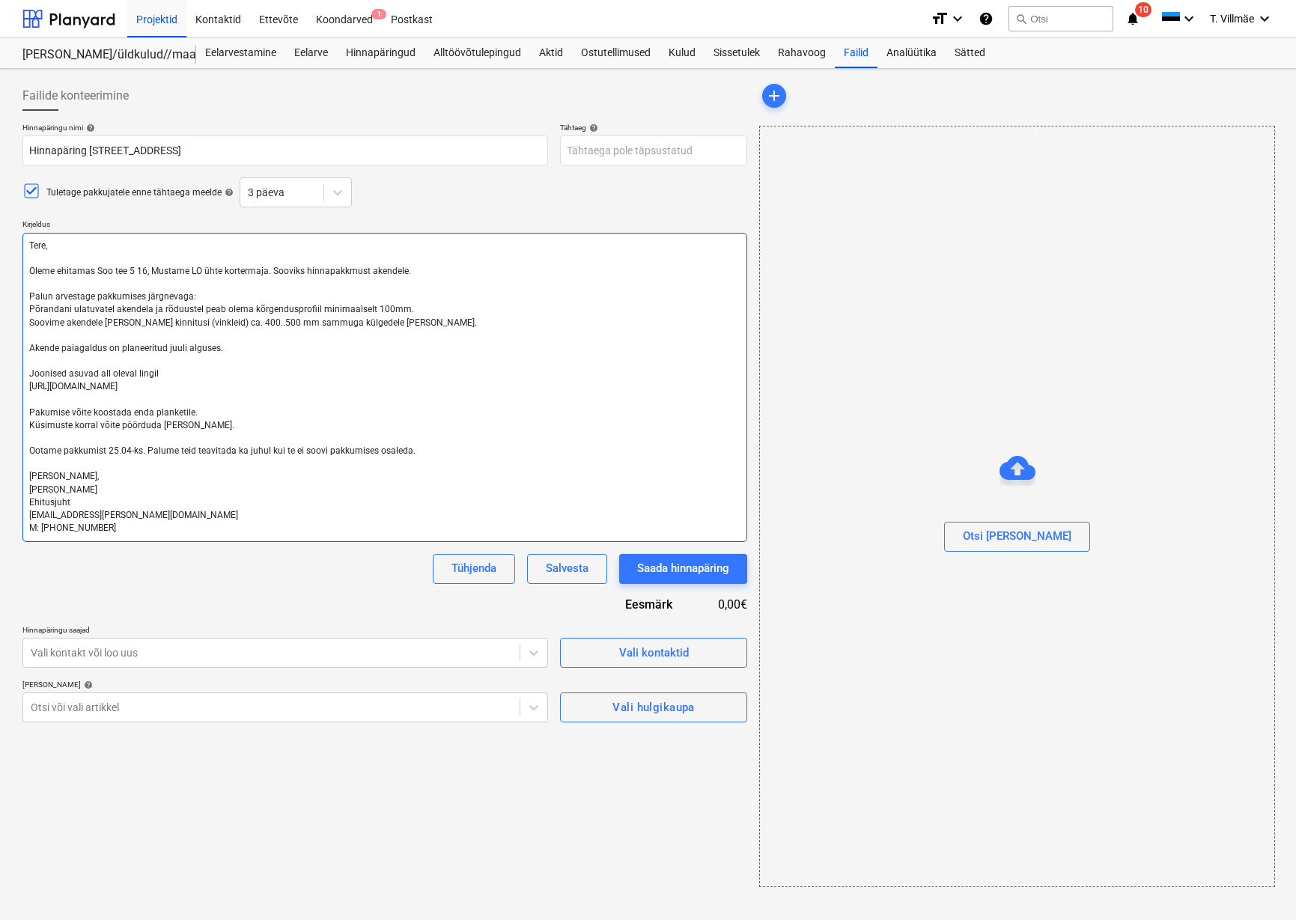
type textarea "x"
type textarea "Tere, Oleme ehitamas Soo tee 5 1, Mustame LO ühte kortermaja. Sooviks hinnapakk…"
type textarea "x"
type textarea "Tere, Oleme [STREET_ADDRESS] , Mustame LO ühte kortermaja. Sooviks hinnapakkmus…"
type textarea "x"
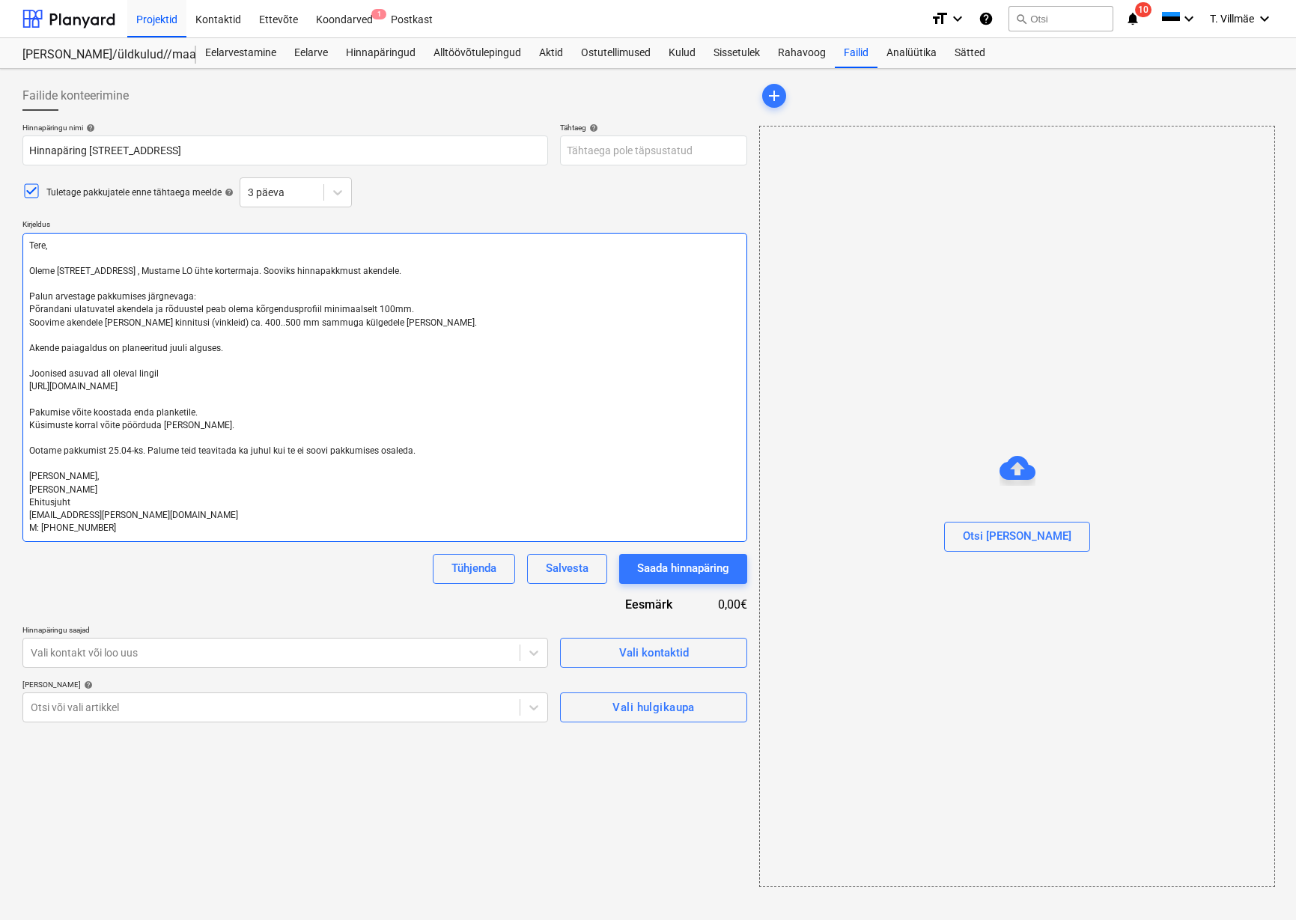
type textarea "Tere, Oleme [STREET_ADDRESS], Mustame LO ühte kortermaja. Sooviks hinnapakkmust…"
click at [189, 271] on textarea "Tere, Oleme [STREET_ADDRESS], Mustame LO ühte kortermaja. Sooviks hinnapakkmust…" at bounding box center [384, 387] width 725 height 309
type textarea "x"
type textarea "Tere, Oleme ehitamas [STREET_ADDRESS], Mustame L ühte kortermaja. Sooviks hinna…"
type textarea "x"
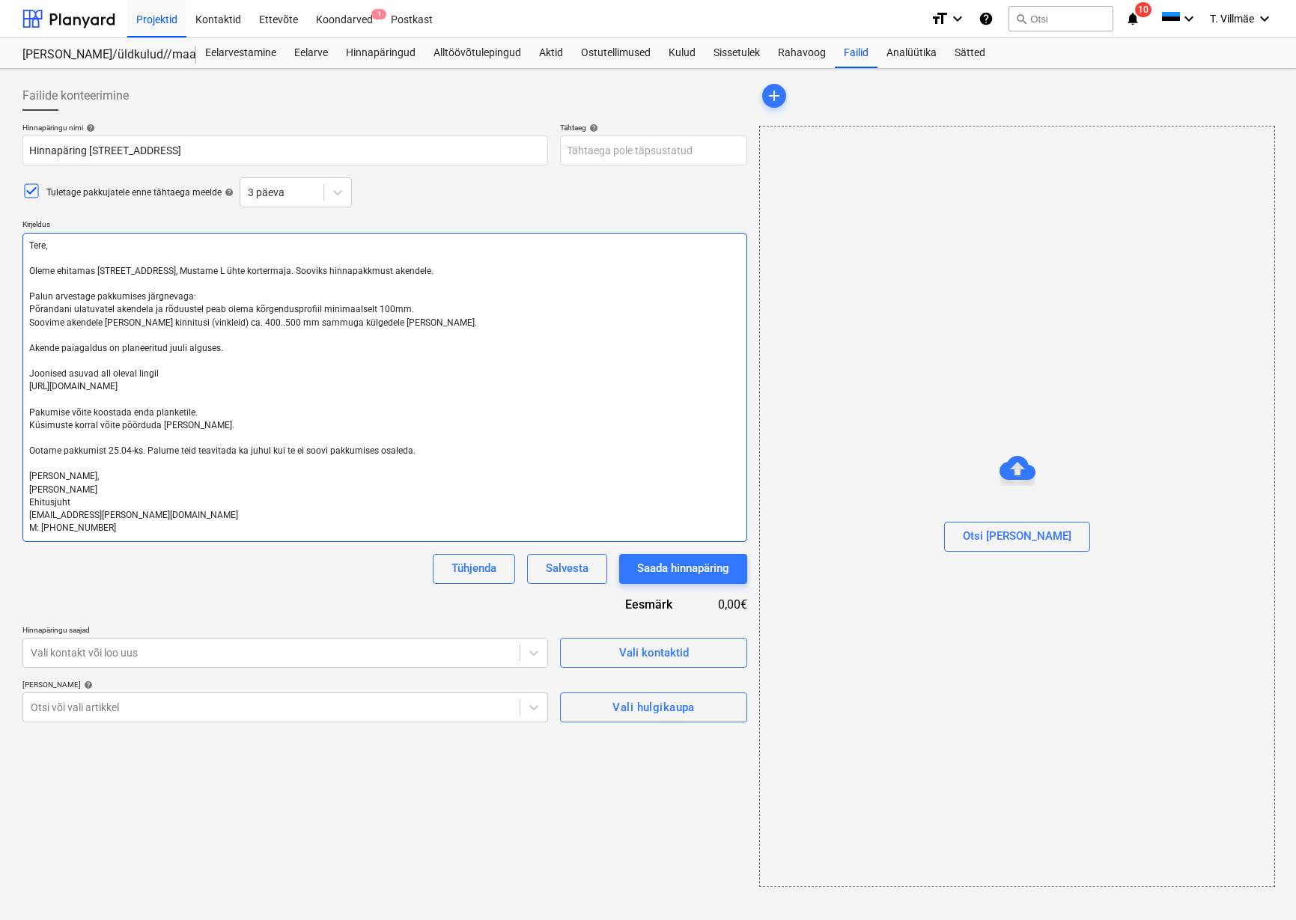
type textarea "Tere, Oleme [STREET_ADDRESS], Mustame ühte kortermaja. Sooviks hinnapakkmust ak…"
type textarea "x"
type textarea "Tere, Oleme [STREET_ADDRESS], Mustame ühte kortermaja. Sooviks hinnapakkmust ak…"
type textarea "x"
type textarea "Tere, Oleme [STREET_ADDRESS], Mustam ühte kortermaja. Sooviks hinnapakkmust ake…"
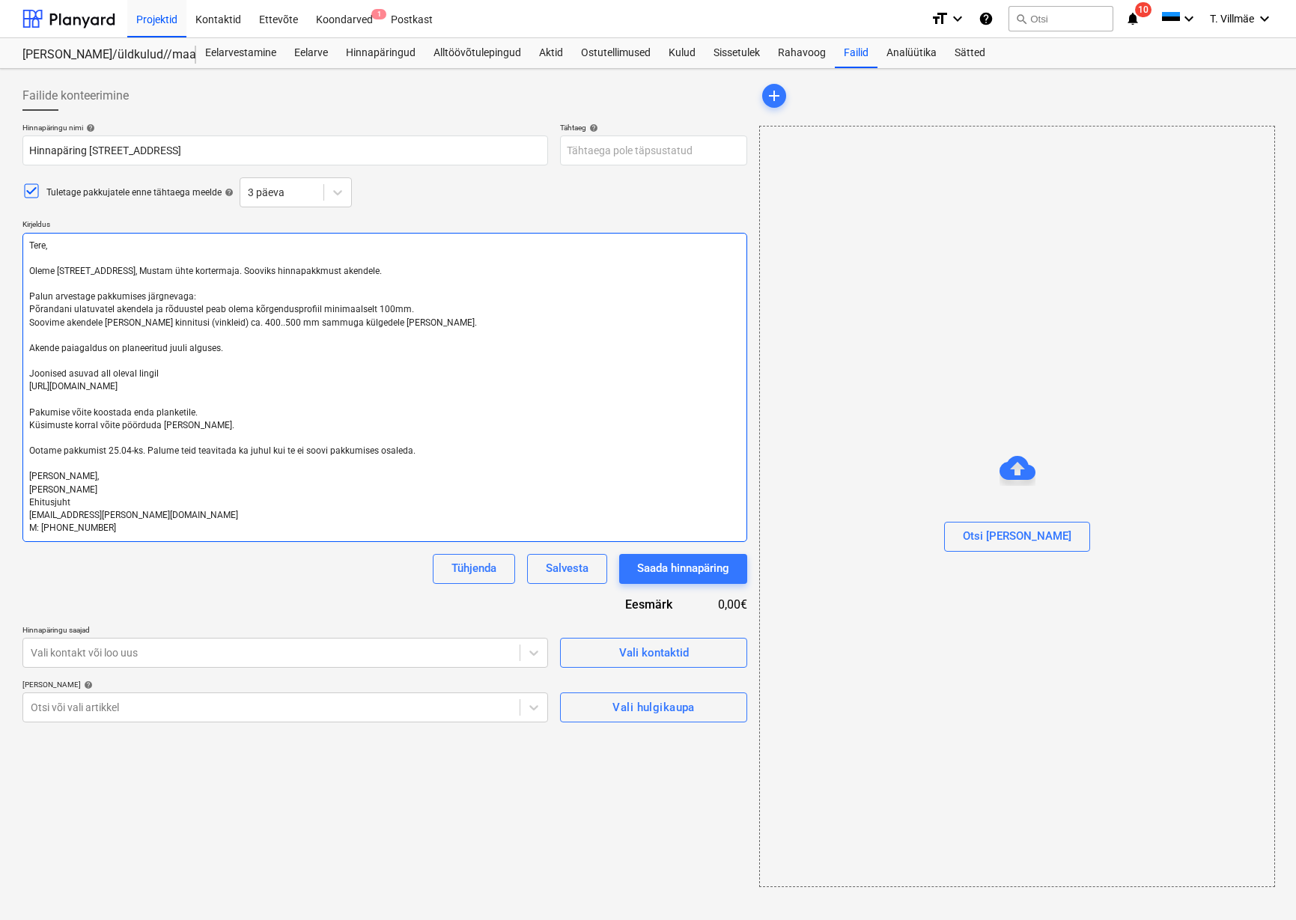
type textarea "x"
type textarea "Tere, Oleme [STREET_ADDRESS], Musta ühte kortermaja. Sooviks hinnapakkmust aken…"
type textarea "x"
type textarea "Tere, Oleme [STREET_ADDRESS], Must ühte kortermaja. Sooviks hinnapakkmust akend…"
type textarea "x"
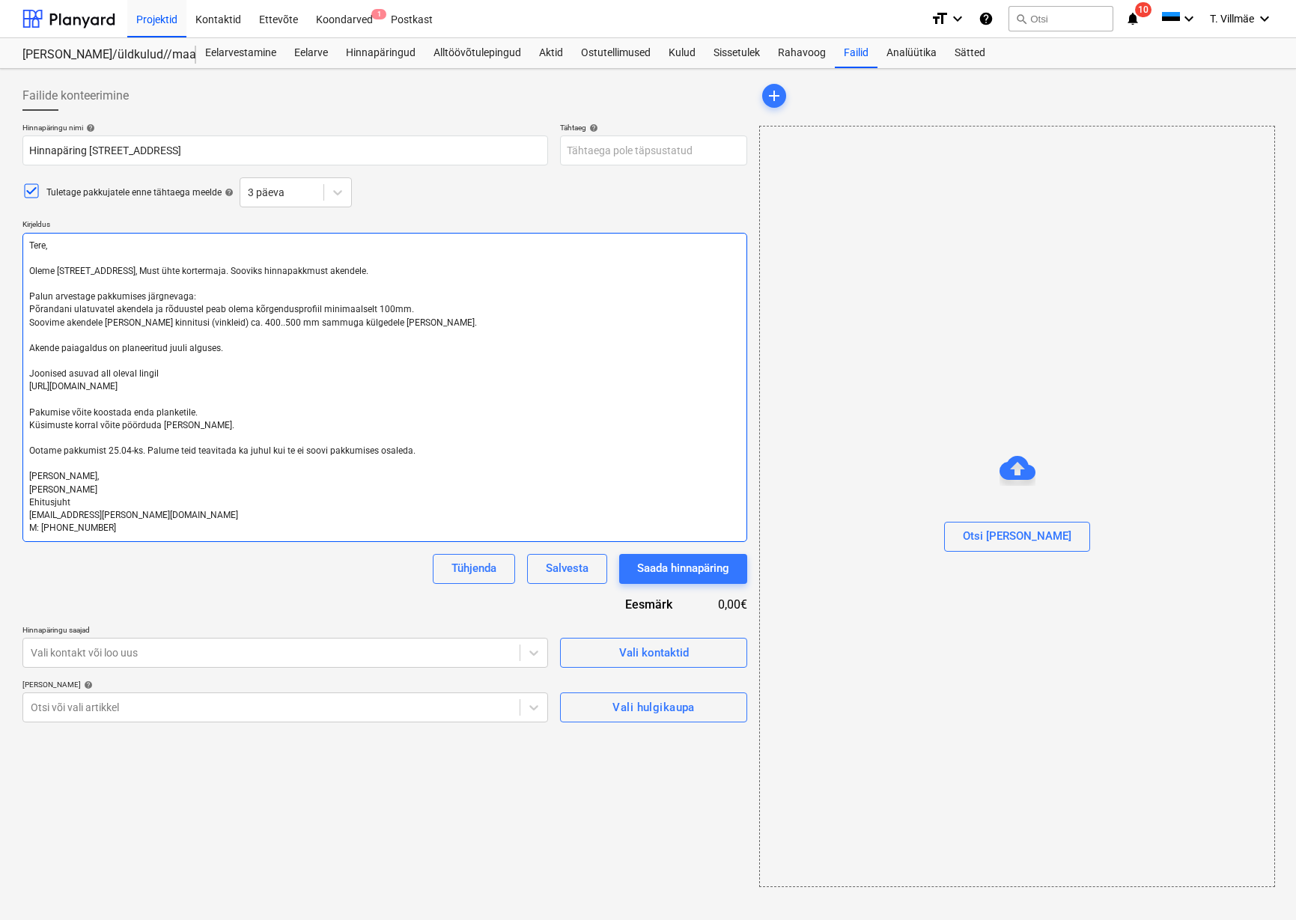
type textarea "Tere, Oleme [STREET_ADDRESS], Mus ühte kortermaja. Sooviks hinnapakkmust akende…"
type textarea "x"
type textarea "Tere, Oleme ehitamas Soo tee 5, M ühte kortermaja. Sooviks hinnapakkmust akende…"
type textarea "x"
type textarea "Tere, Oleme [STREET_ADDRESS], ühte kortermaja. Sooviks hinnapakkmust akendele. …"
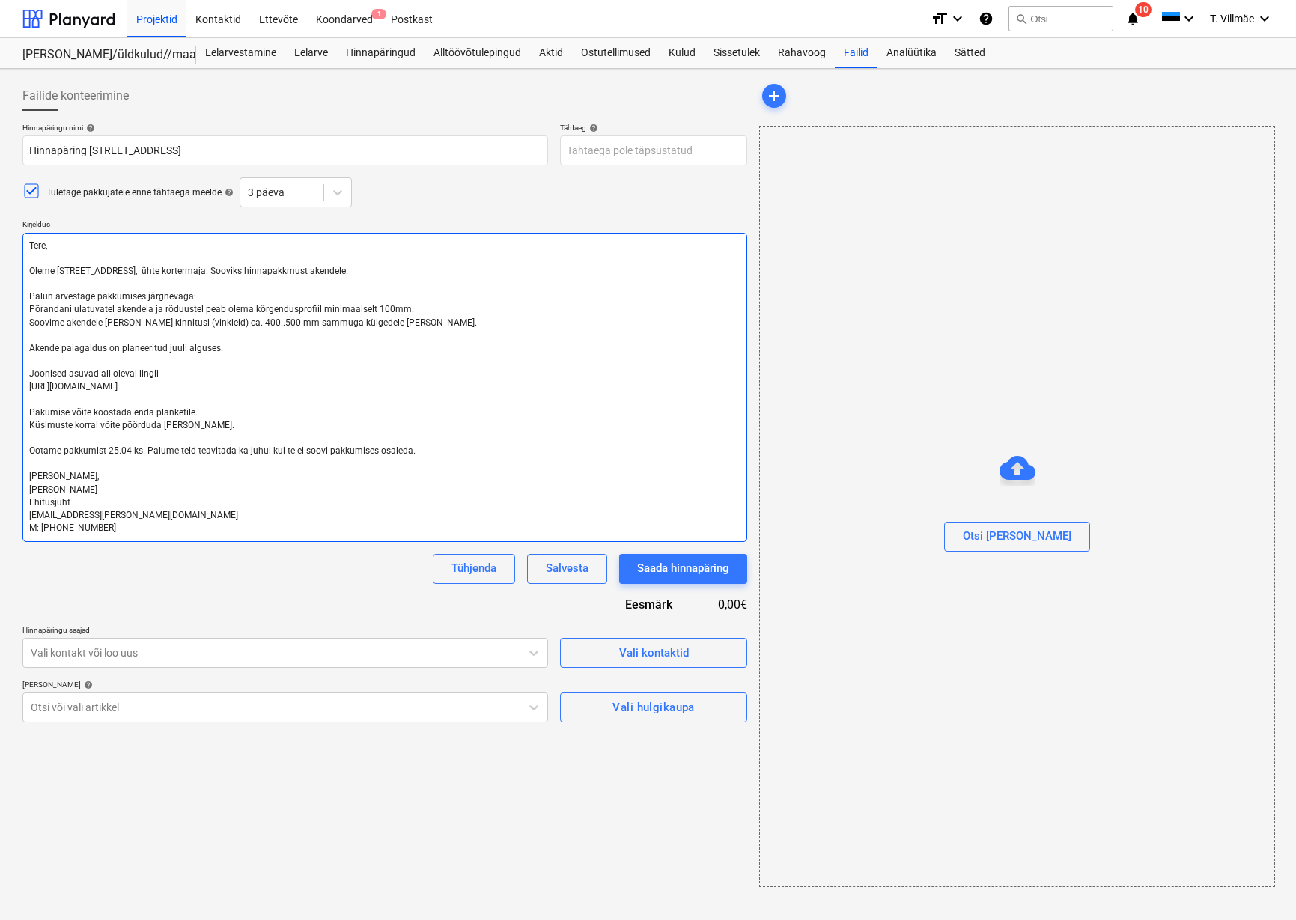
type textarea "x"
type textarea "Tere, Oleme [STREET_ADDRESS], ühte kortermaja. Sooviks hinnapakkmust akendele. …"
type textarea "x"
type textarea "Tere, Oleme [STREET_ADDRESS], ühte kortermaja. Sooviks hinnapakkmust akendele. …"
type textarea "x"
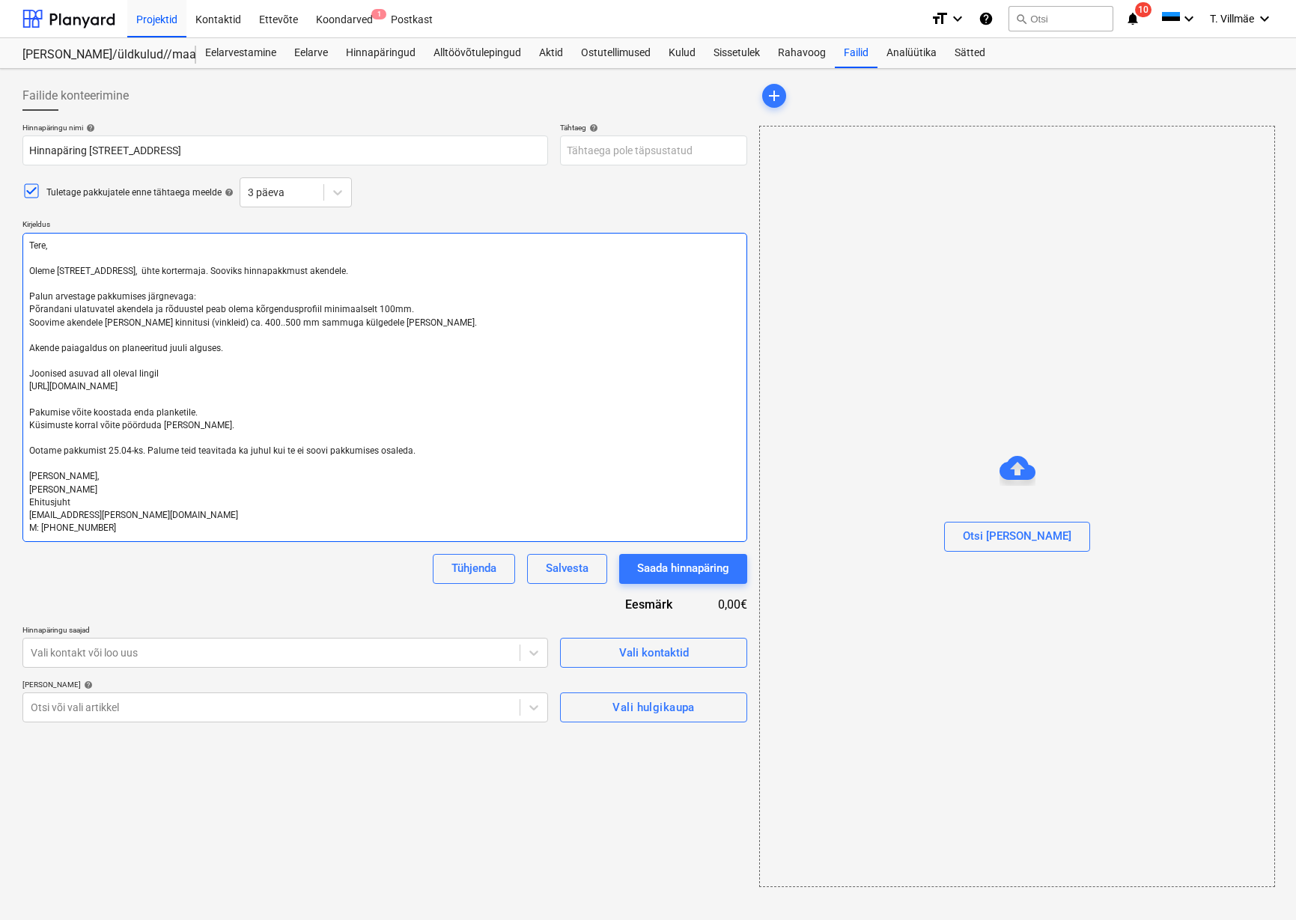
type textarea "Tere, Oleme [STREET_ADDRESS], S ühte kortermaja. Sooviks hinnapakkmust akendele…"
type textarea "x"
type textarea "Tere, Oleme [STREET_ADDRESS], [PERSON_NAME] kortermaja. Sooviks hinnapakkmust a…"
type textarea "x"
type textarea "Tere, Oleme ehitamas Soo tee 5, Sak ühte kortermaja. Sooviks hinnapakkmust aken…"
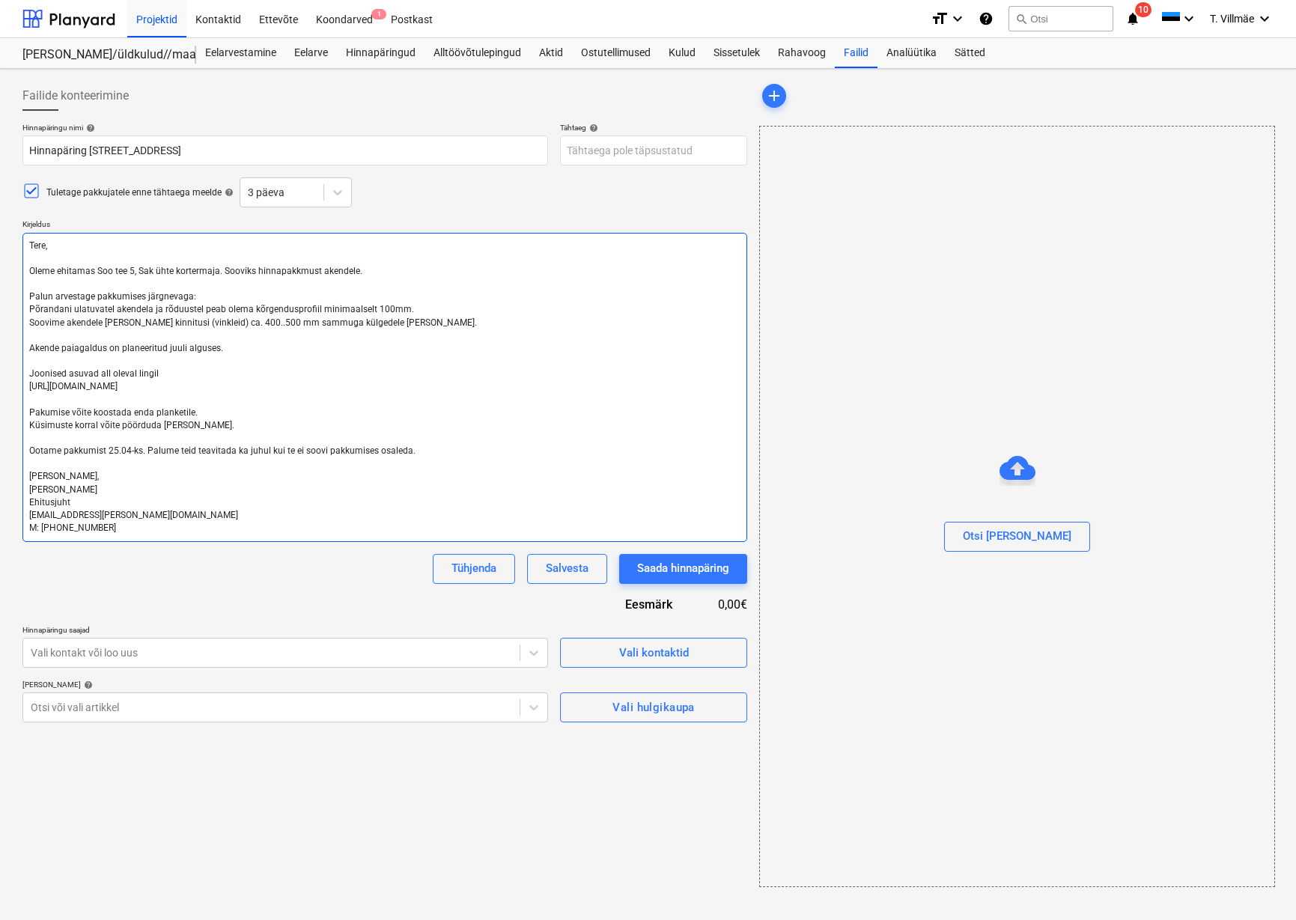
type textarea "x"
type textarea "Tere, Oleme [STREET_ADDRESS], [PERSON_NAME] kortermaja. Sooviks hinnapakkmust a…"
click at [258, 272] on textarea "Tere, Oleme [STREET_ADDRESS], [PERSON_NAME] kortermaja. Sooviks hinnapakkmust a…" at bounding box center [384, 387] width 725 height 309
type textarea "x"
type textarea "Tere, Oleme [STREET_ADDRESS], [PERSON_NAME] kortermaja. Sooviksi hinnapakkmust …"
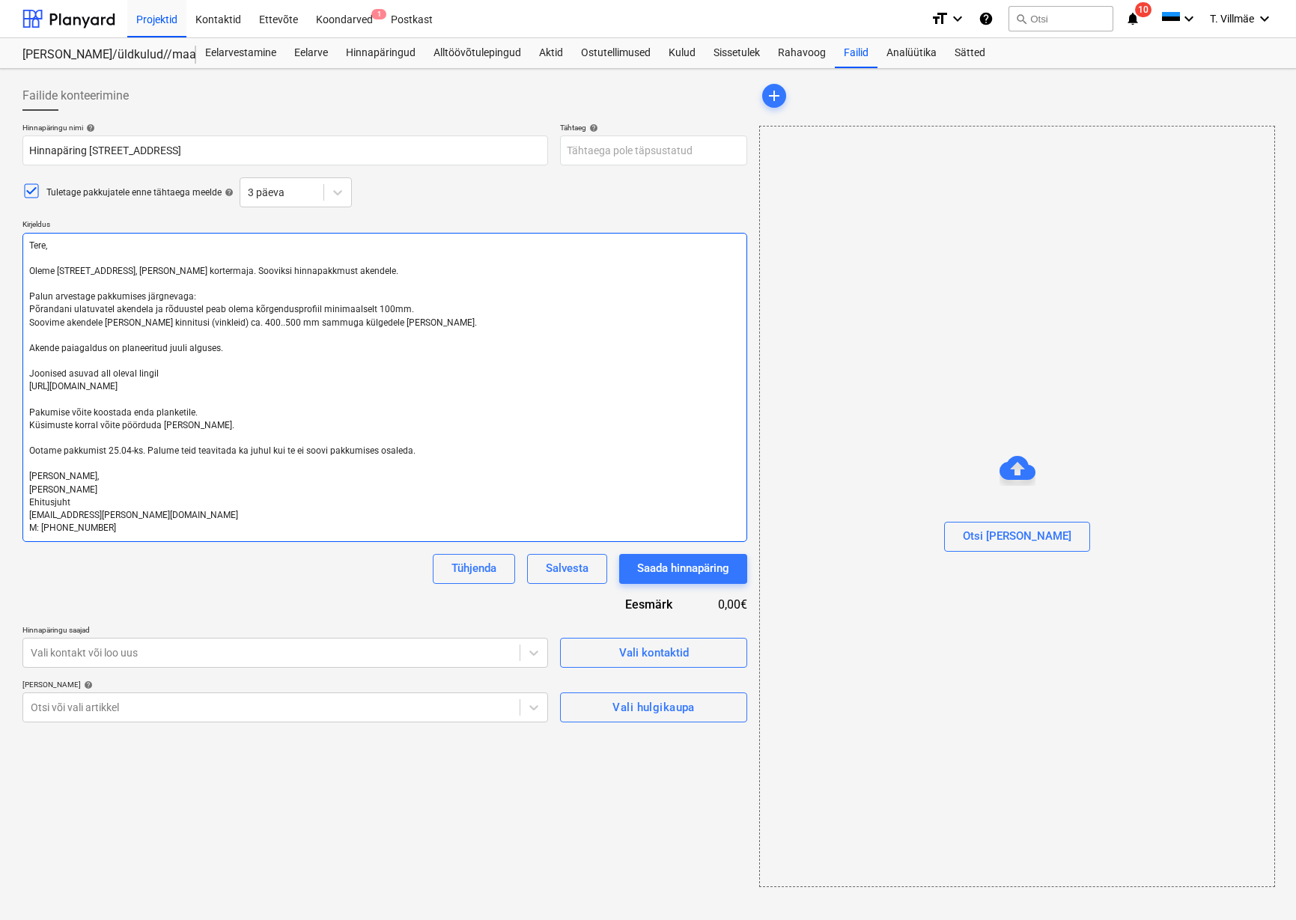
type textarea "x"
type textarea "Tere, Oleme [STREET_ADDRESS], [PERSON_NAME] kortermaja. Sooviksim hinnapakkmust…"
type textarea "x"
type textarea "Tere, Oleme [STREET_ADDRESS], [PERSON_NAME] kortermaja. Sooviksime hinnapakkmus…"
drag, startPoint x: 319, startPoint y: 274, endPoint x: 361, endPoint y: 276, distance: 42.0
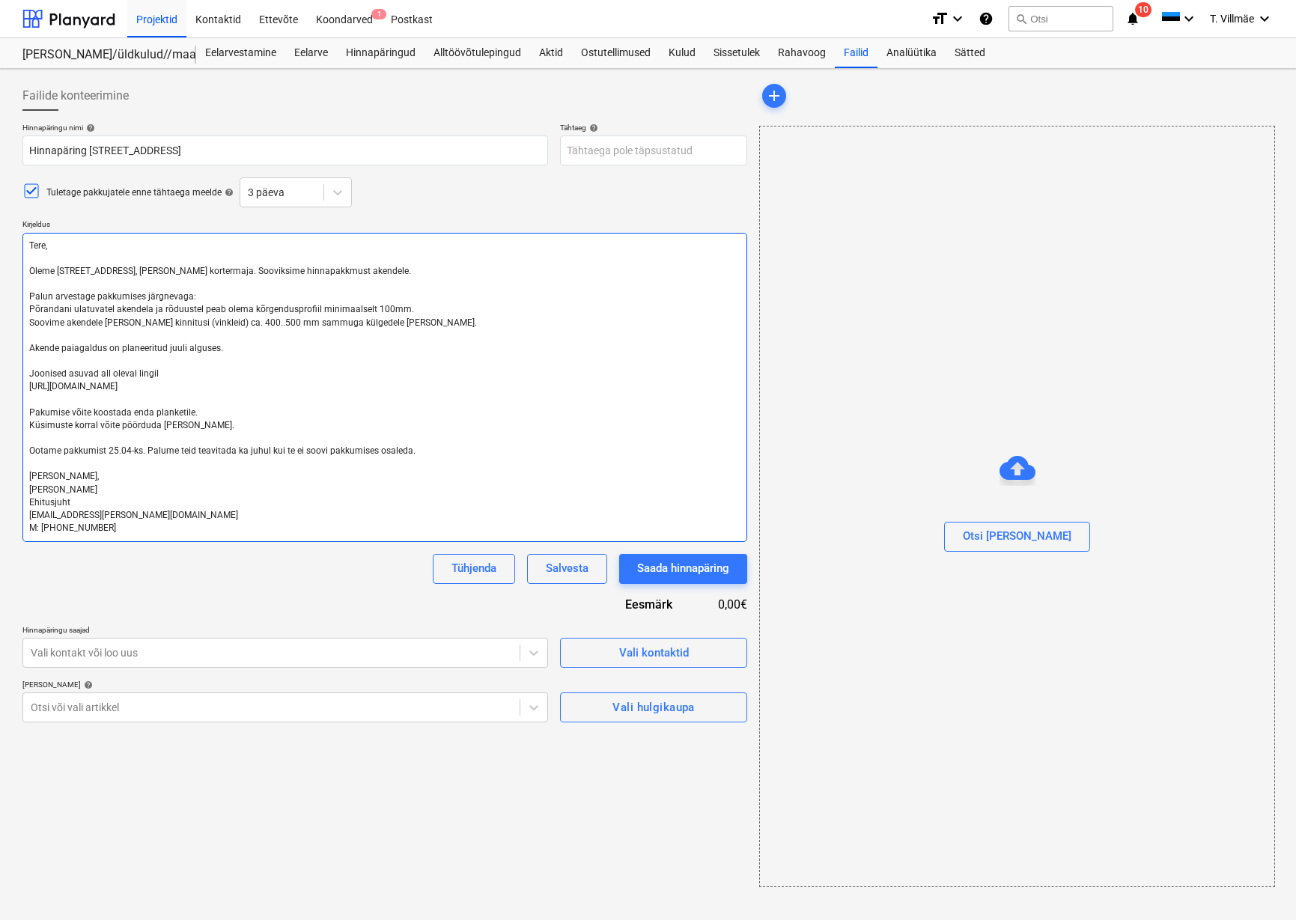
click at [320, 274] on textarea "Tere, Oleme [STREET_ADDRESS], [PERSON_NAME] kortermaja. Sooviksime hinnapakkmus…" at bounding box center [384, 387] width 725 height 309
type textarea "x"
type textarea "Tere, Oleme [STREET_ADDRESS], [PERSON_NAME] kortermaja. Sooviksime hinnapakkumu…"
click at [336, 270] on textarea "Tere, Oleme [STREET_ADDRESS], [PERSON_NAME] kortermaja. Sooviksime hinnapakkumu…" at bounding box center [384, 387] width 725 height 309
type textarea "x"
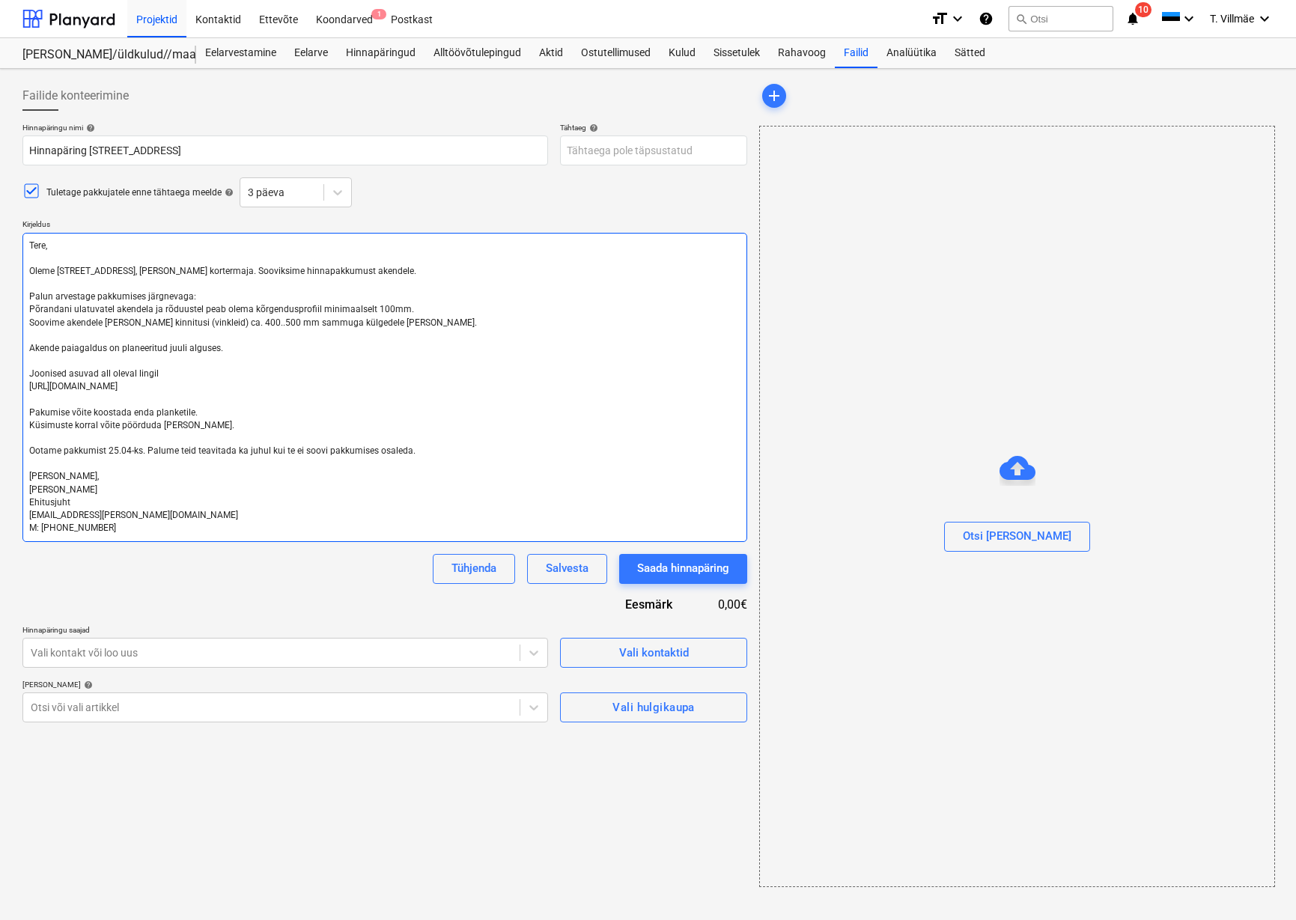
type textarea "Tere, Oleme [STREET_ADDRESS], [PERSON_NAME] kortermaja. Sooviksime hinnapakkums…"
type textarea "x"
type textarea "Tere, Oleme [STREET_ADDRESS], [PERSON_NAME] kortermaja. Sooviksime hinnapakkumi…"
click at [183, 347] on textarea "Tere, Oleme [STREET_ADDRESS], [PERSON_NAME] kortermaja. Sooviksime hinnapakkumi…" at bounding box center [384, 387] width 725 height 309
type textarea "x"
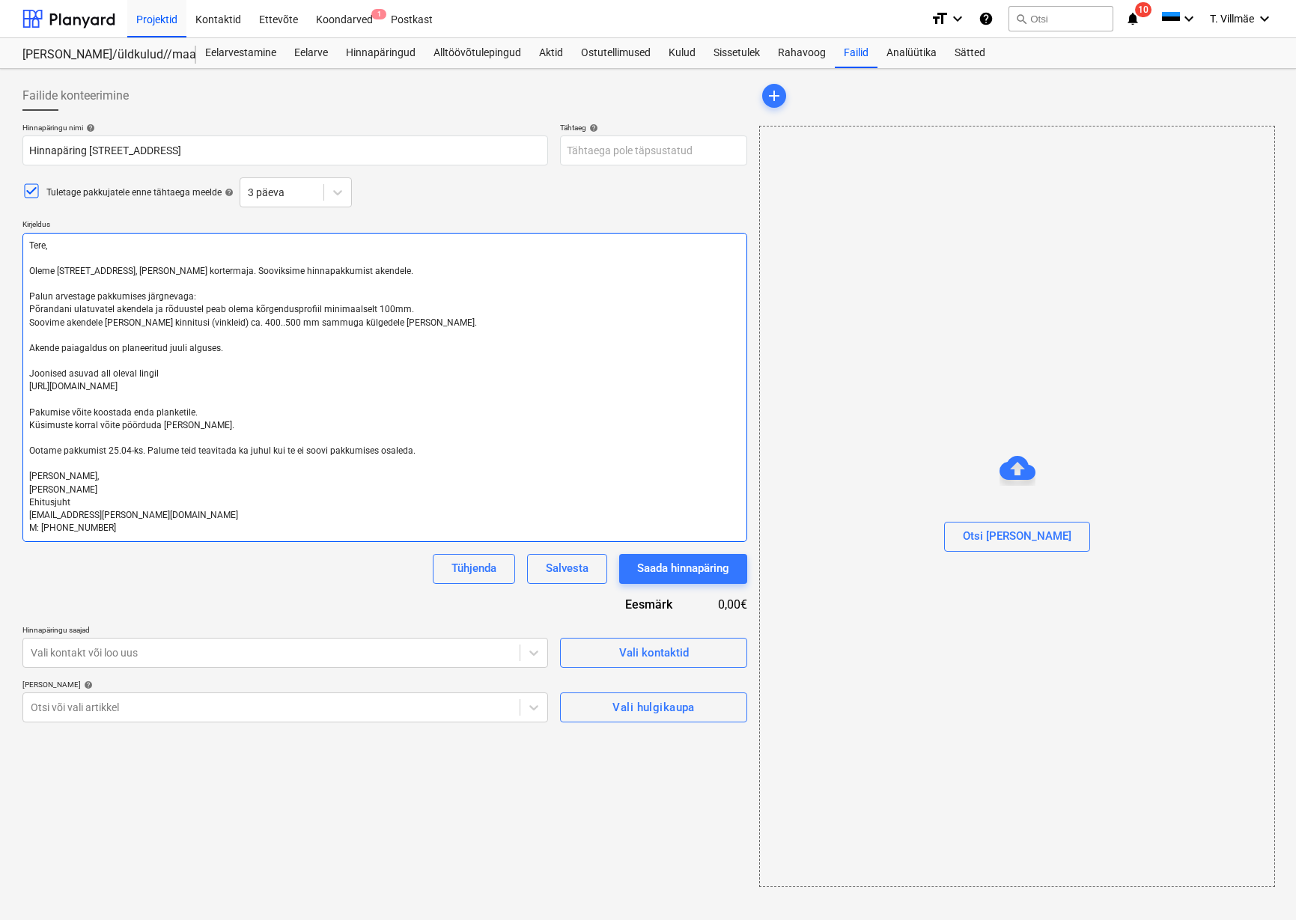
type textarea "Tere, Oleme [STREET_ADDRESS], [PERSON_NAME] kortermaja. Sooviksime hinnapakkumi…"
type textarea "x"
type textarea "Tere, Oleme [STREET_ADDRESS], [PERSON_NAME] kortermaja. Sooviksime hinnapakkumi…"
type textarea "x"
type textarea "Tere, Oleme [STREET_ADDRESS], [PERSON_NAME] kortermaja. Sooviksime hinnapakkumi…"
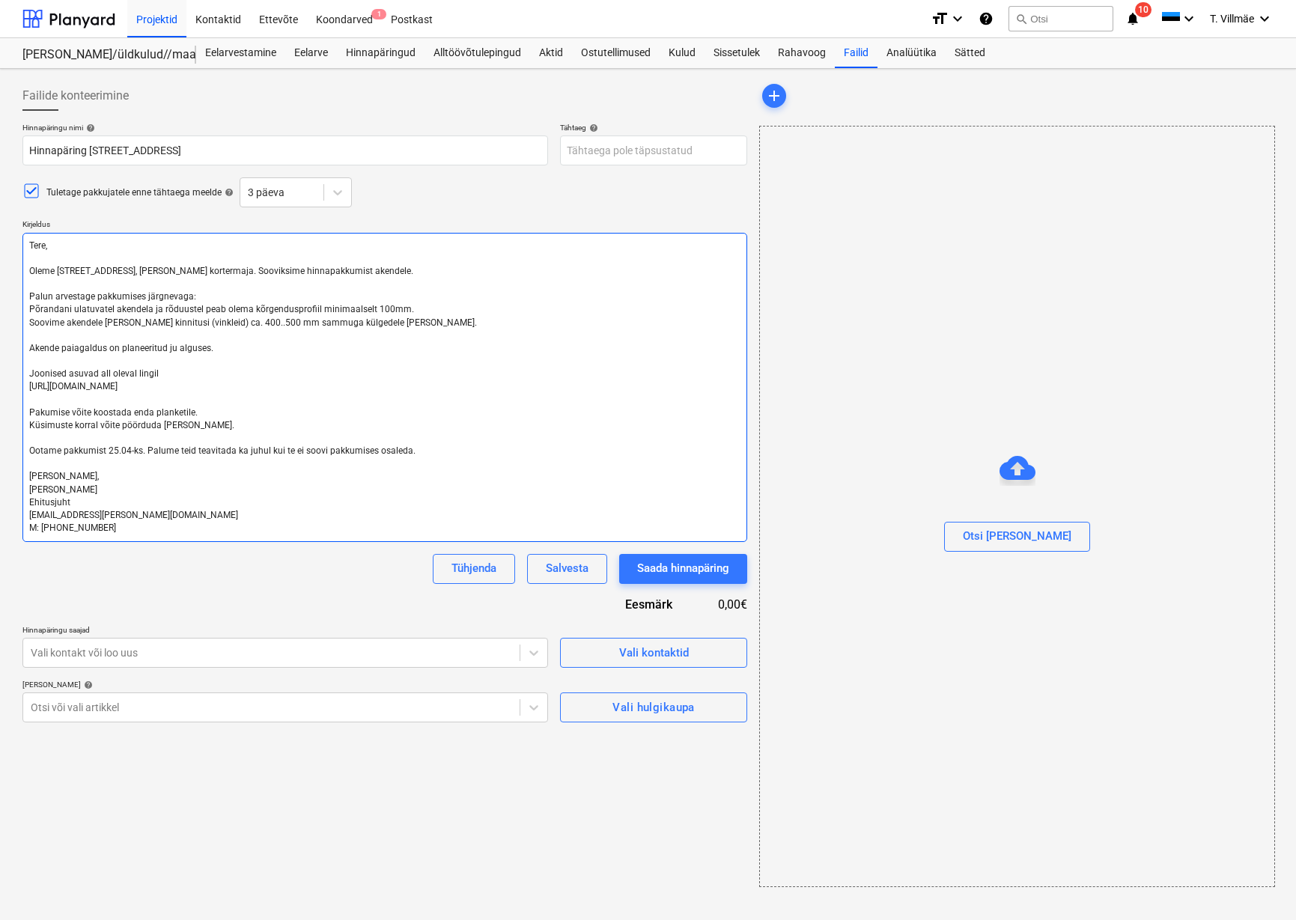
type textarea "x"
type textarea "Tere, Oleme [STREET_ADDRESS], [PERSON_NAME] kortermaja. Sooviksime hinnapakkumi…"
type textarea "x"
type textarea "Tere, Oleme [STREET_ADDRESS], [PERSON_NAME] kortermaja. Sooviksime hinnapakkumi…"
type textarea "x"
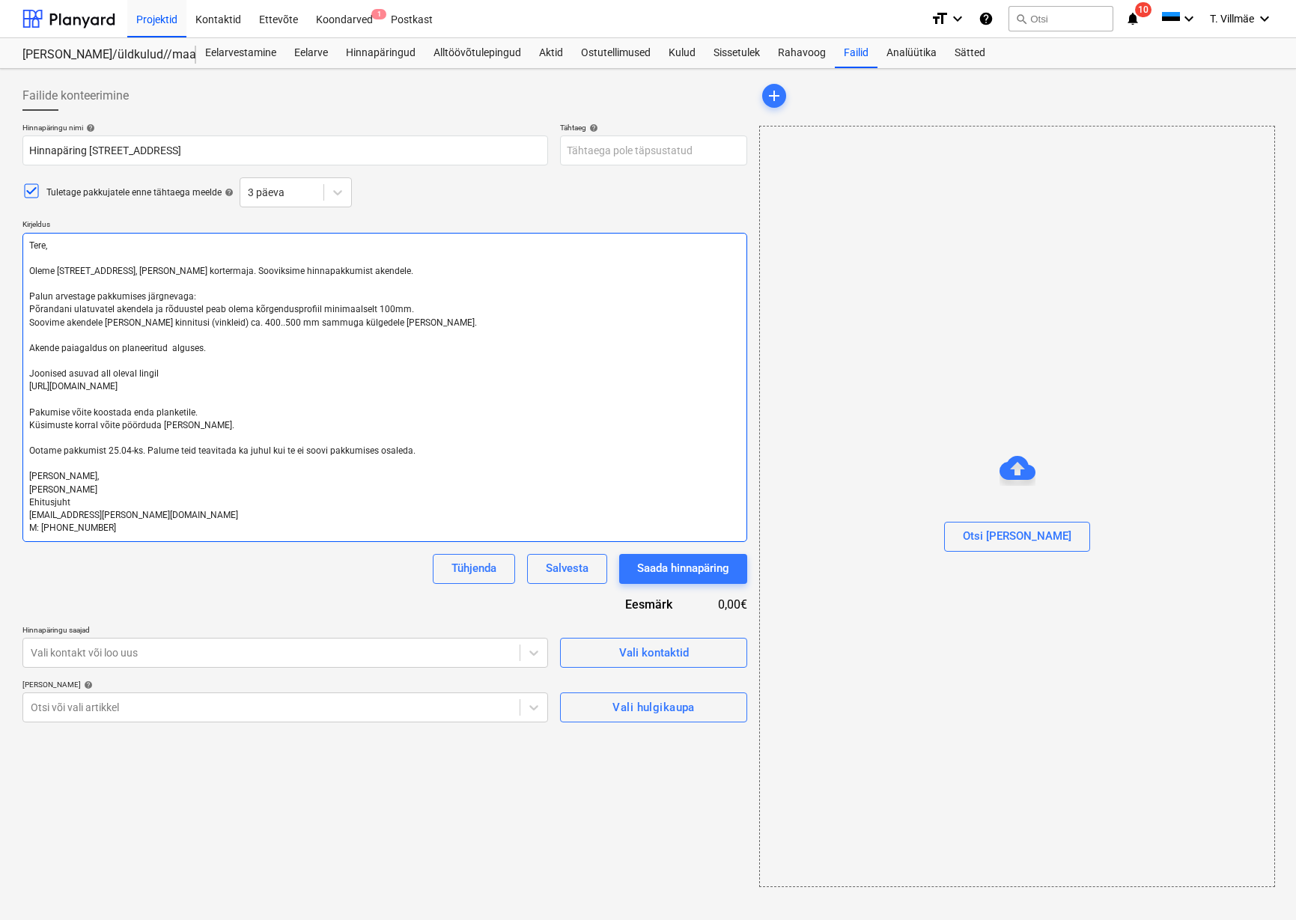
type textarea "Tere, Oleme [STREET_ADDRESS], [PERSON_NAME] kortermaja. Sooviksime hinnapakkumi…"
type textarea "x"
type textarea "Tere, Oleme [STREET_ADDRESS], [PERSON_NAME] kortermaja. Sooviksime hinnapakkumi…"
type textarea "x"
type textarea "Tere, Oleme [STREET_ADDRESS], [PERSON_NAME] kortermaja. Sooviksime hinnapakkumi…"
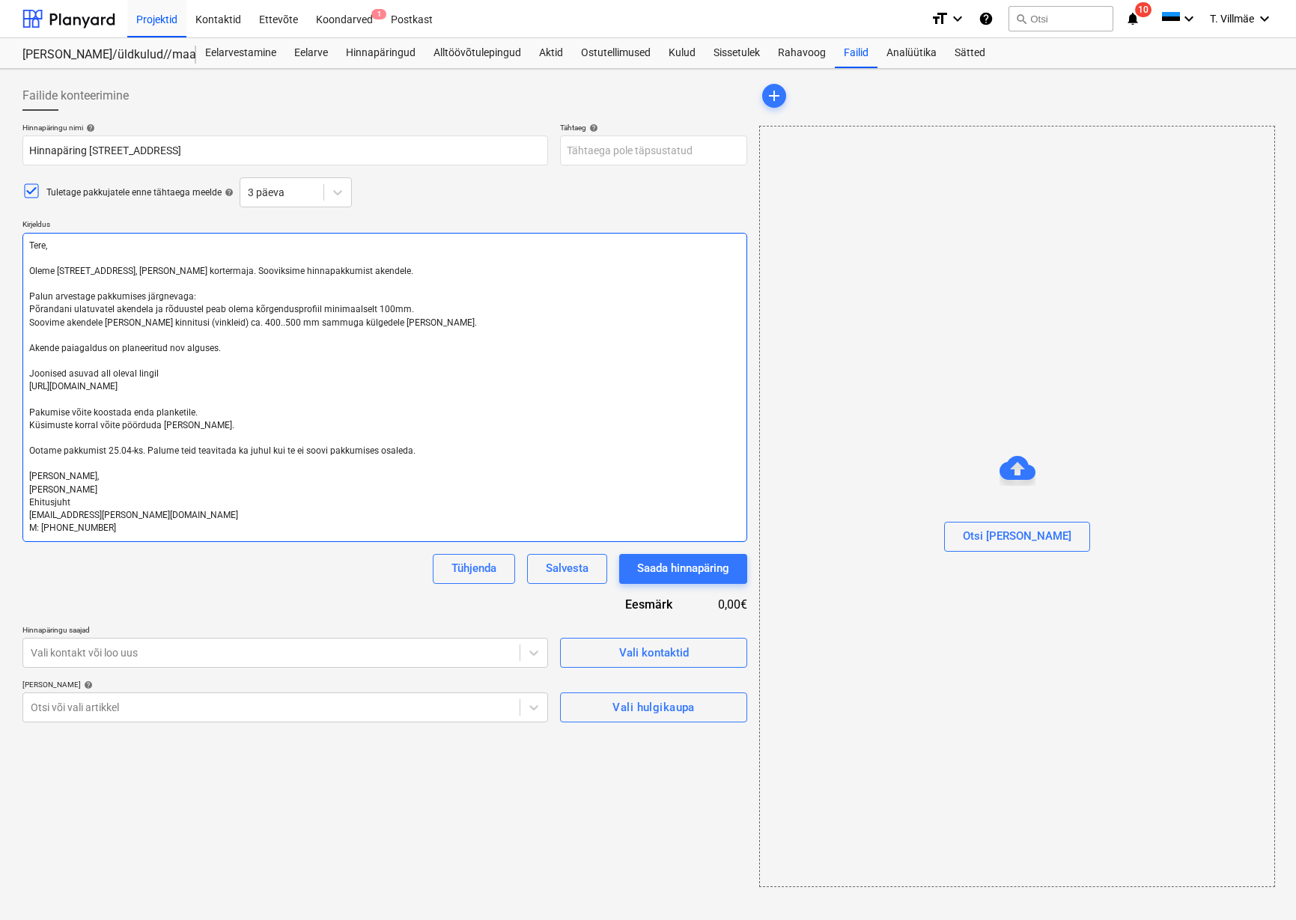
type textarea "x"
type textarea "Tere, Oleme [STREET_ADDRESS], [PERSON_NAME] kortermaja. Sooviksime hinnapakkumi…"
type textarea "x"
type textarea "Tere, Oleme [STREET_ADDRESS], [PERSON_NAME] kortermaja. Sooviksime hinnapakkumi…"
type textarea "x"
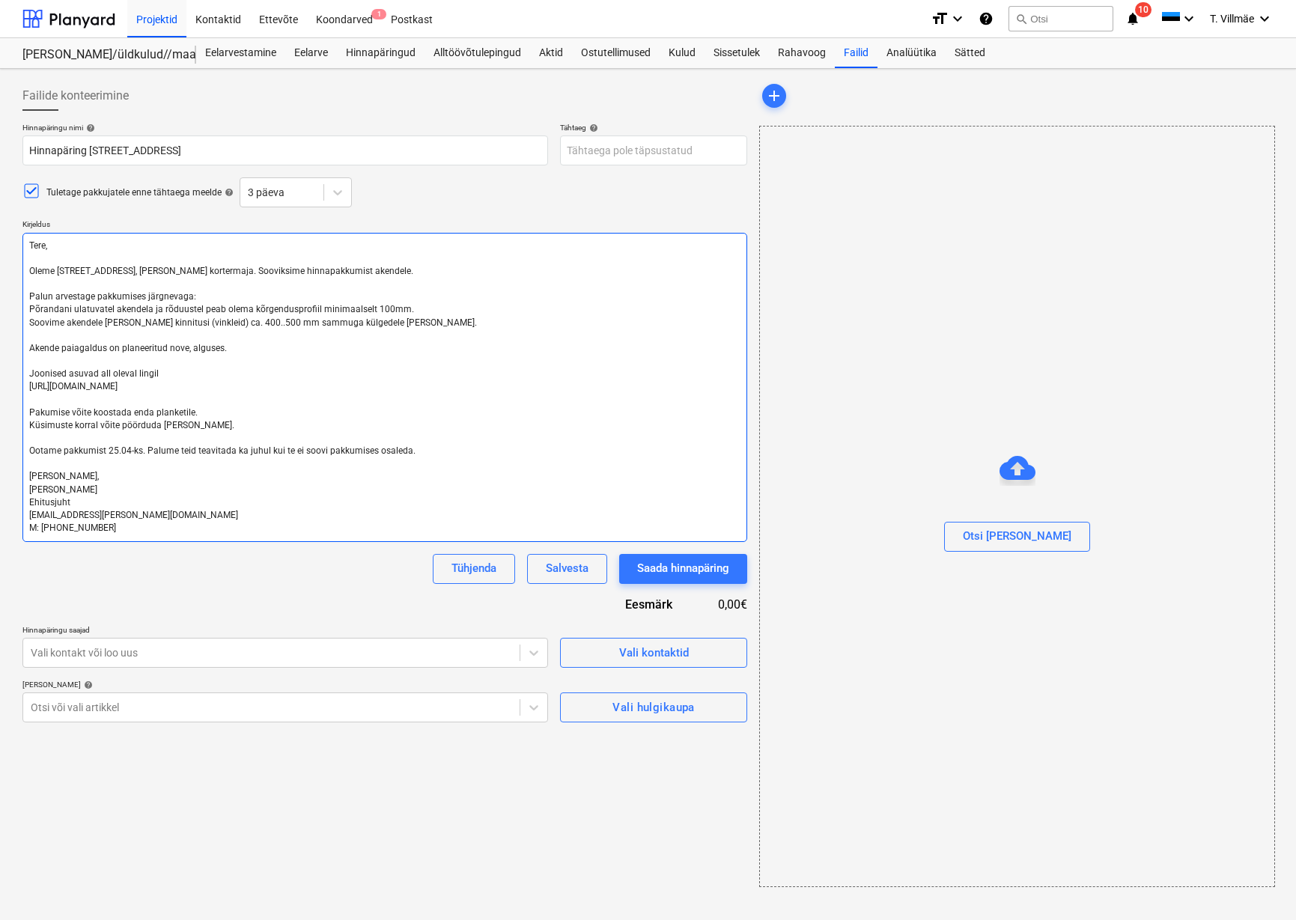
type textarea "Tere, Oleme [STREET_ADDRESS], [PERSON_NAME] kortermaja. Sooviksime hinnapakkumi…"
type textarea "x"
type textarea "Tere, Oleme [STREET_ADDRESS], [PERSON_NAME] kortermaja. Sooviksime hinnapakkumi…"
type textarea "x"
type textarea "Tere, Oleme [STREET_ADDRESS], [PERSON_NAME] kortermaja. Sooviksime hinnapakkumi…"
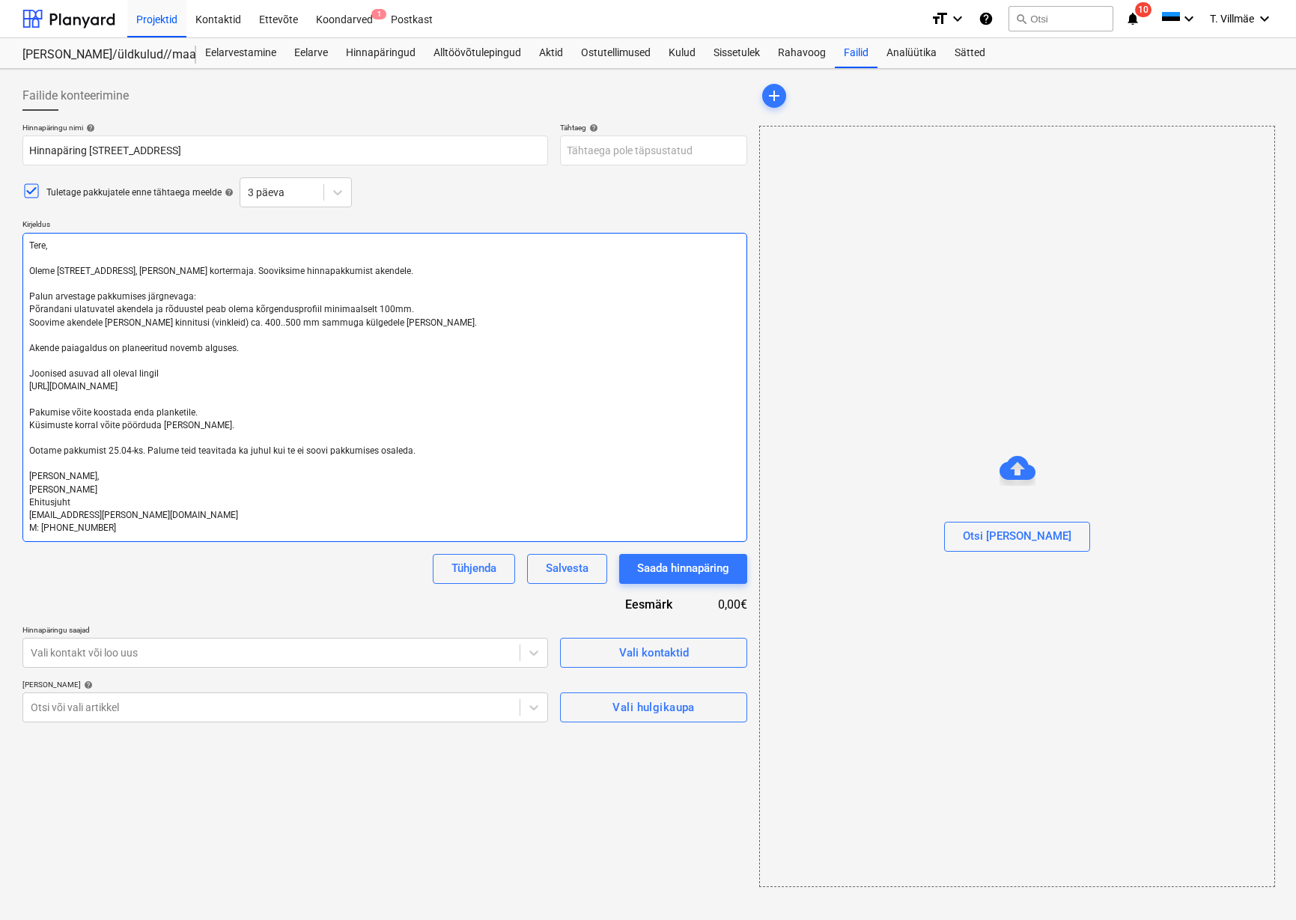
type textarea "x"
type textarea "Tere, Oleme [STREET_ADDRESS], [PERSON_NAME] kortermaja. Sooviksime hinnapakkumi…"
type textarea "x"
type textarea "Tere, Oleme [STREET_ADDRESS], [PERSON_NAME] kortermaja. Sooviksime hinnapakkumi…"
drag, startPoint x: 355, startPoint y: 383, endPoint x: 31, endPoint y: 387, distance: 324.3
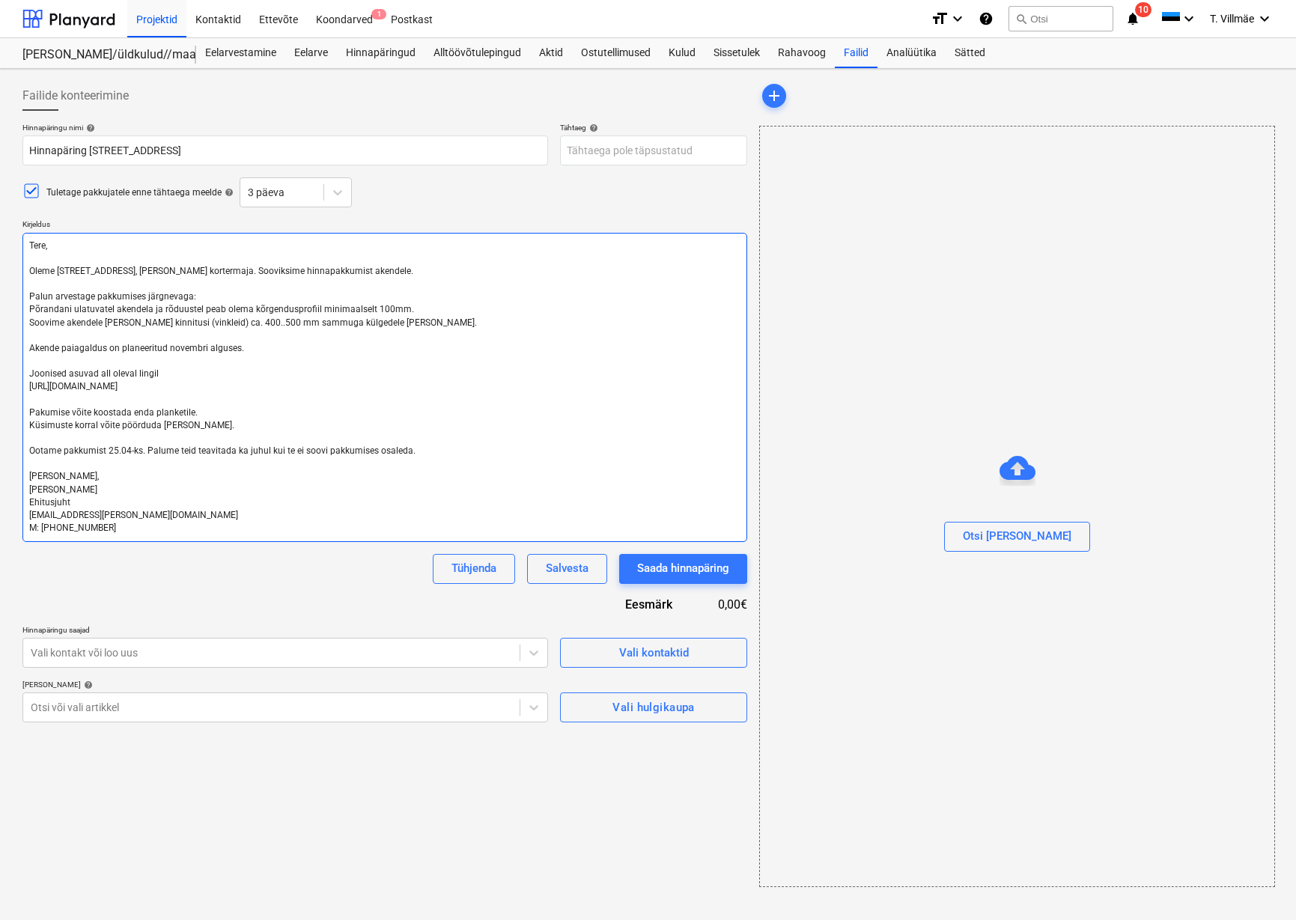
click at [31, 387] on textarea "Tere, Oleme [STREET_ADDRESS], [PERSON_NAME] kortermaja. Sooviksime hinnapakkumi…" at bounding box center [384, 387] width 725 height 309
type textarea "x"
type textarea "Tere, Oleme [STREET_ADDRESS], [PERSON_NAME] kortermaja. Sooviksime hinnapakkumi…"
paste textarea "[URL][DOMAIN_NAME]"
click at [115, 450] on textarea "Tere, Oleme [STREET_ADDRESS], [PERSON_NAME] kortermaja. Sooviksime hinnapakkumi…" at bounding box center [384, 387] width 725 height 309
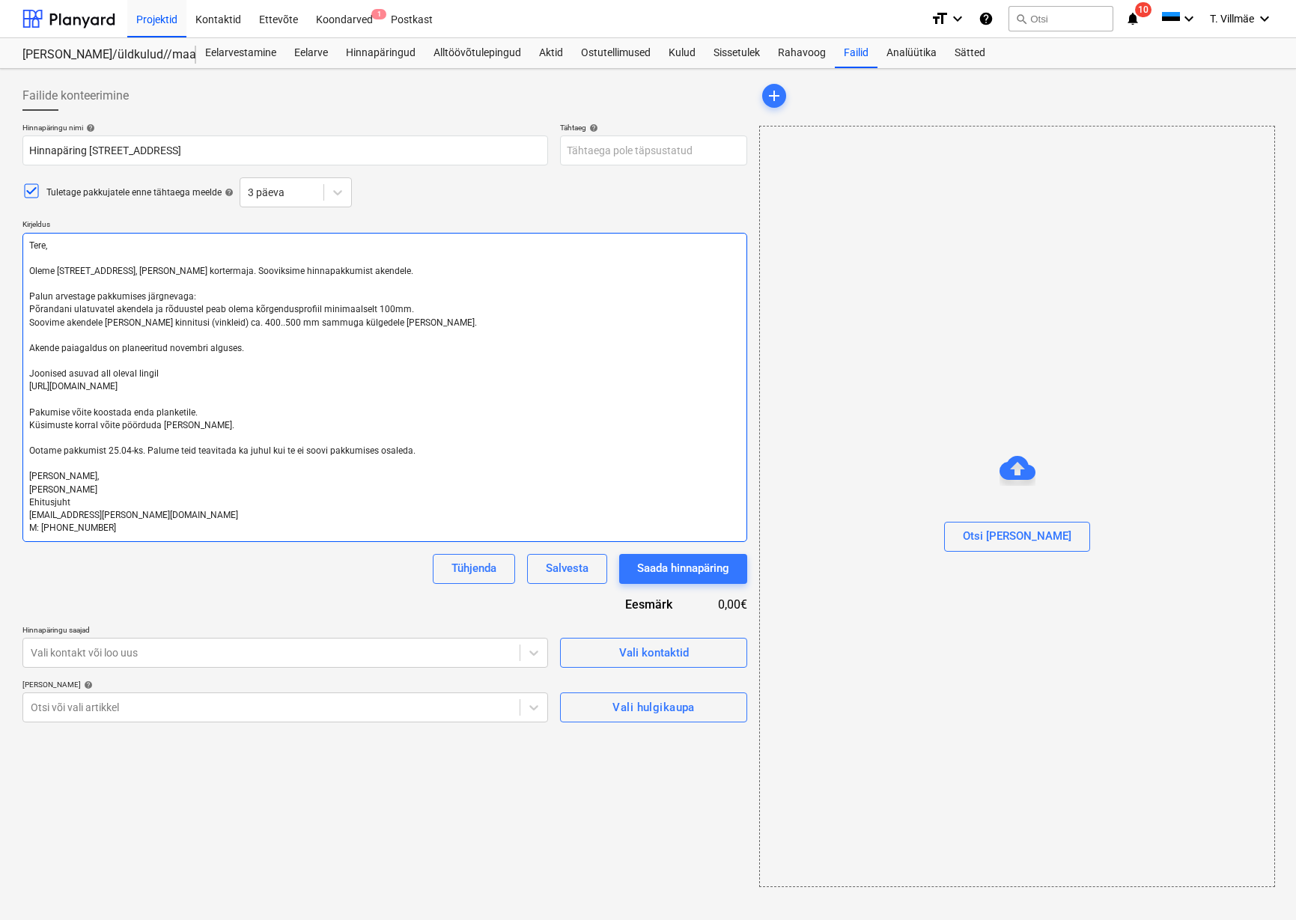
click at [115, 452] on textarea "Tere, Oleme [STREET_ADDRESS], [PERSON_NAME] kortermaja. Sooviksime hinnapakkumi…" at bounding box center [384, 387] width 725 height 309
click at [461, 388] on textarea "Tere, Oleme [STREET_ADDRESS], [PERSON_NAME] kortermaja. Sooviksime hinnapakkumi…" at bounding box center [384, 387] width 725 height 309
click at [83, 489] on textarea "Tere, Oleme [STREET_ADDRESS], [PERSON_NAME] kortermaja. Sooviksime hinnapakkumi…" at bounding box center [384, 387] width 725 height 309
click at [69, 498] on textarea "Tere, Oleme [STREET_ADDRESS], [PERSON_NAME] kortermaja. Sooviksime hinnapakkumi…" at bounding box center [384, 387] width 725 height 309
click at [48, 518] on textarea "Tere, Oleme [STREET_ADDRESS], [PERSON_NAME] kortermaja. Sooviksime hinnapakkumi…" at bounding box center [384, 387] width 725 height 309
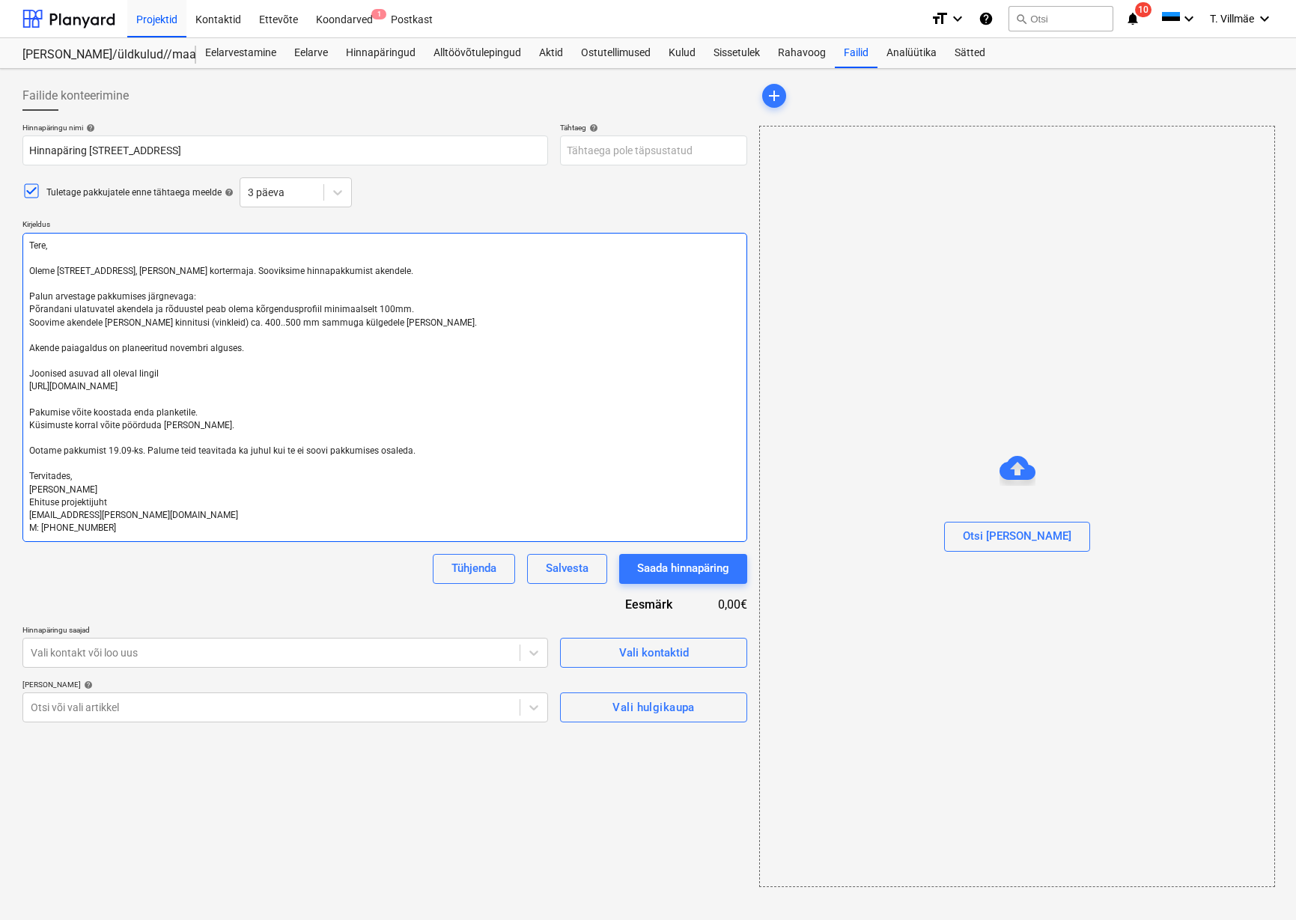
click at [78, 514] on textarea "Tere, Oleme [STREET_ADDRESS], [PERSON_NAME] kortermaja. Sooviksime hinnapakkumi…" at bounding box center [384, 387] width 725 height 309
click at [55, 518] on textarea "Tere, Oleme [STREET_ADDRESS], [PERSON_NAME] kortermaja. Sooviksime hinnapakkumi…" at bounding box center [384, 387] width 725 height 309
click at [97, 528] on textarea "Tere, Oleme [STREET_ADDRESS], [PERSON_NAME] kortermaja. Sooviksime hinnapakkumi…" at bounding box center [384, 387] width 725 height 309
click at [598, 154] on body "Projektid Kontaktid Ettevõte Koondarved 1 Postkast format_size keyboard_arrow_d…" at bounding box center [648, 460] width 1296 height 920
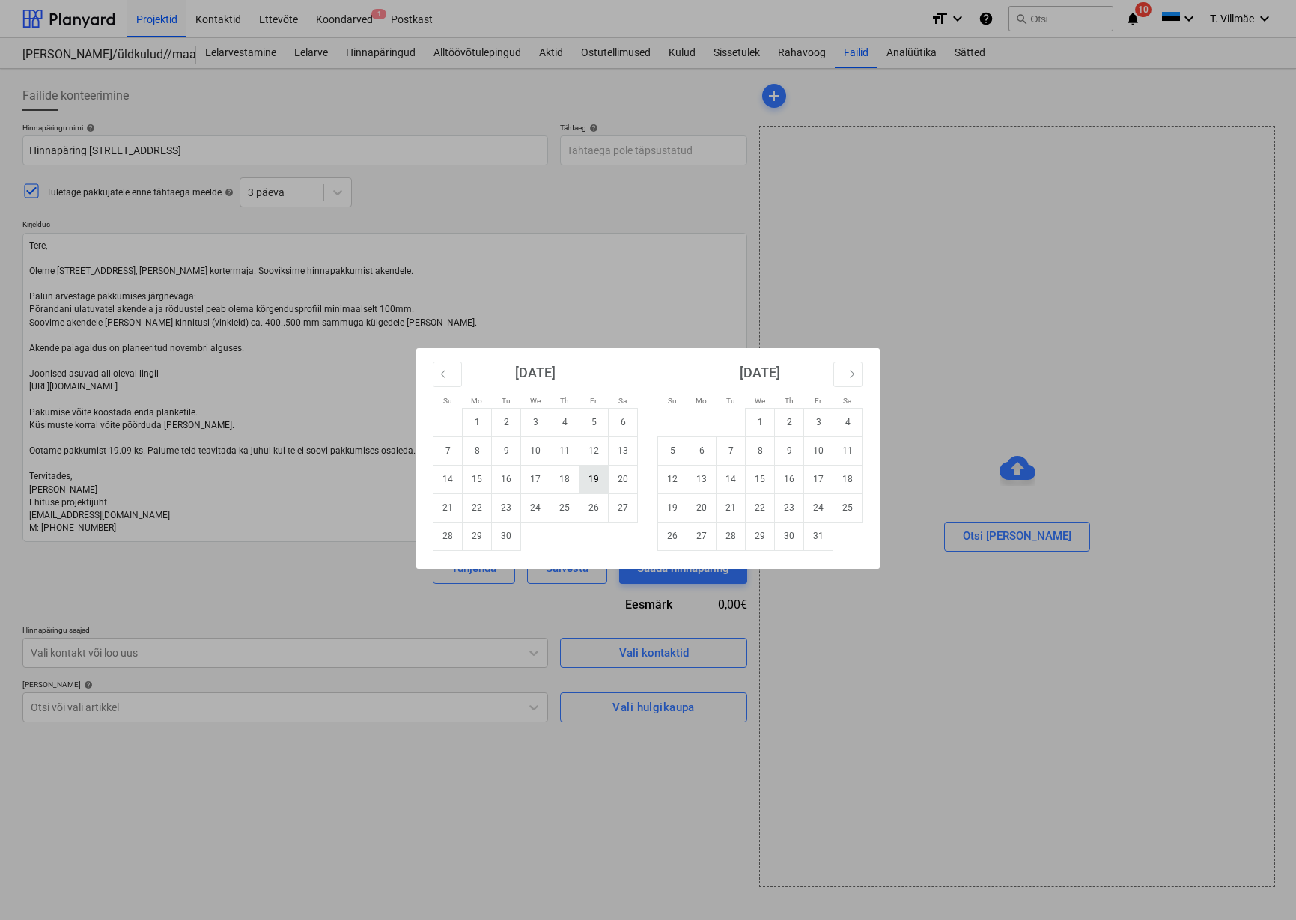
click at [596, 476] on td "19" at bounding box center [594, 479] width 29 height 28
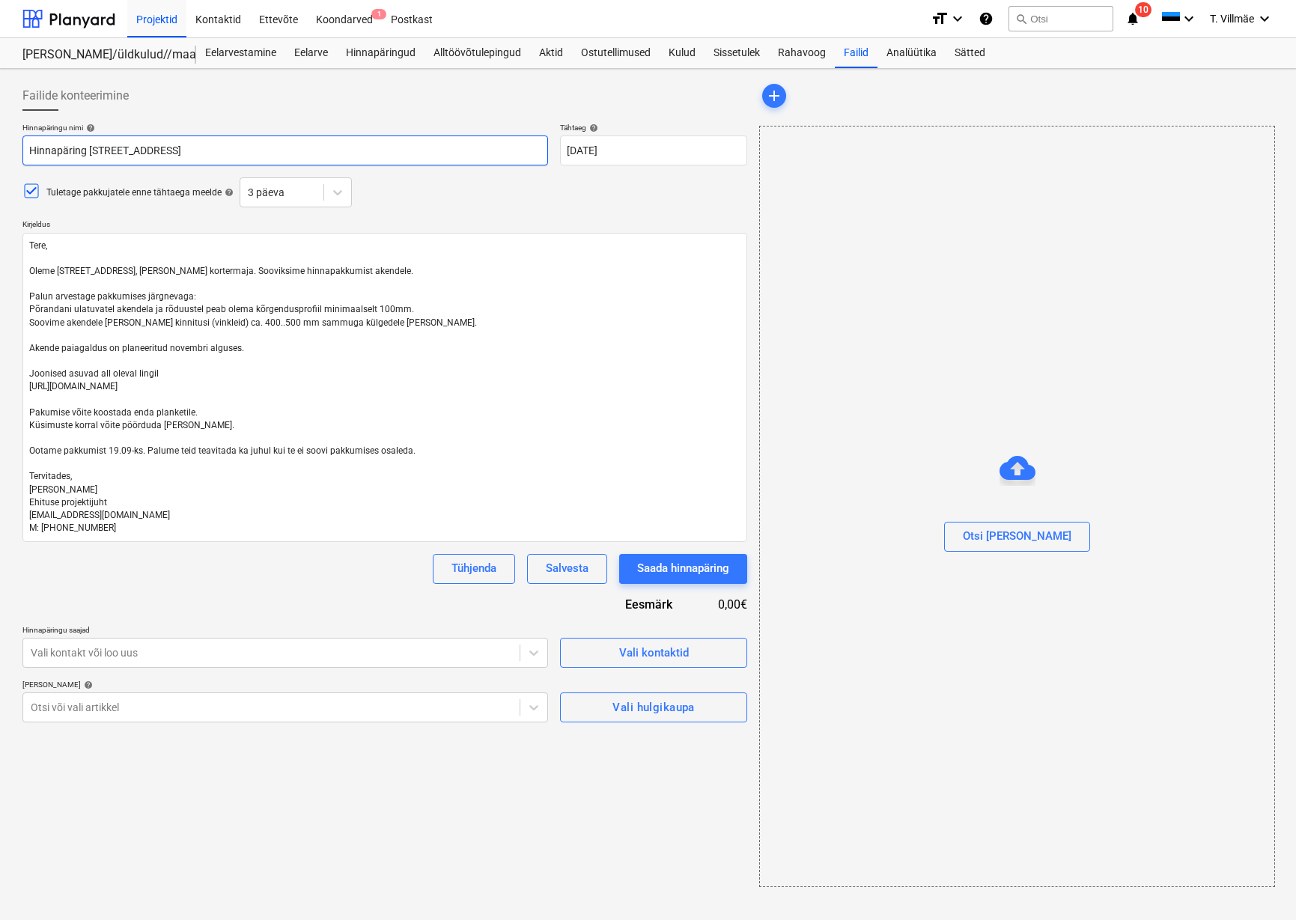
click at [181, 151] on input "Hinnapäring [STREET_ADDRESS]" at bounding box center [285, 151] width 526 height 30
click at [169, 151] on input "[STREET_ADDRESS]" at bounding box center [285, 151] width 526 height 30
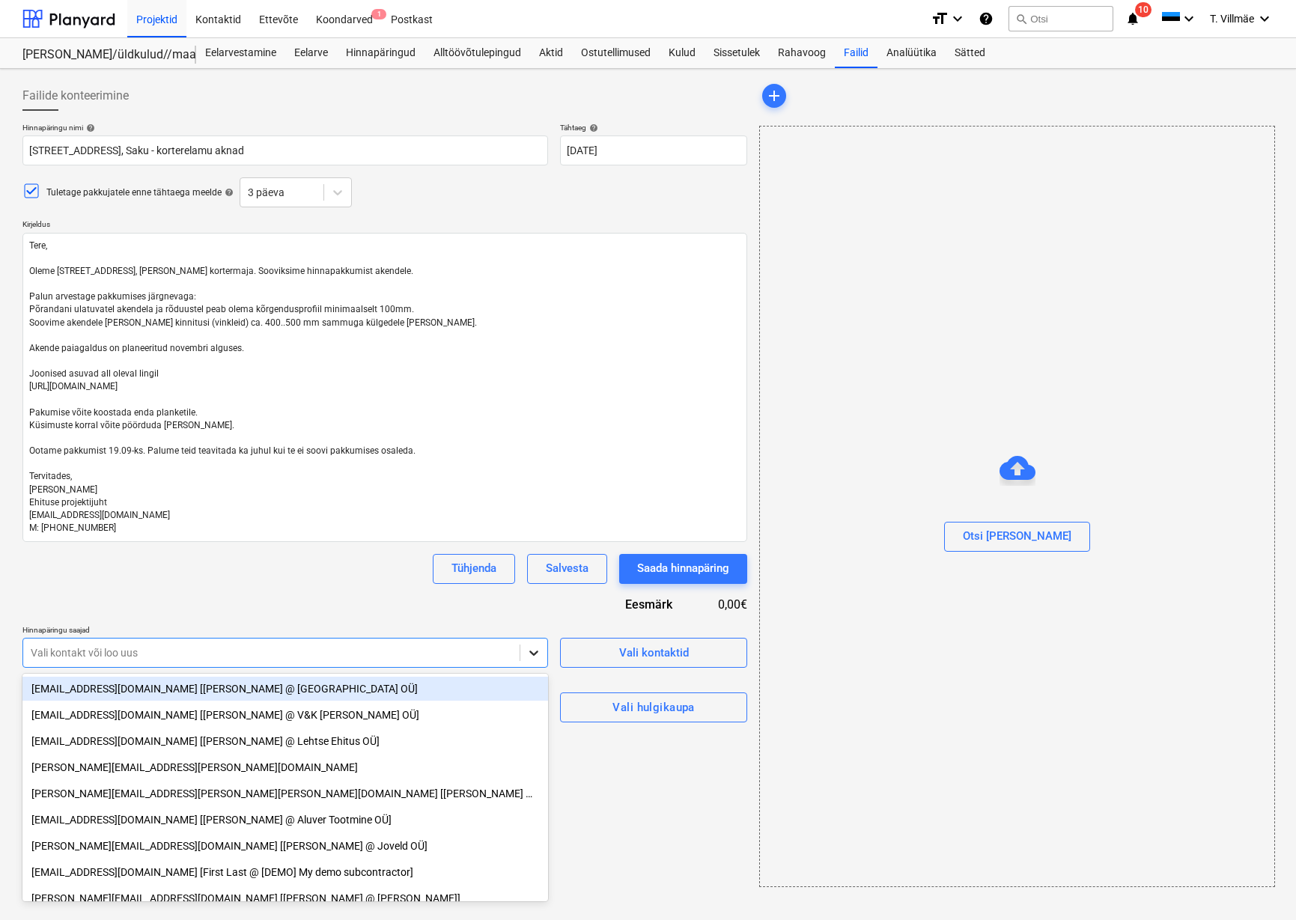
click at [533, 655] on icon at bounding box center [533, 653] width 9 height 5
click at [532, 655] on icon at bounding box center [533, 652] width 15 height 15
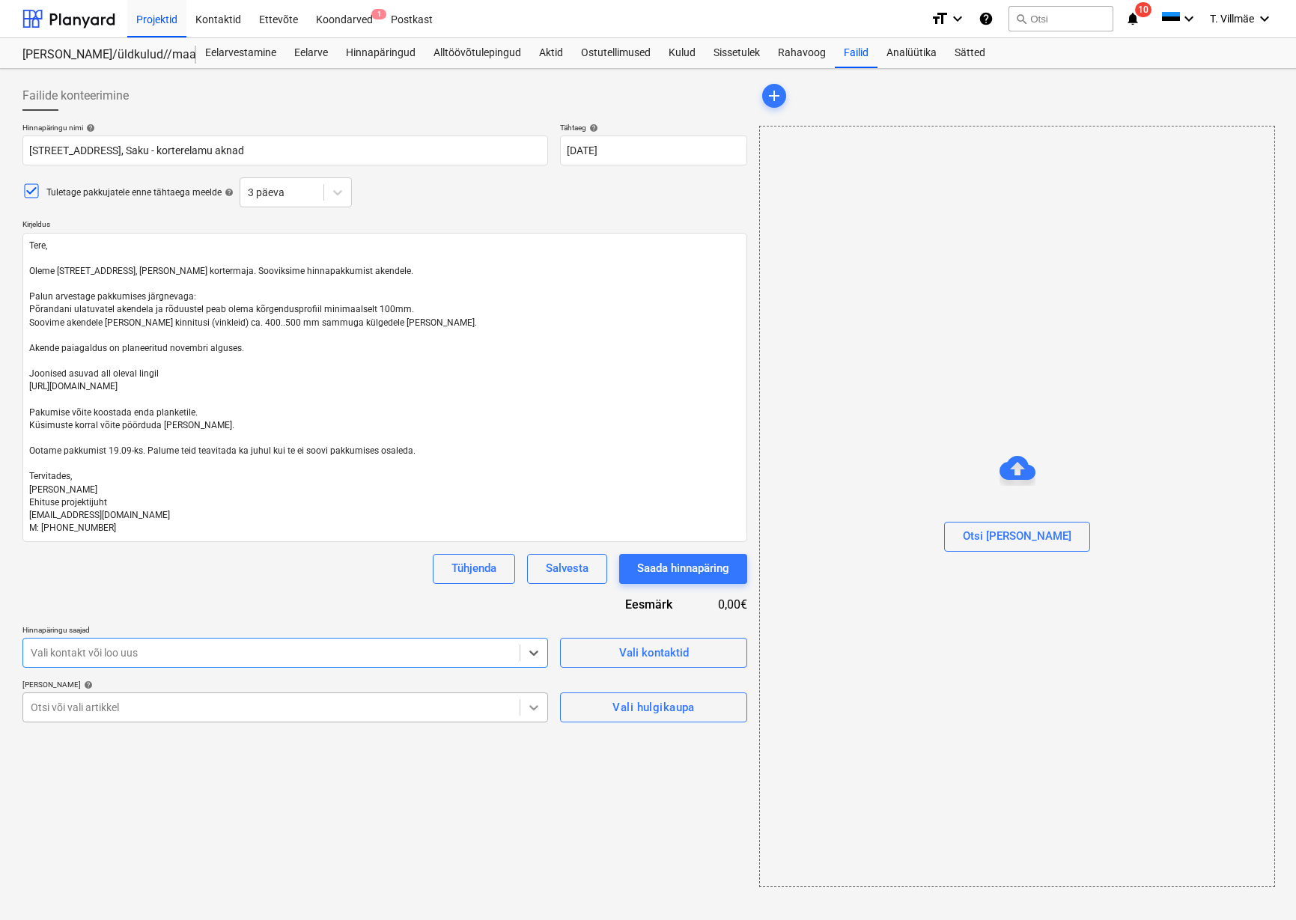
click at [535, 707] on icon at bounding box center [533, 707] width 15 height 15
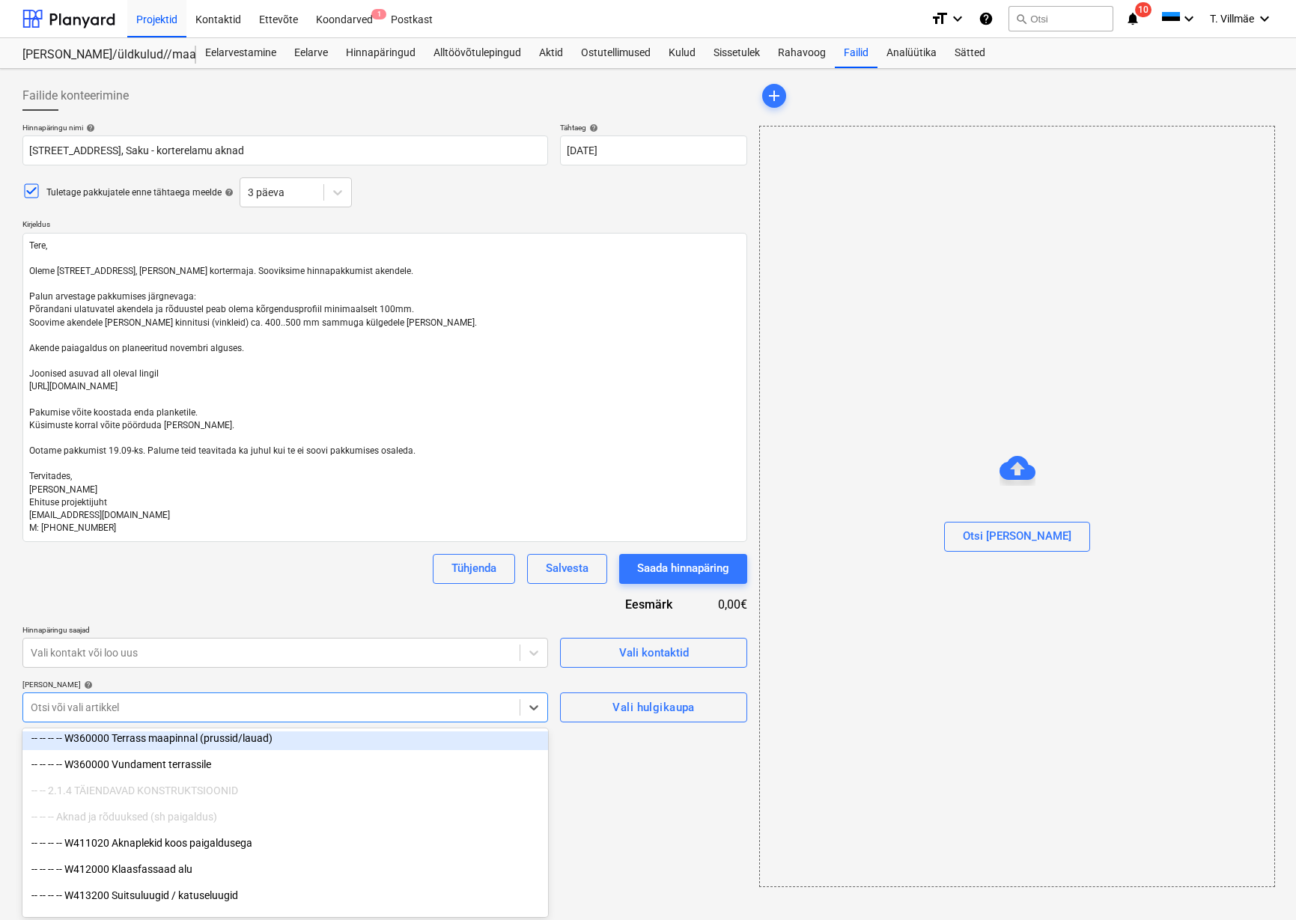
scroll to position [1722, 0]
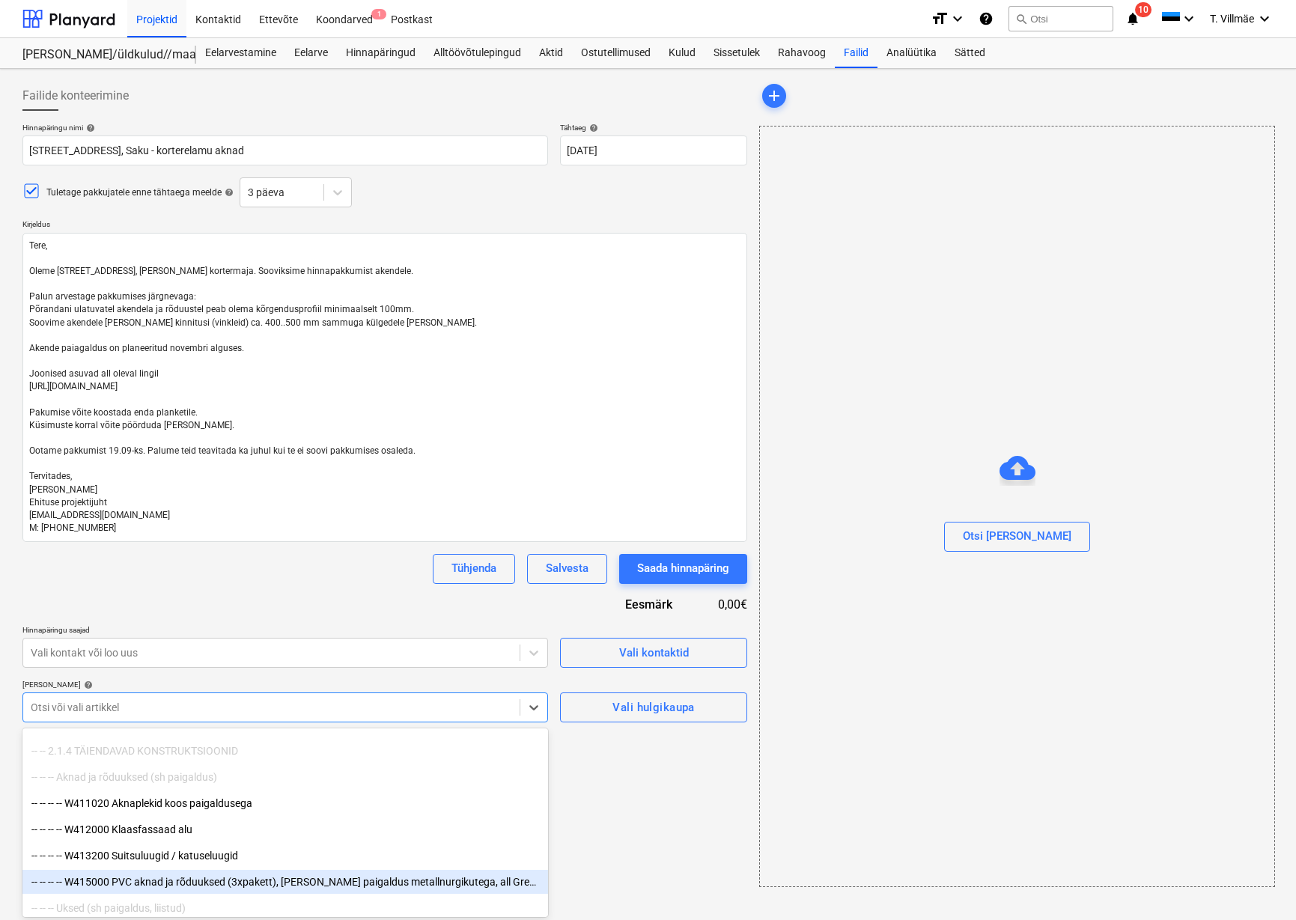
click at [199, 882] on div "-- -- -- -- W415000 PVC aknad ja rõduuksed (3xpakett), [PERSON_NAME] paigaldus …" at bounding box center [285, 882] width 526 height 24
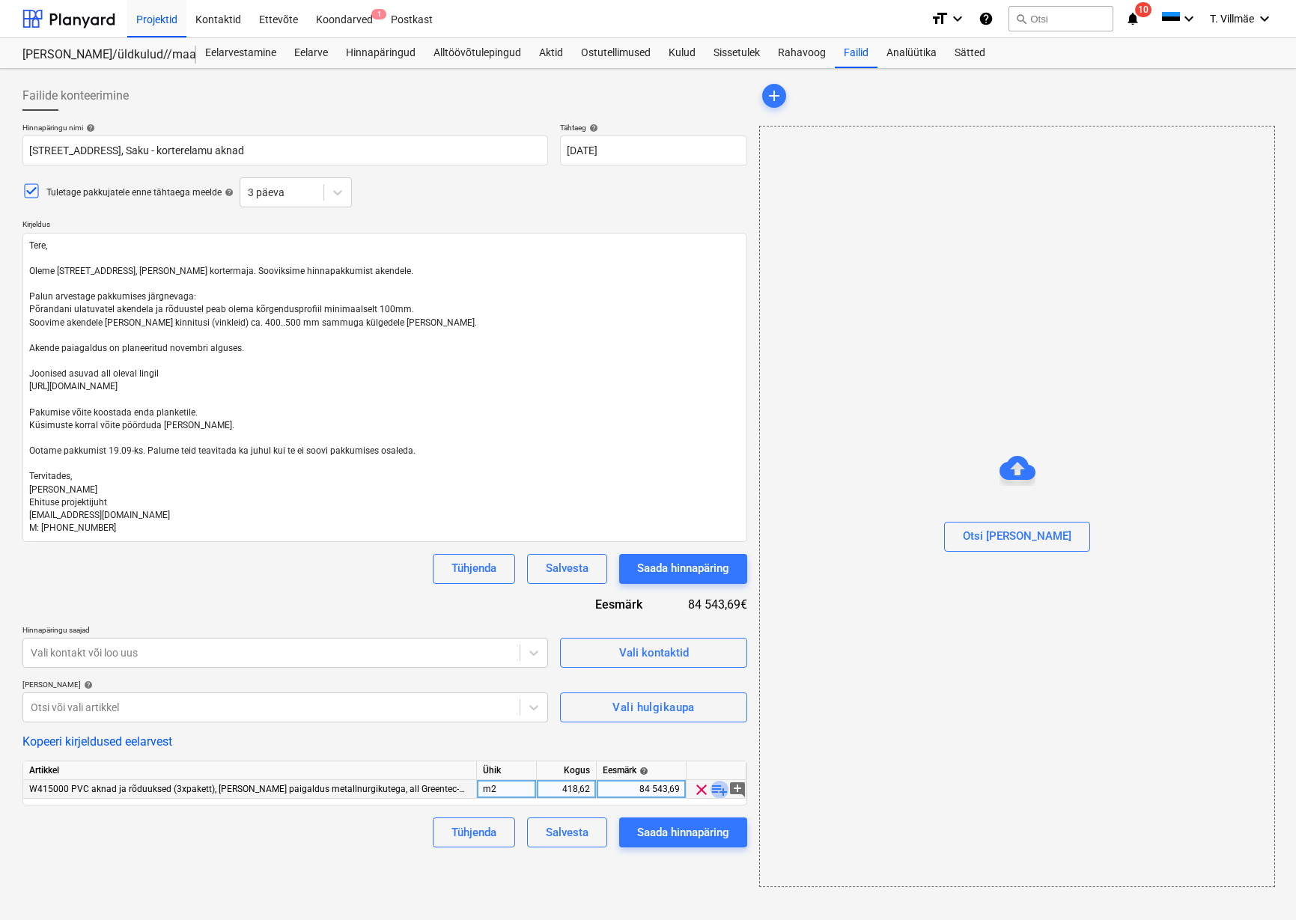
click at [717, 792] on span "playlist_add" at bounding box center [720, 790] width 18 height 18
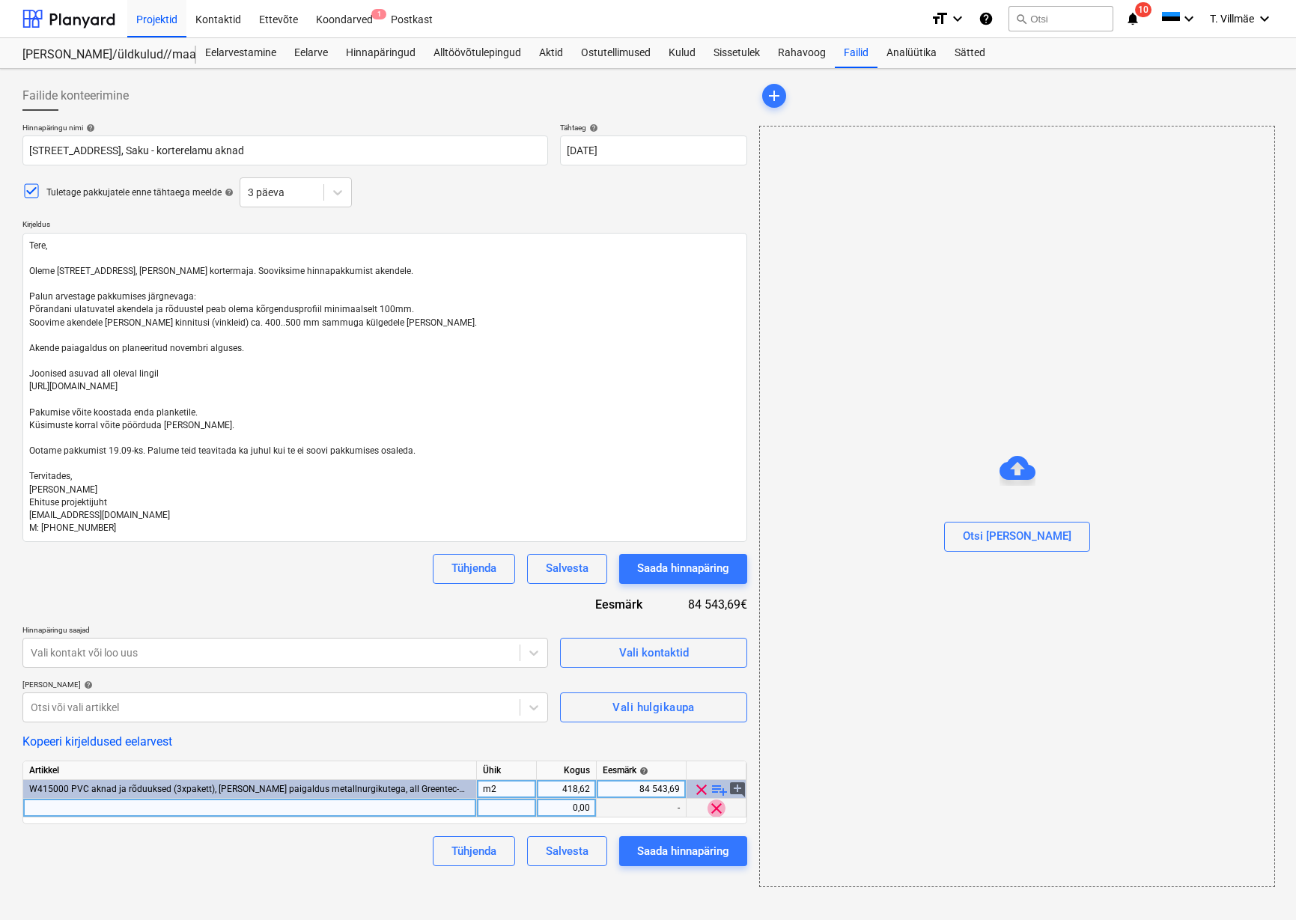
click at [716, 806] on span "clear" at bounding box center [717, 809] width 18 height 18
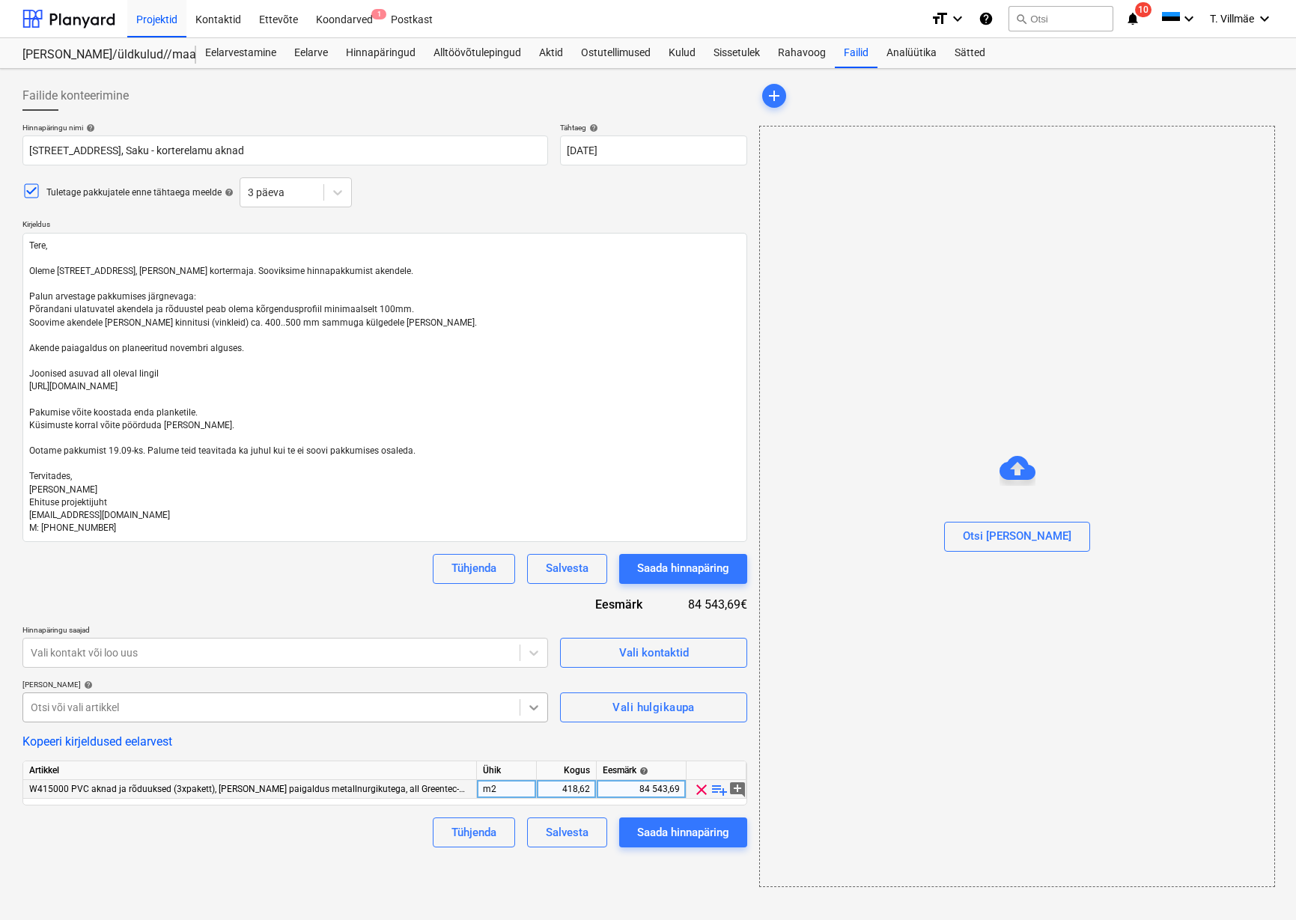
click at [530, 709] on icon at bounding box center [533, 707] width 15 height 15
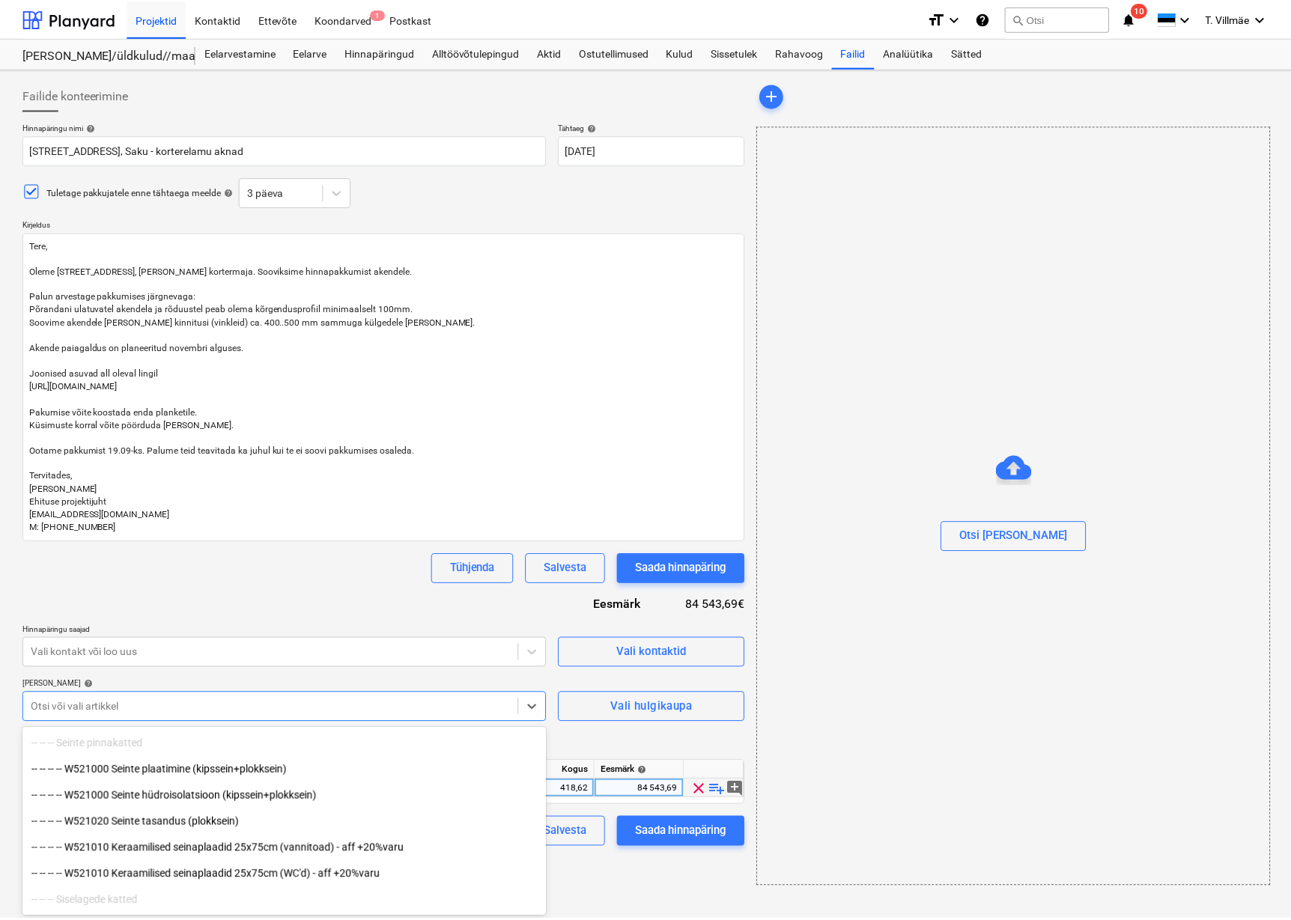
scroll to position [2995, 0]
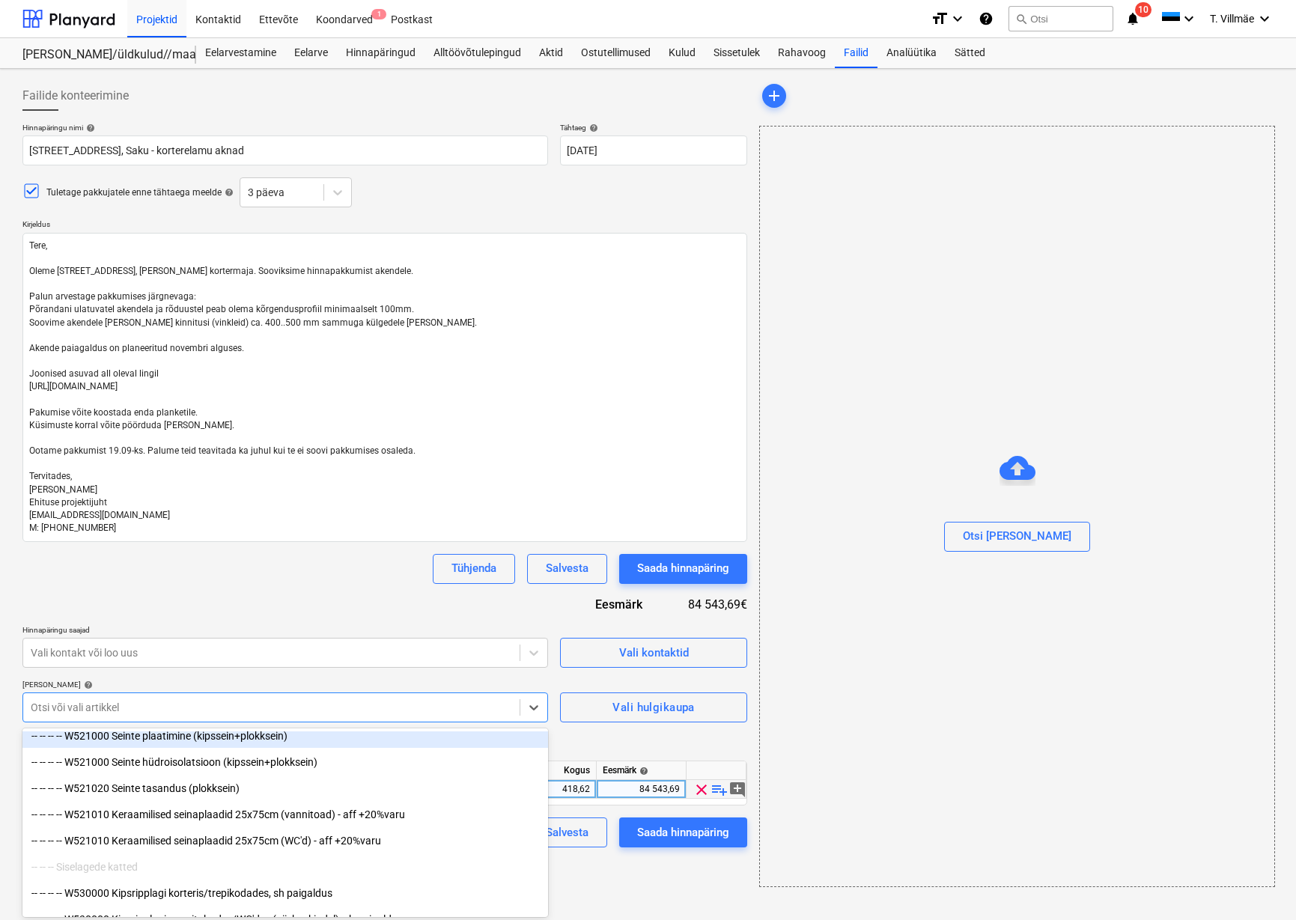
click at [339, 571] on div "Tühjenda Salvesta Saada hinnapäring" at bounding box center [384, 569] width 725 height 30
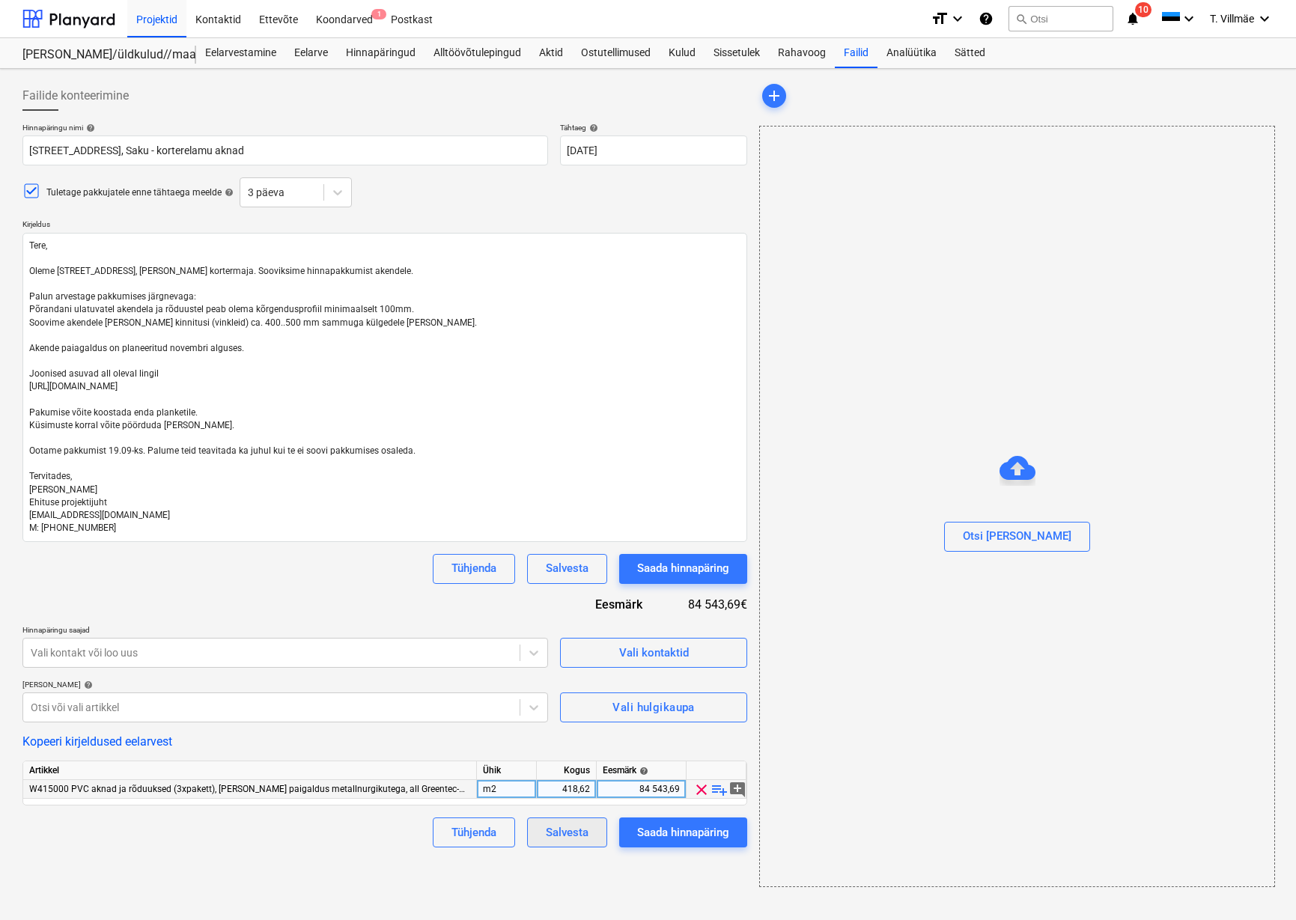
click at [557, 830] on div "Salvesta" at bounding box center [567, 832] width 43 height 19
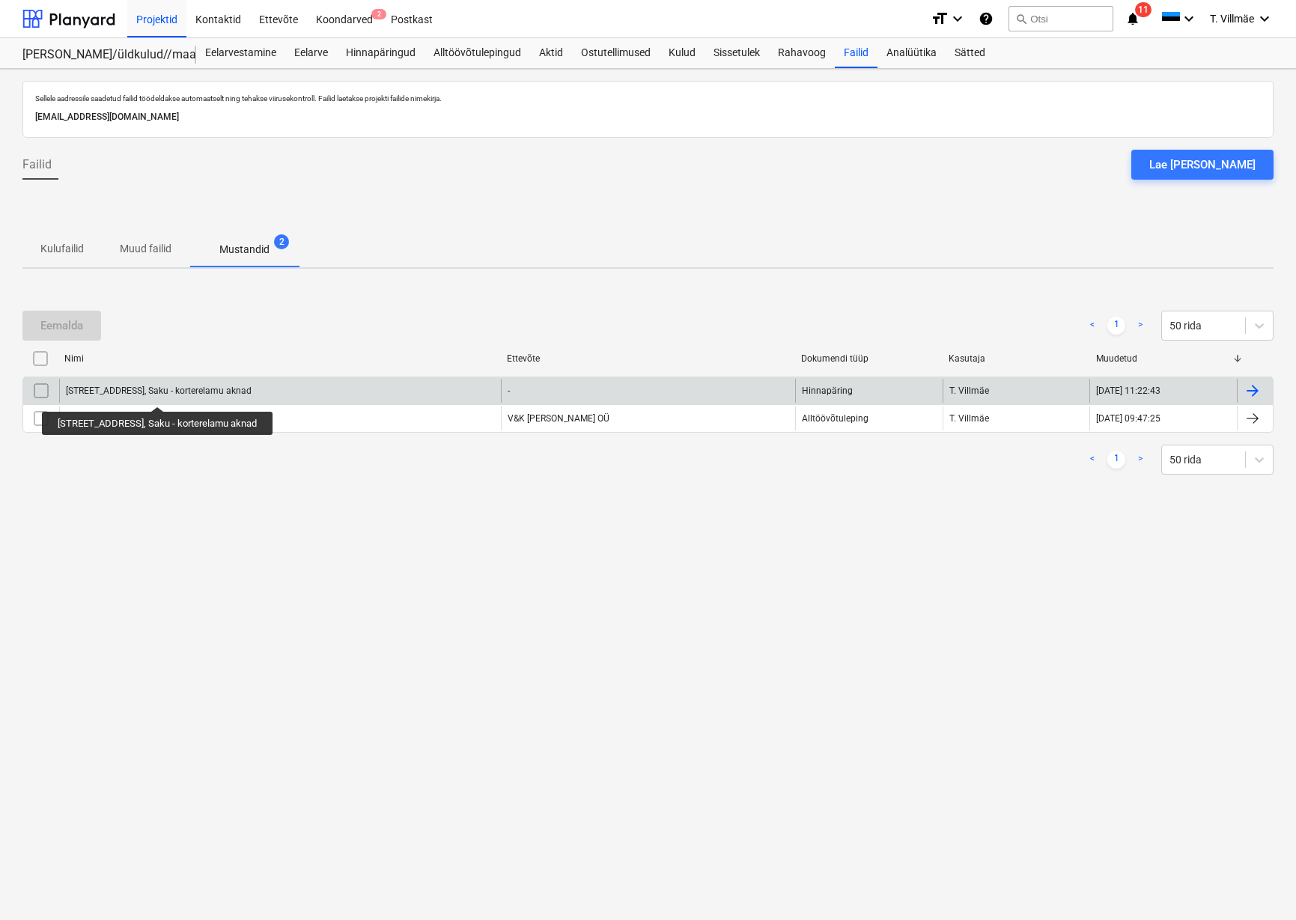
click at [162, 393] on div "[STREET_ADDRESS], Saku - korterelamu aknad" at bounding box center [159, 391] width 186 height 10
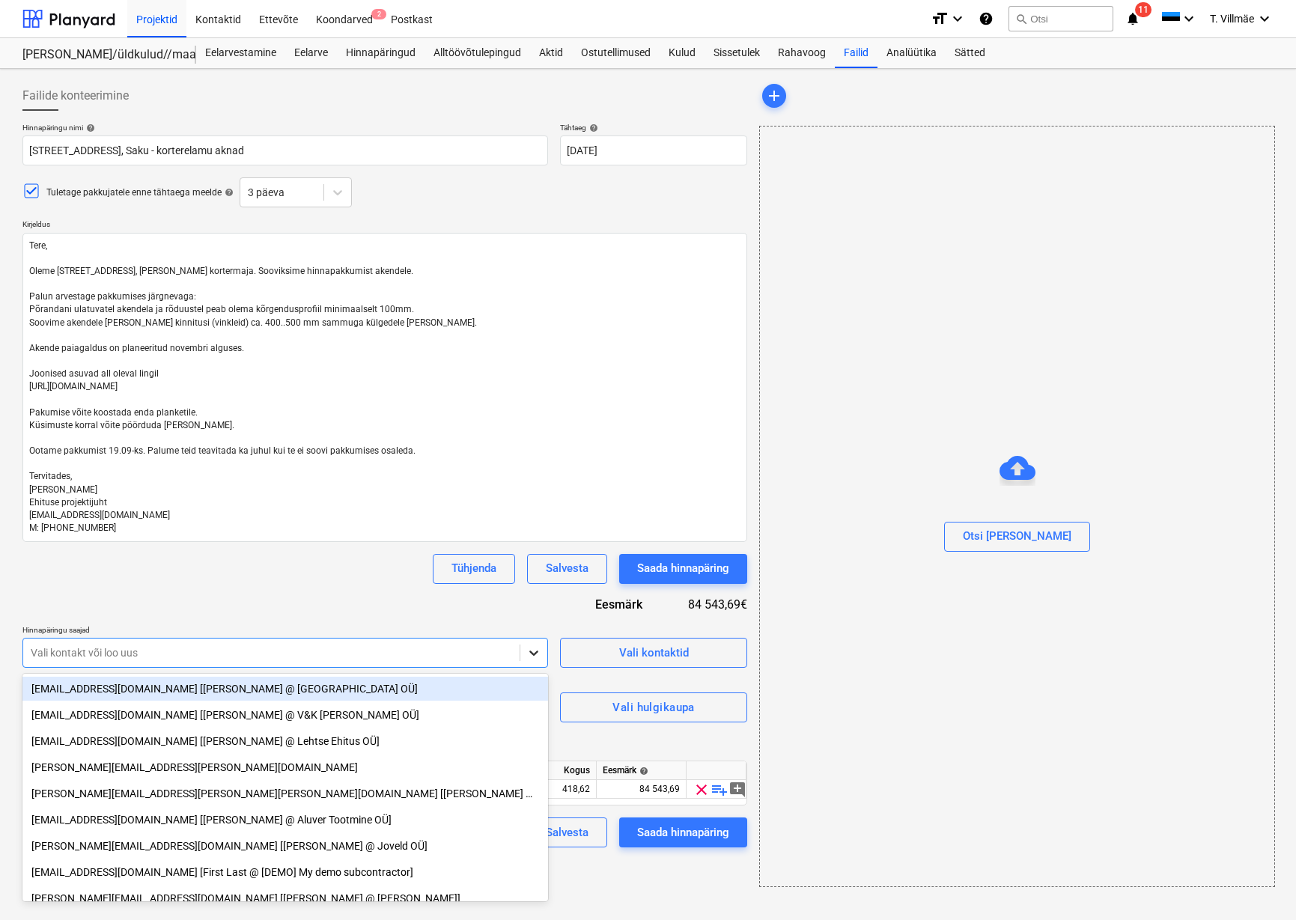
click at [532, 655] on icon at bounding box center [533, 652] width 15 height 15
click at [443, 615] on div "Hinnapäringu nimi help Hinnapäring [STREET_ADDRESS], Saku - korterelamu aknad T…" at bounding box center [384, 485] width 725 height 725
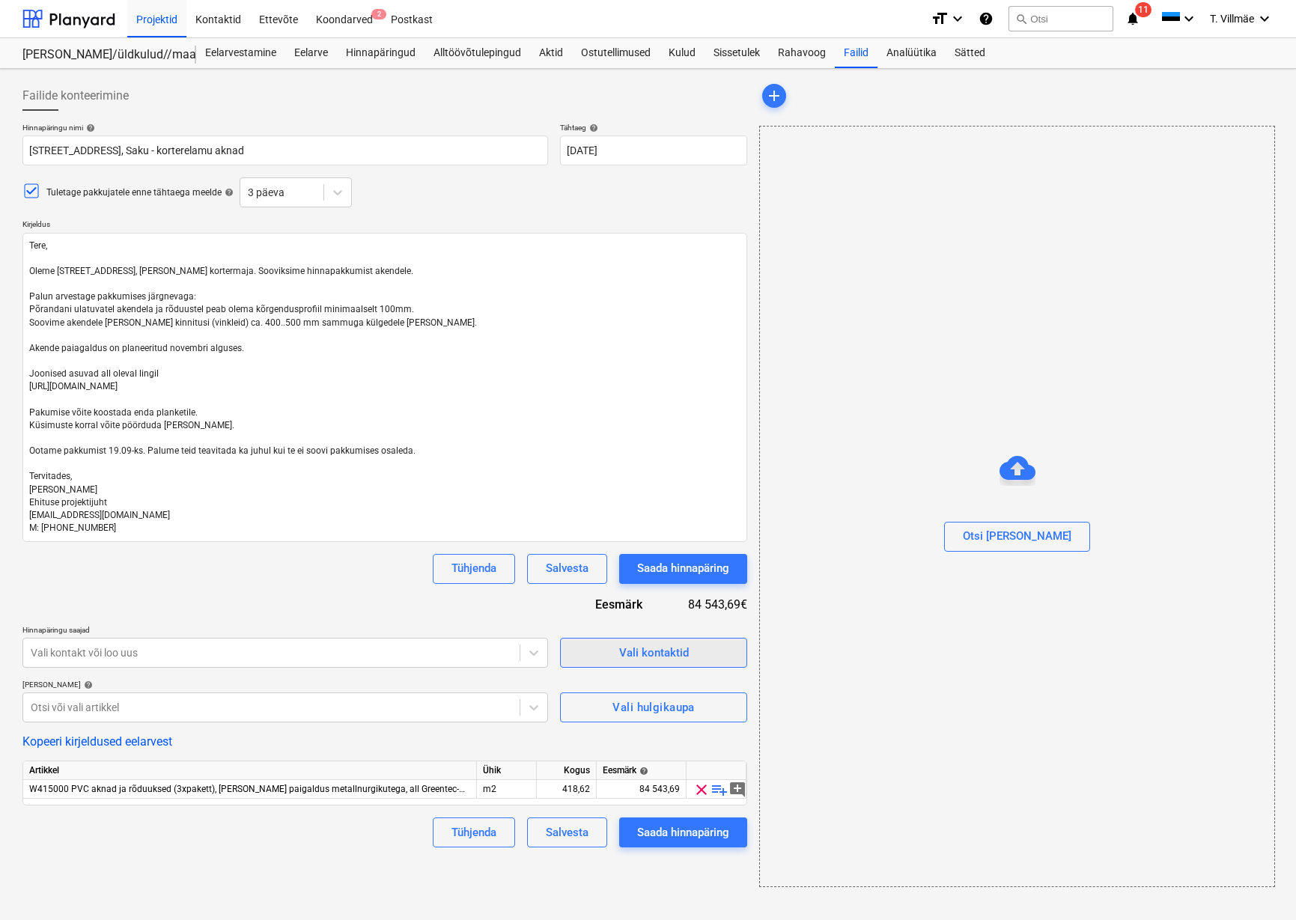
click at [633, 652] on div "Vali kontaktid" at bounding box center [654, 652] width 70 height 19
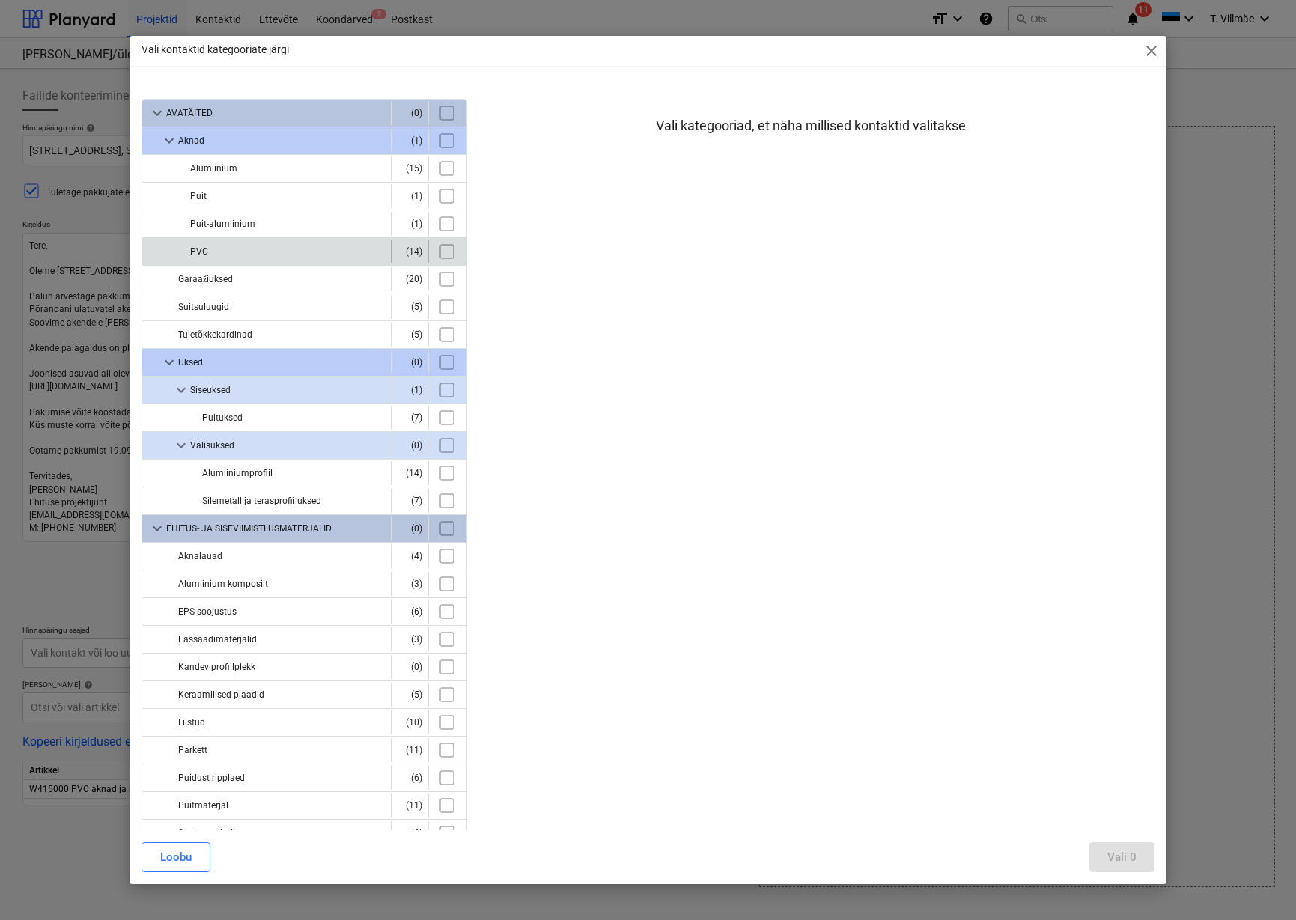
click at [203, 252] on div "PVC" at bounding box center [287, 252] width 195 height 24
click at [442, 251] on input "checkbox" at bounding box center [447, 252] width 24 height 24
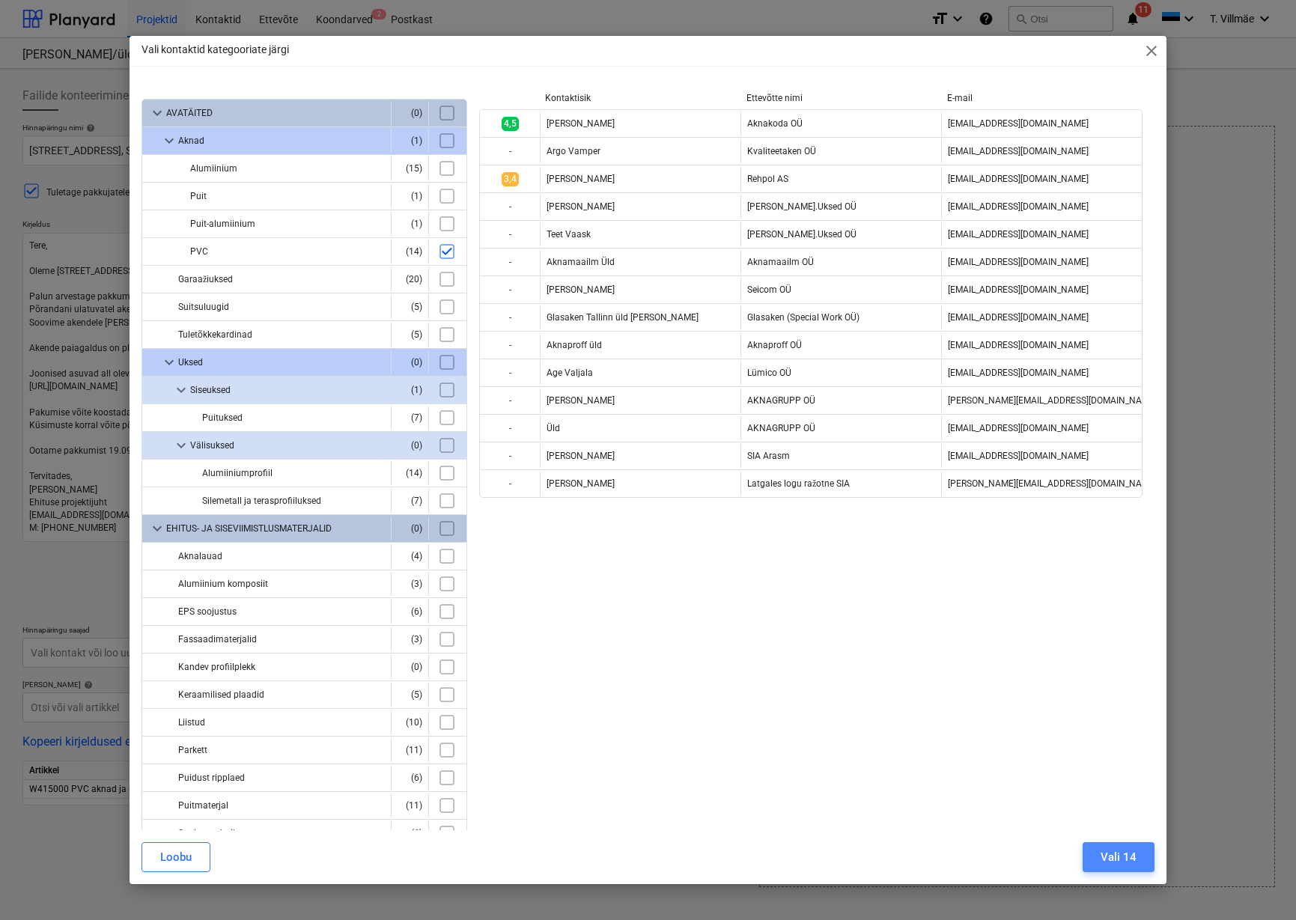
click at [1120, 862] on div "Vali 14" at bounding box center [1119, 857] width 36 height 19
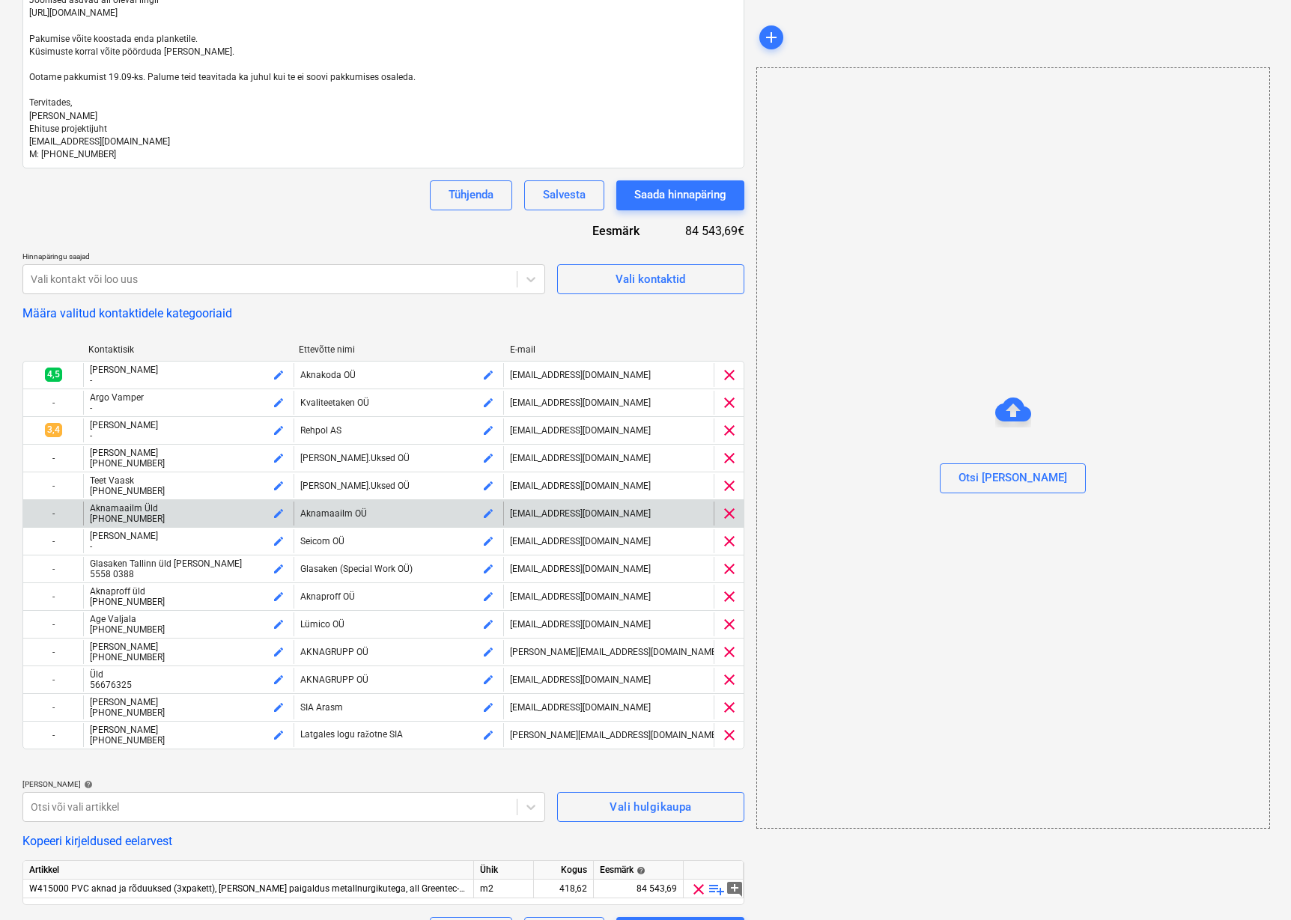
scroll to position [374, 0]
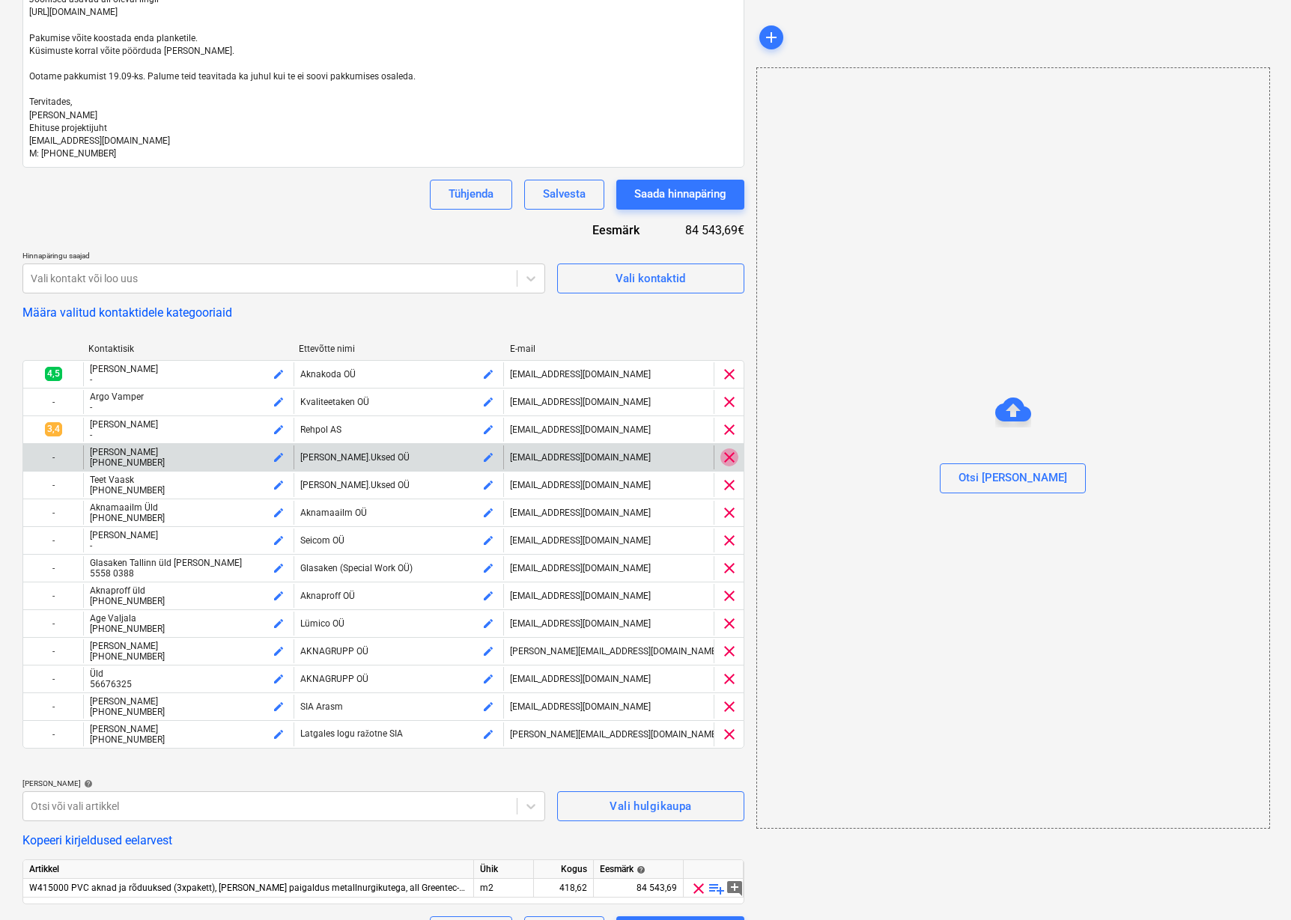
click at [729, 459] on span "clear" at bounding box center [729, 458] width 18 height 18
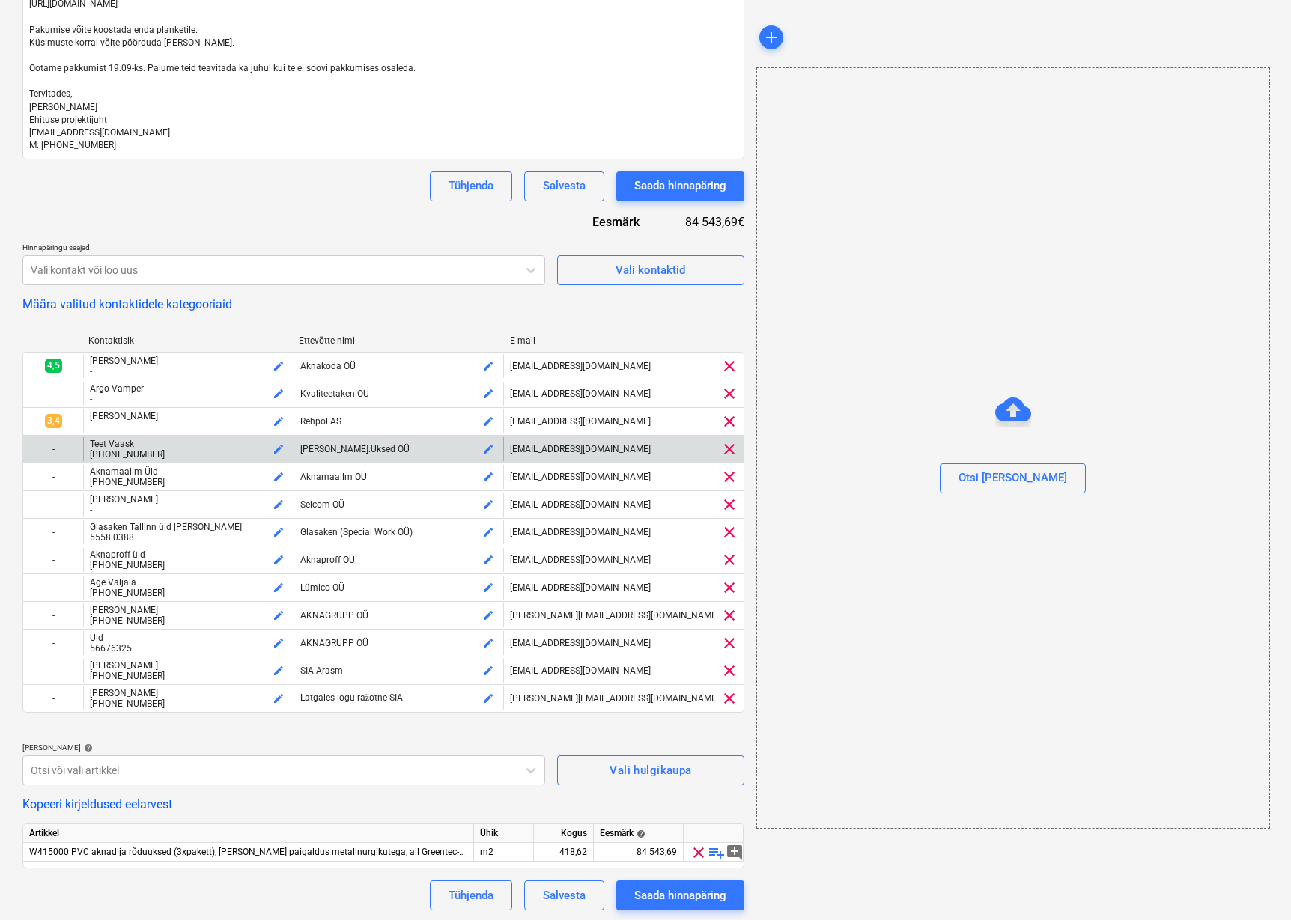
scroll to position [385, 0]
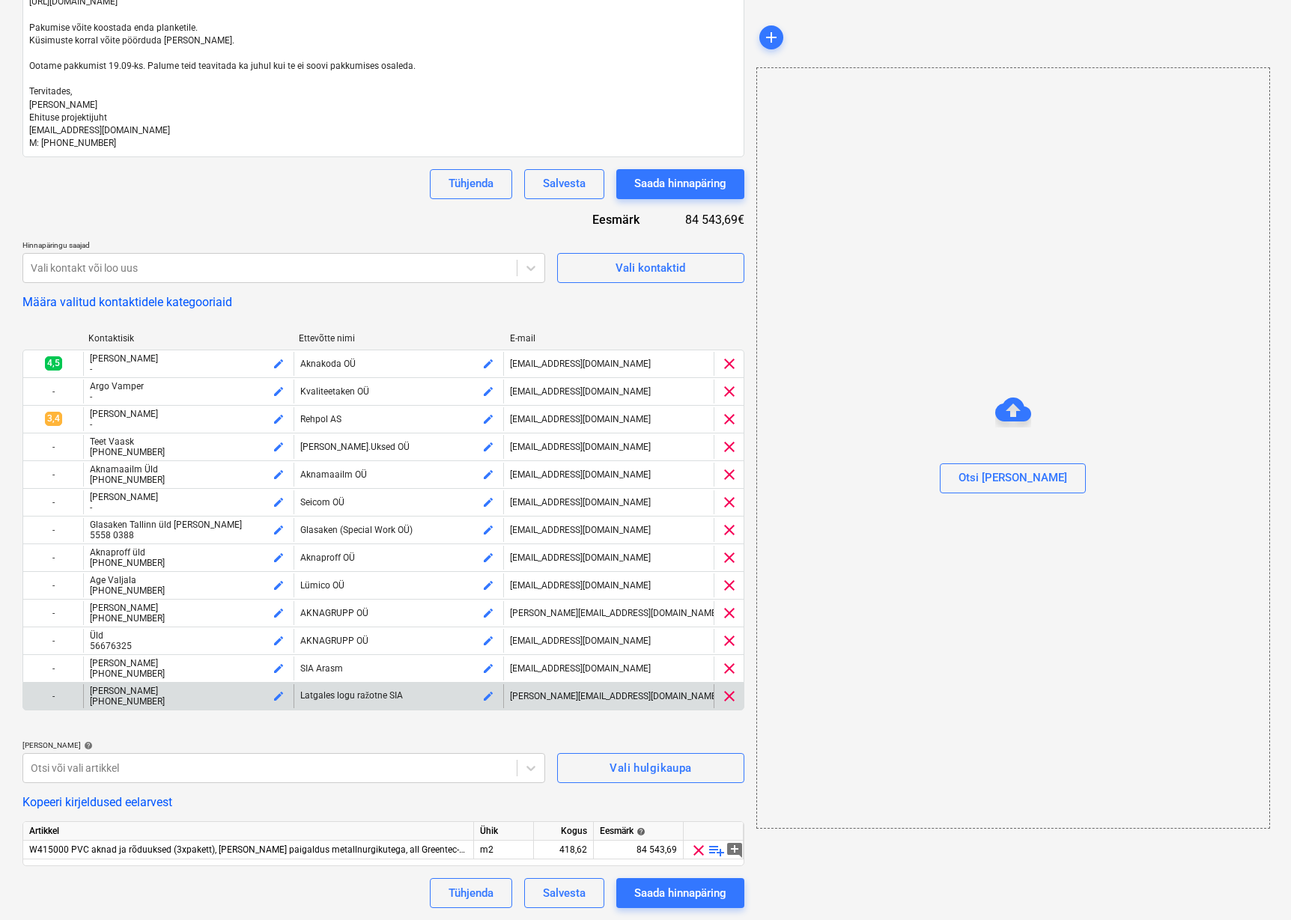
click at [726, 697] on span "clear" at bounding box center [729, 696] width 18 height 18
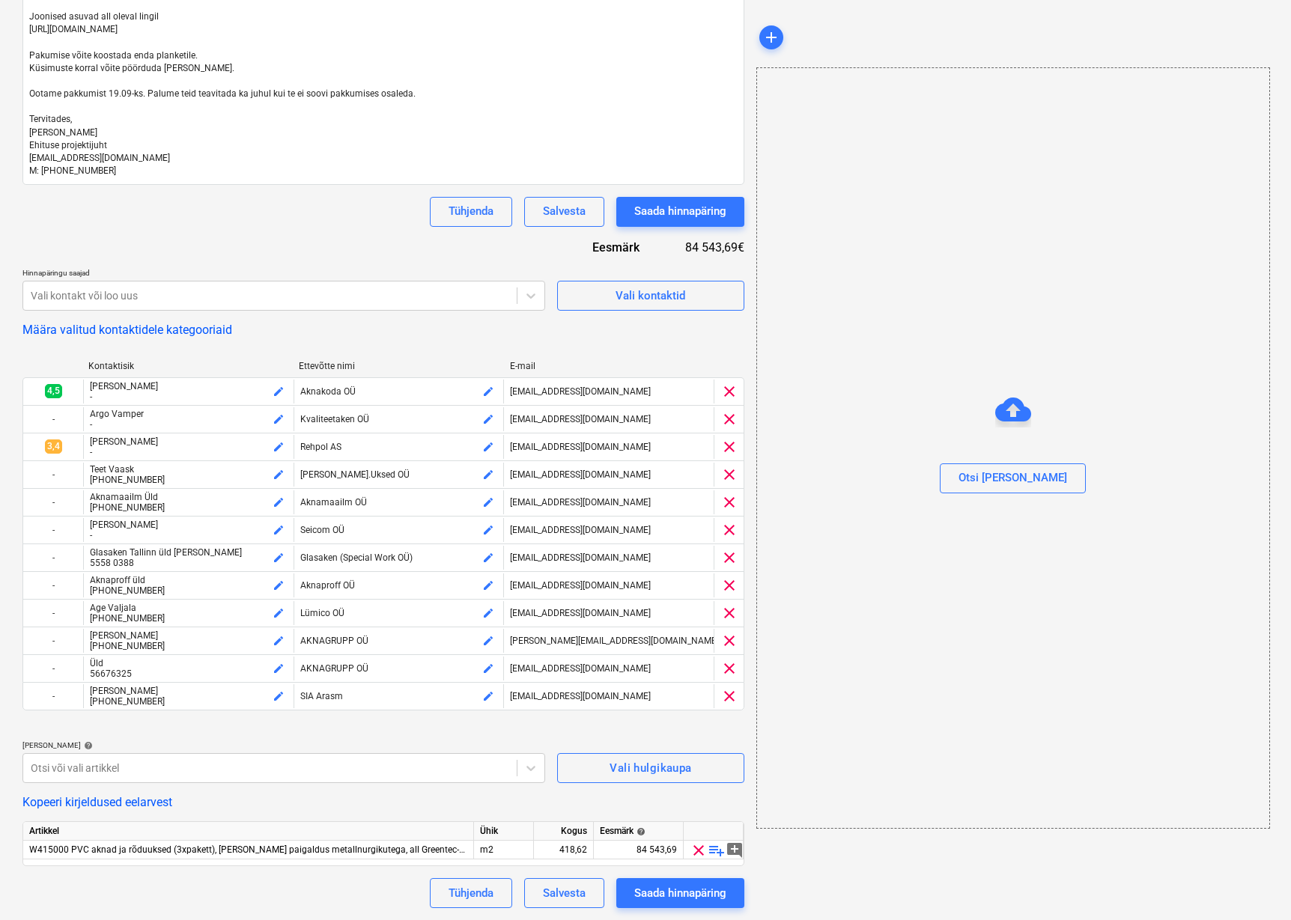
scroll to position [357, 0]
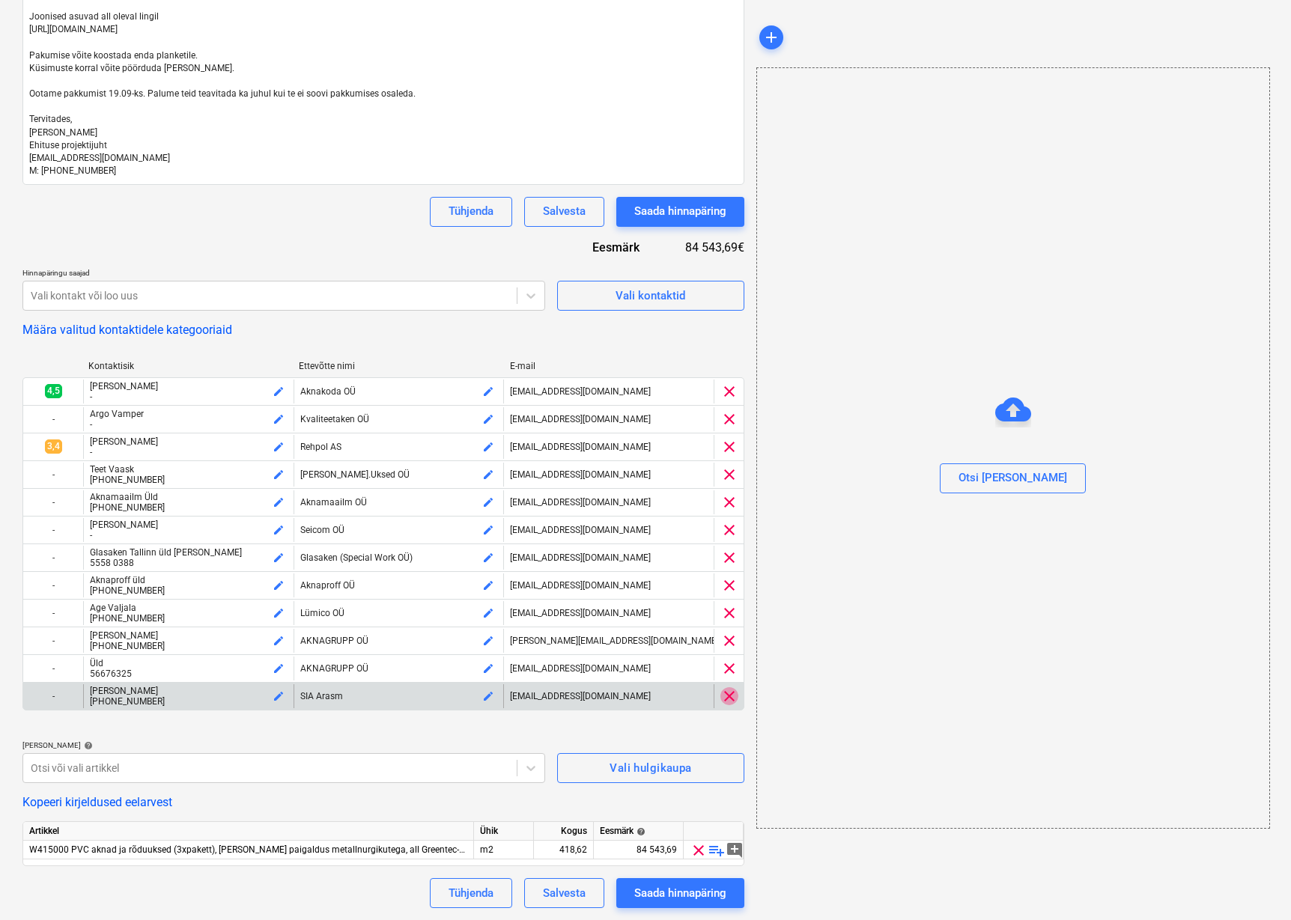
click at [732, 699] on span "clear" at bounding box center [729, 696] width 18 height 18
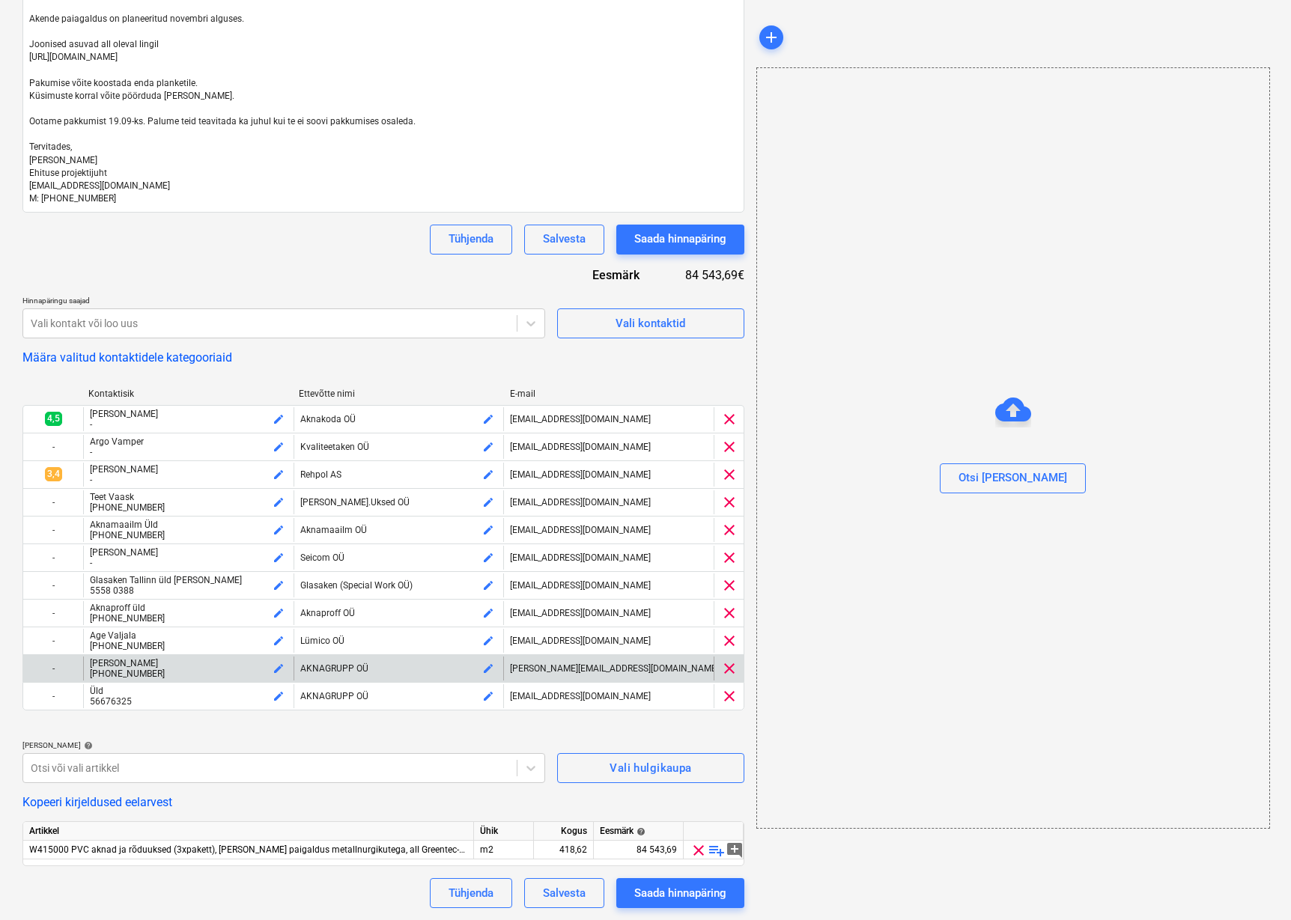
click at [728, 667] on span "clear" at bounding box center [729, 669] width 18 height 18
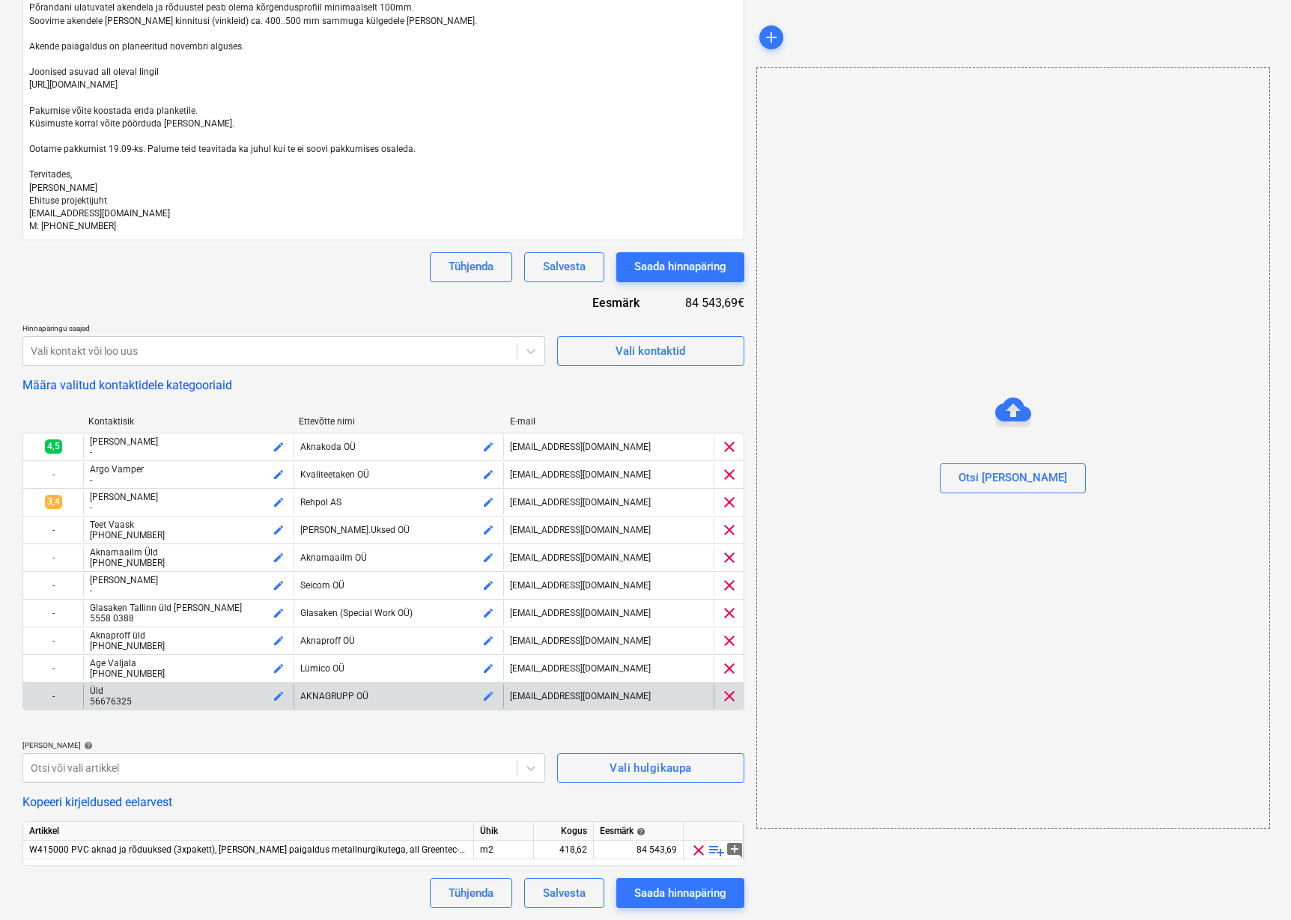
scroll to position [301, 0]
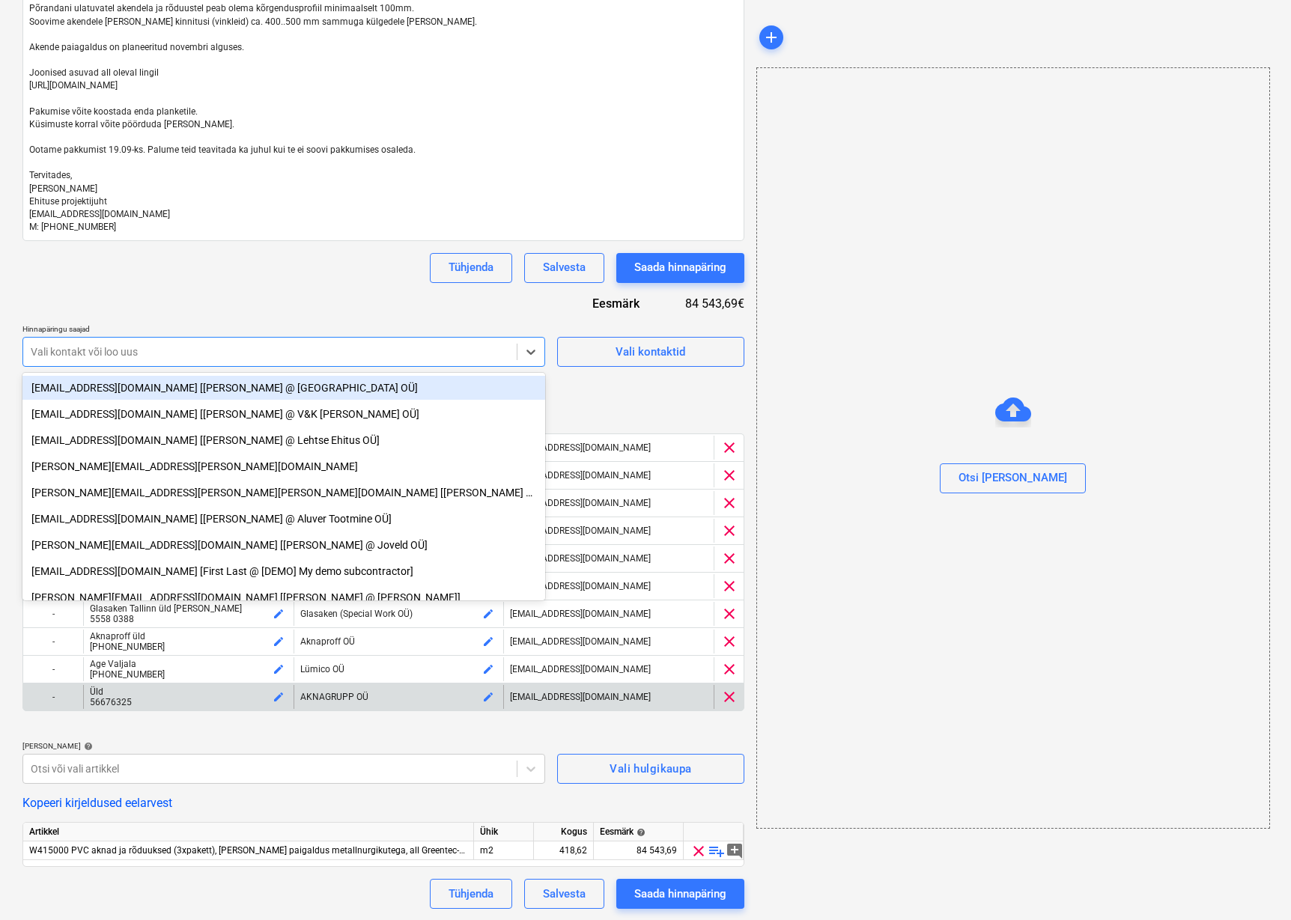
click at [413, 348] on div at bounding box center [270, 351] width 479 height 15
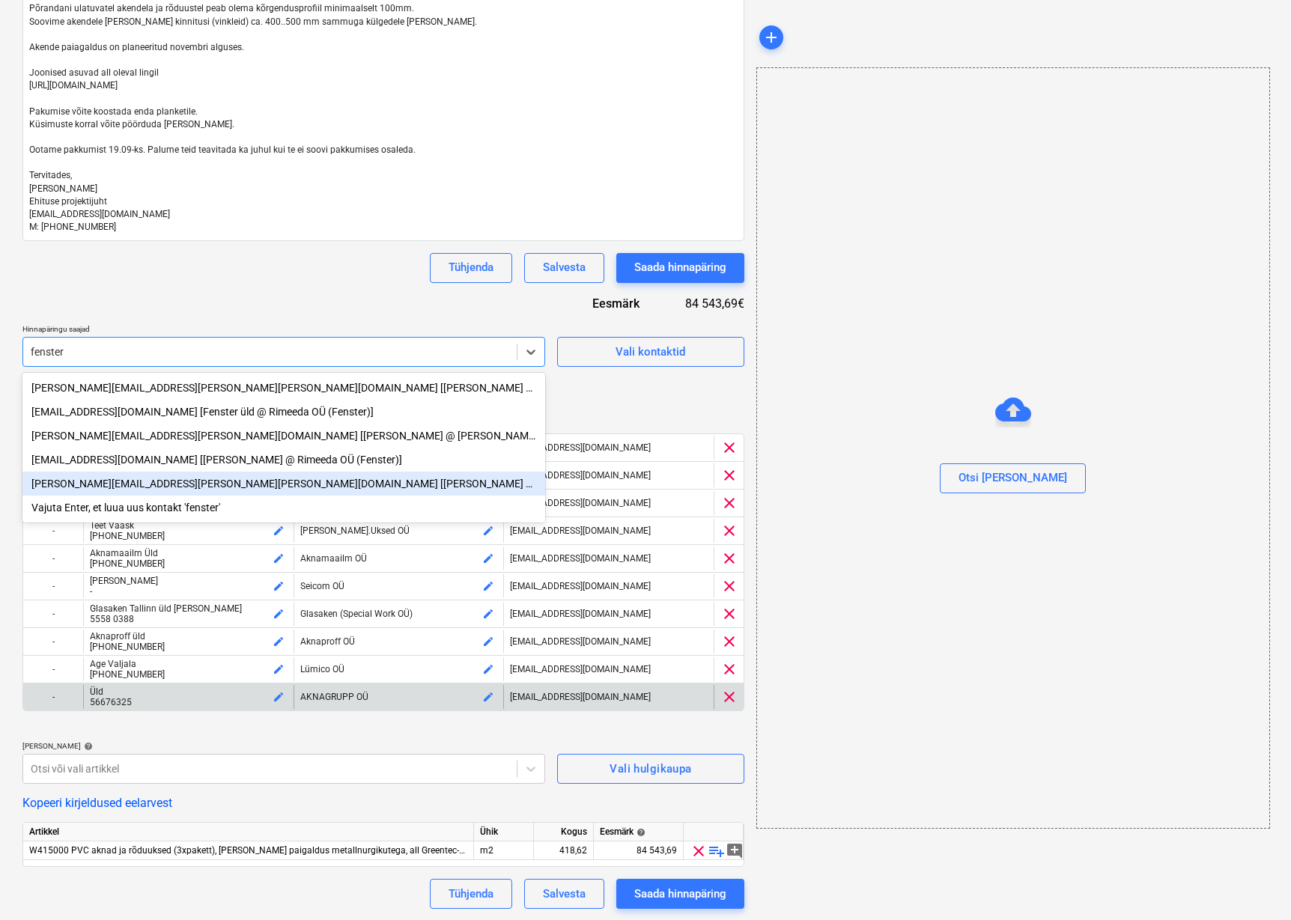
click at [226, 488] on div "[PERSON_NAME][EMAIL_ADDRESS][PERSON_NAME][PERSON_NAME][DOMAIN_NAME] [[PERSON_NA…" at bounding box center [283, 484] width 523 height 24
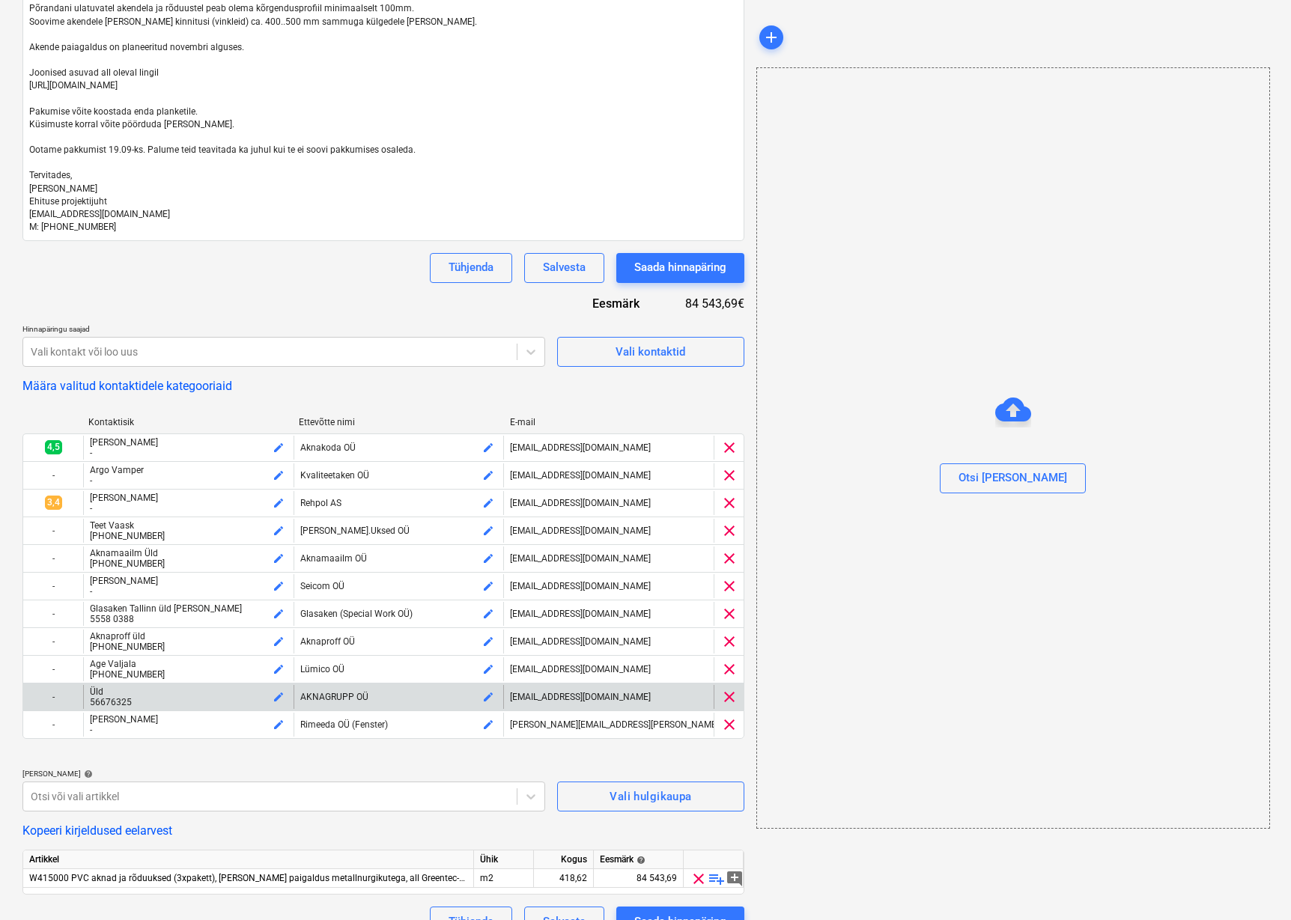
click at [674, 401] on div "Hinnapäringu nimi help Hinnapäring [STREET_ADDRESS], Saku - korterelamu aknad T…" at bounding box center [383, 379] width 722 height 1115
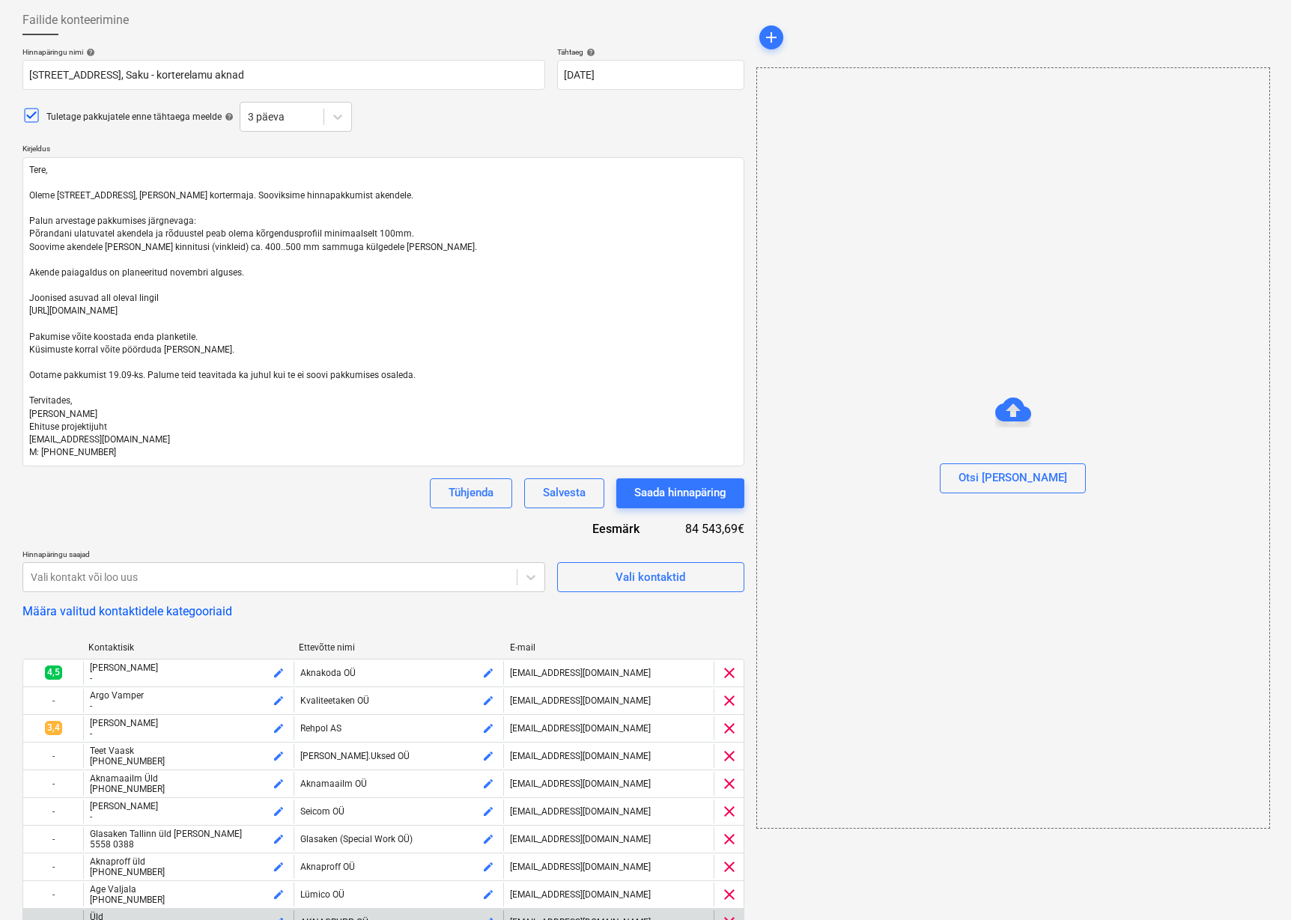
scroll to position [30, 0]
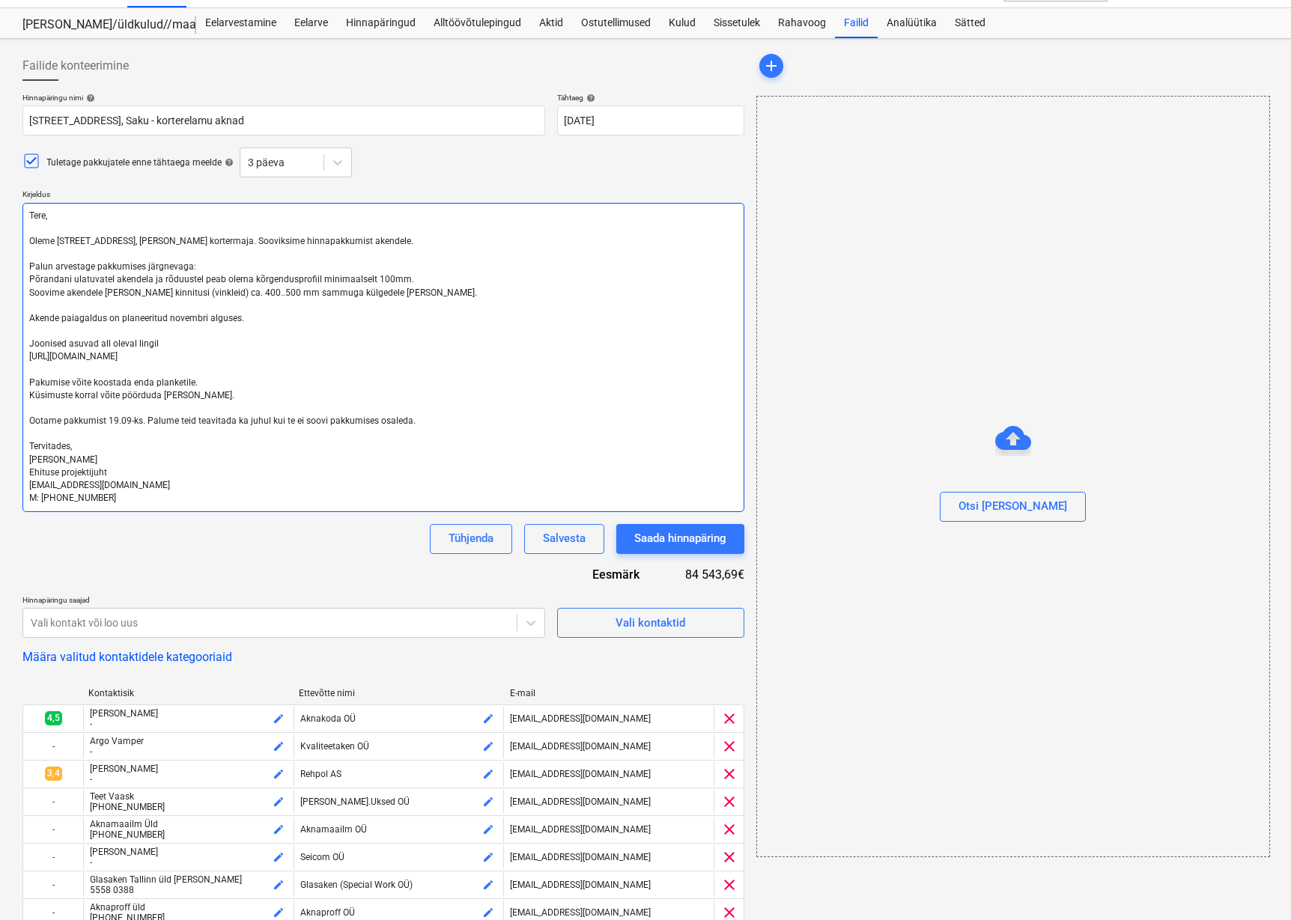
click at [148, 280] on textarea "Tere, Oleme [STREET_ADDRESS], [PERSON_NAME] kortermaja. Sooviksime hinnapakkumi…" at bounding box center [383, 357] width 722 height 309
click at [238, 317] on textarea "Tere, Oleme [STREET_ADDRESS], [PERSON_NAME] kortermaja. Sooviksime hinnapakkumi…" at bounding box center [383, 357] width 722 height 309
click at [418, 325] on textarea "Tere, Oleme [STREET_ADDRESS], [PERSON_NAME] kortermaja. Sooviksime hinnapakkumi…" at bounding box center [383, 357] width 722 height 309
click at [269, 464] on textarea "Tere, Oleme [STREET_ADDRESS], [PERSON_NAME] kortermaja. Sooviksime hinnapakkumi…" at bounding box center [383, 357] width 722 height 309
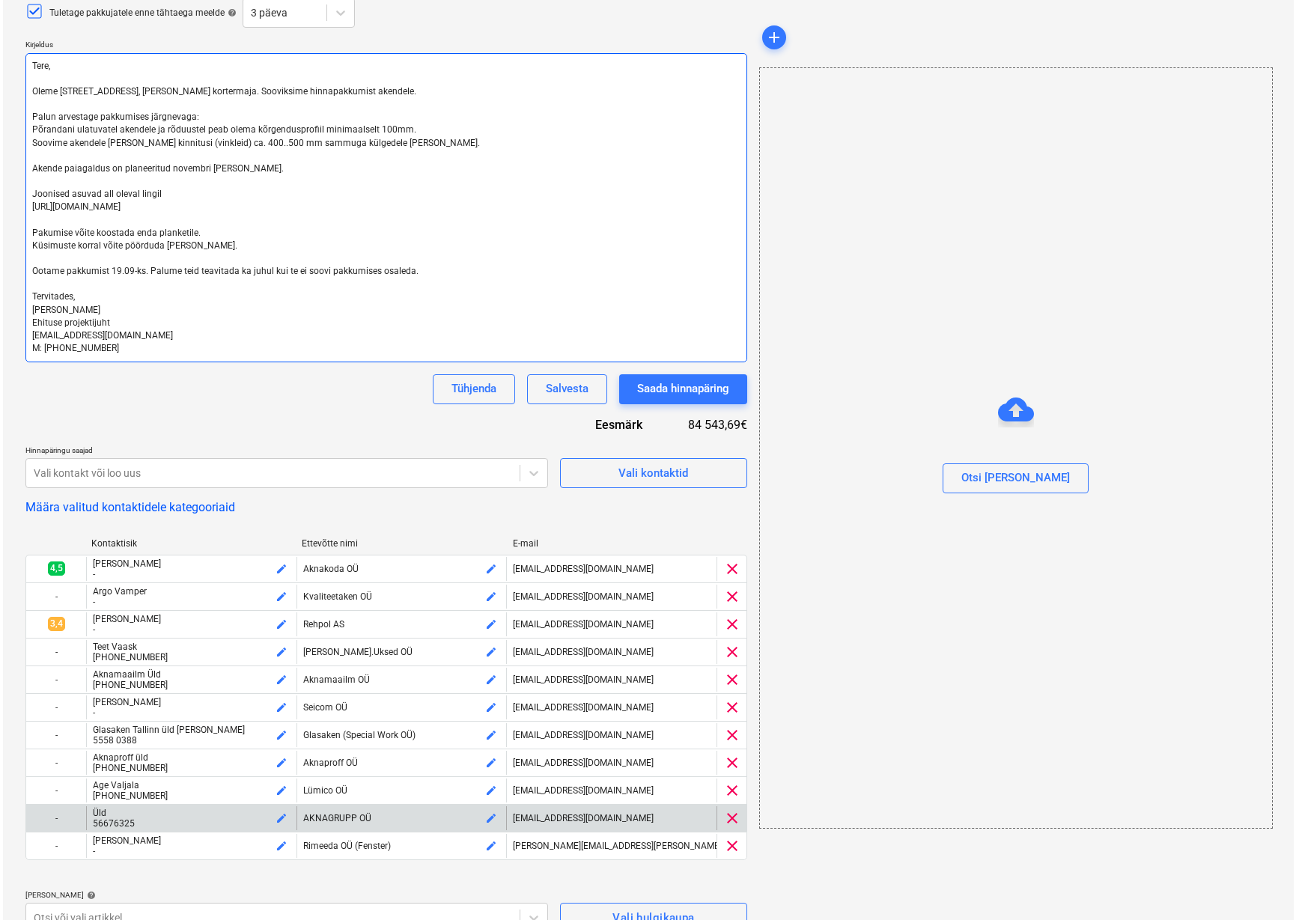
scroll to position [329, 0]
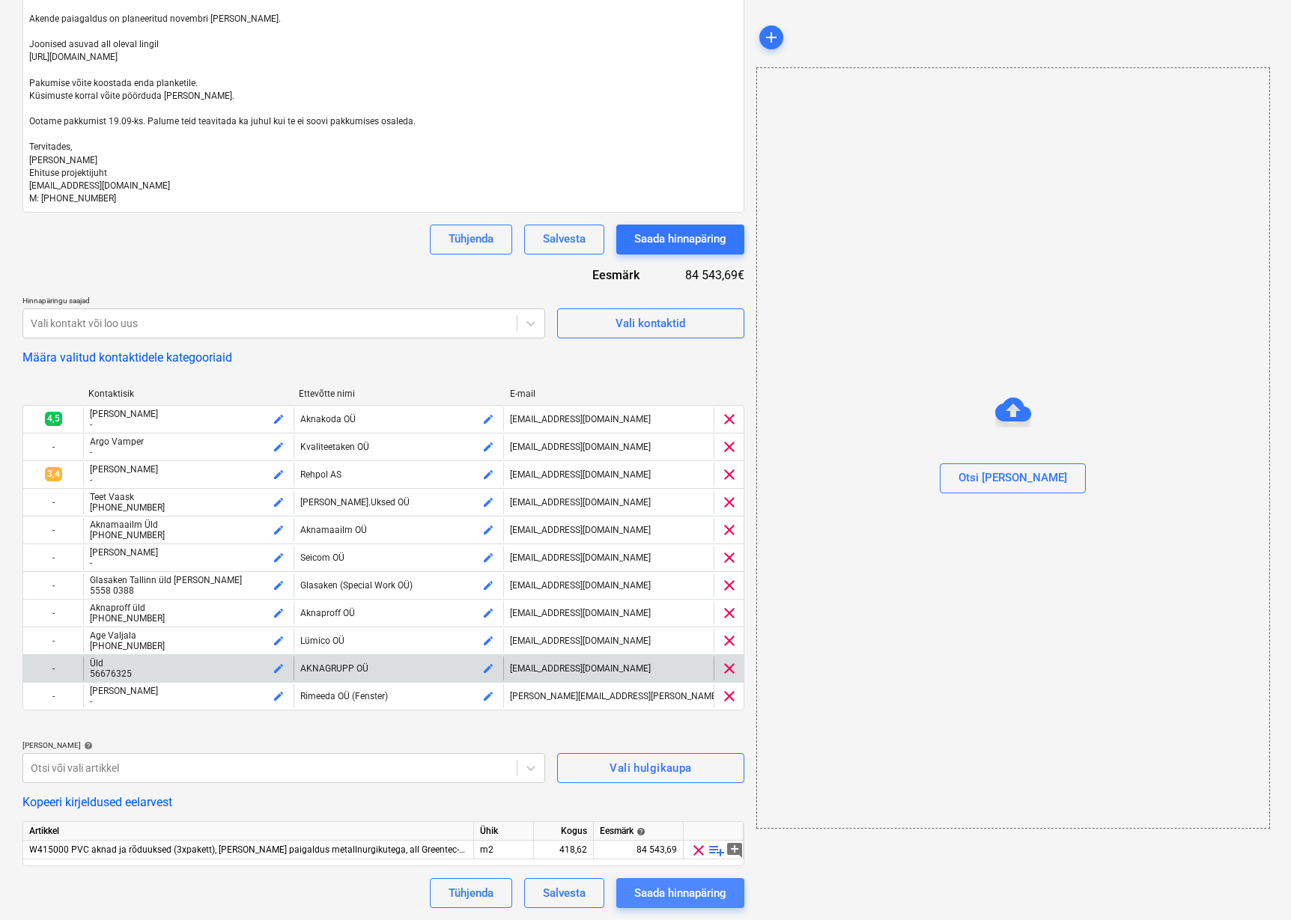
click at [705, 896] on div "Saada hinnapäring" at bounding box center [680, 893] width 92 height 19
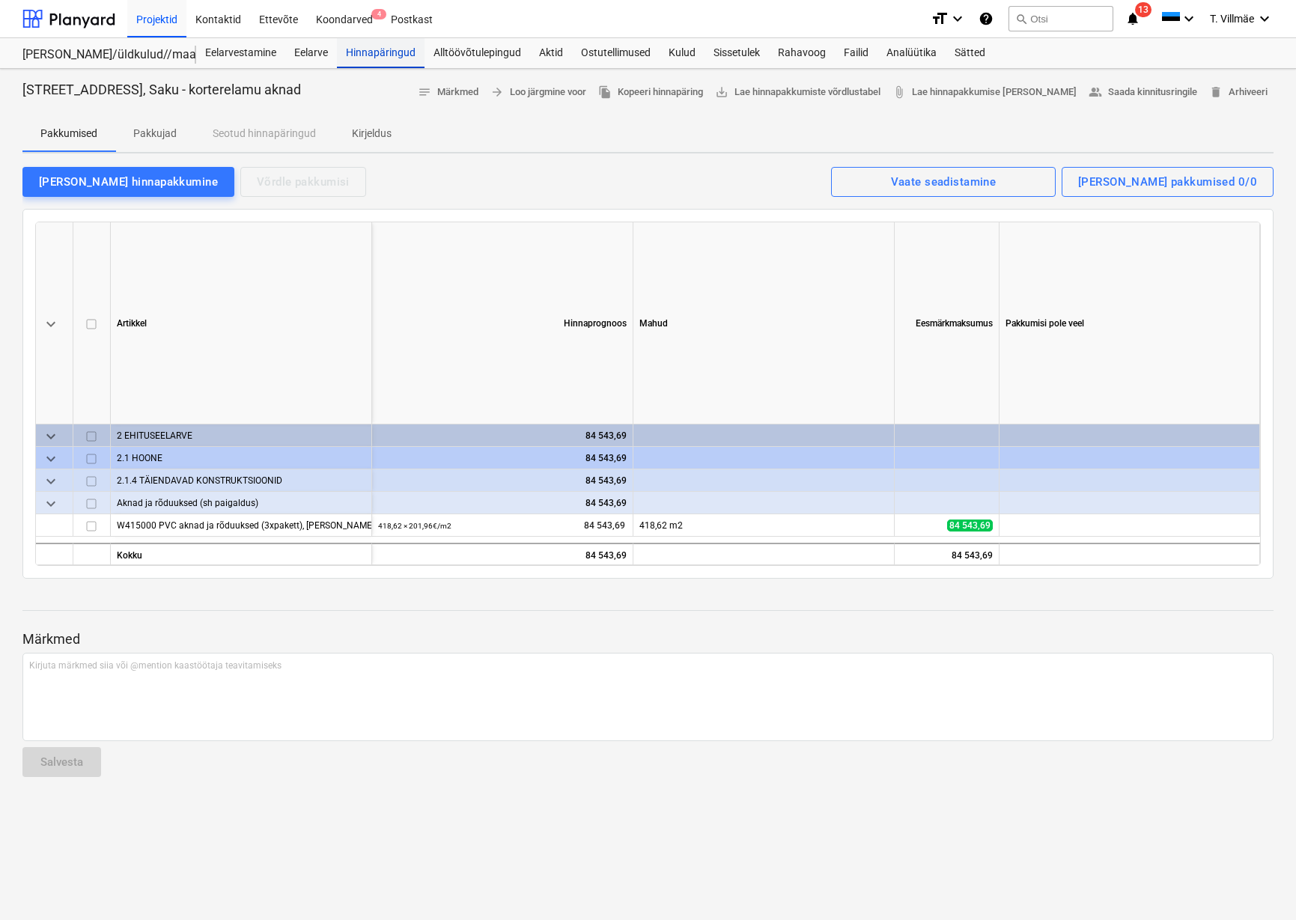
click at [376, 49] on div "Hinnapäringud" at bounding box center [381, 53] width 88 height 30
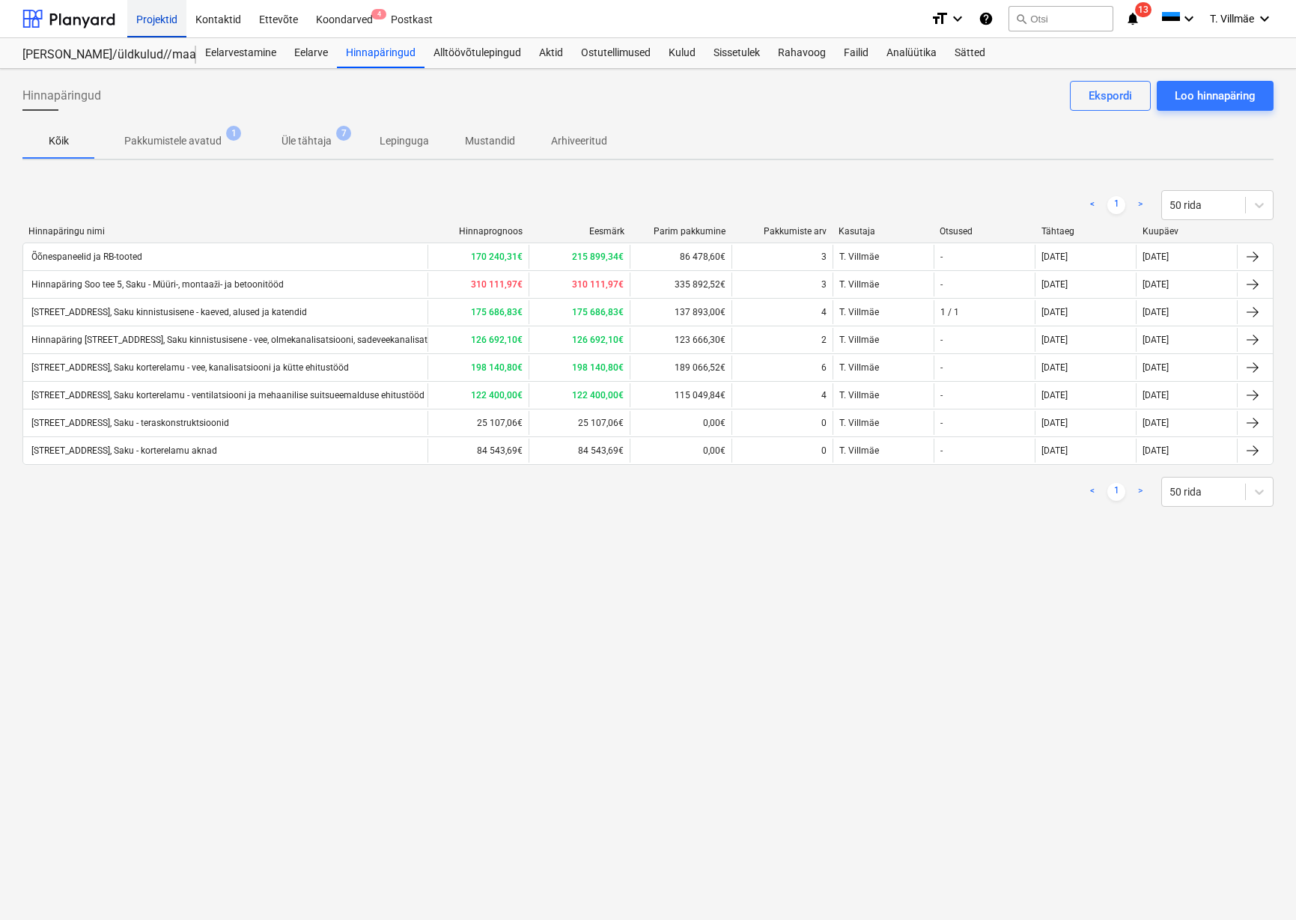
click at [174, 16] on div "Projektid" at bounding box center [156, 18] width 59 height 38
